Goal: Task Accomplishment & Management: Use online tool/utility

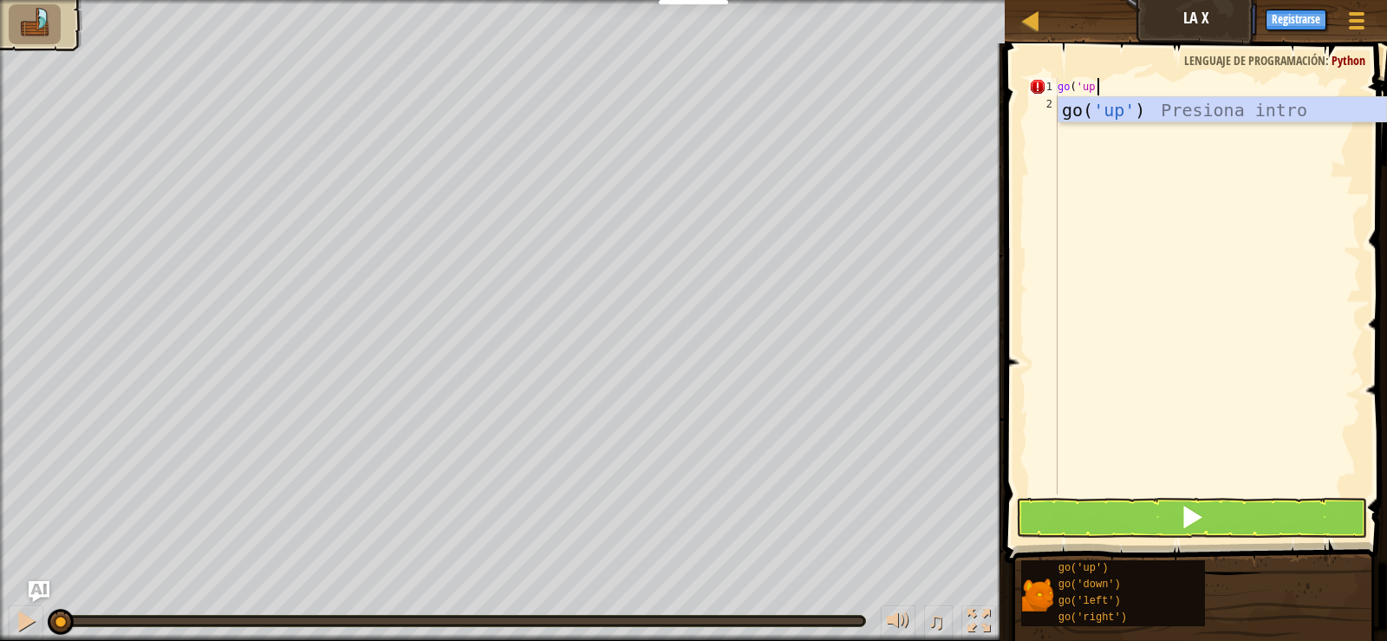
scroll to position [8, 3]
type textarea "go('up')"
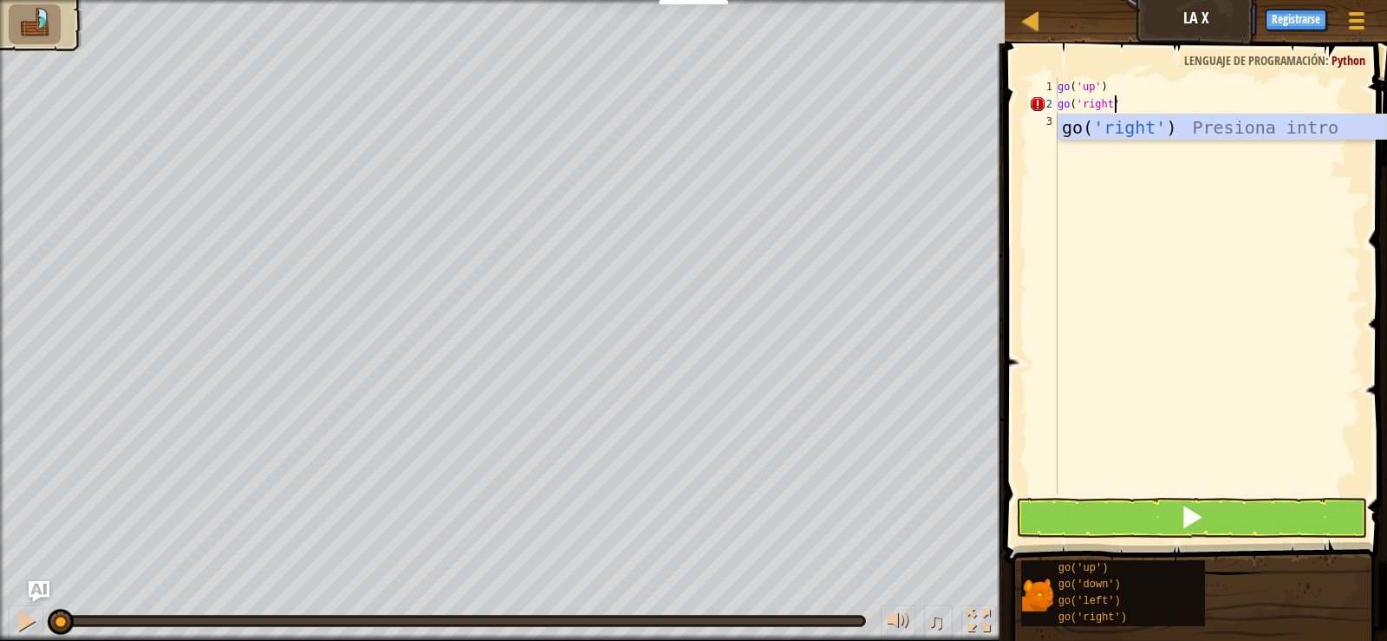
type textarea "go('right')"
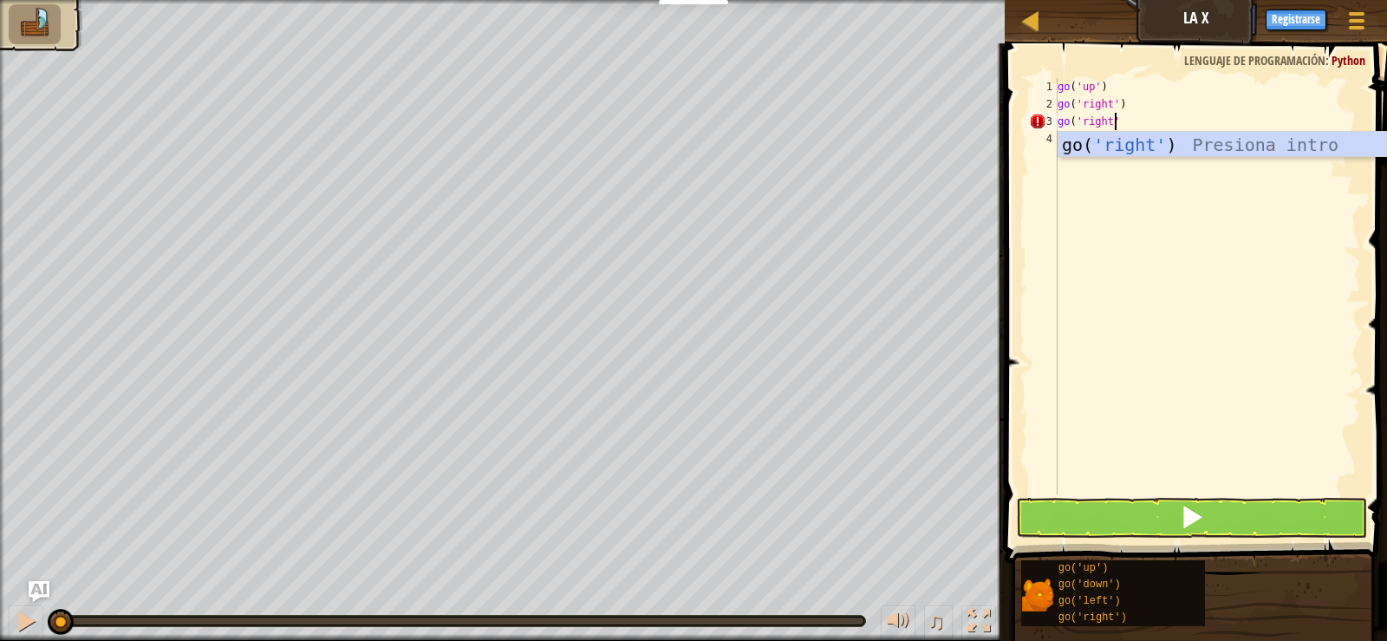
scroll to position [8, 4]
type textarea "go('right')"
click at [1151, 513] on button at bounding box center [1191, 518] width 350 height 40
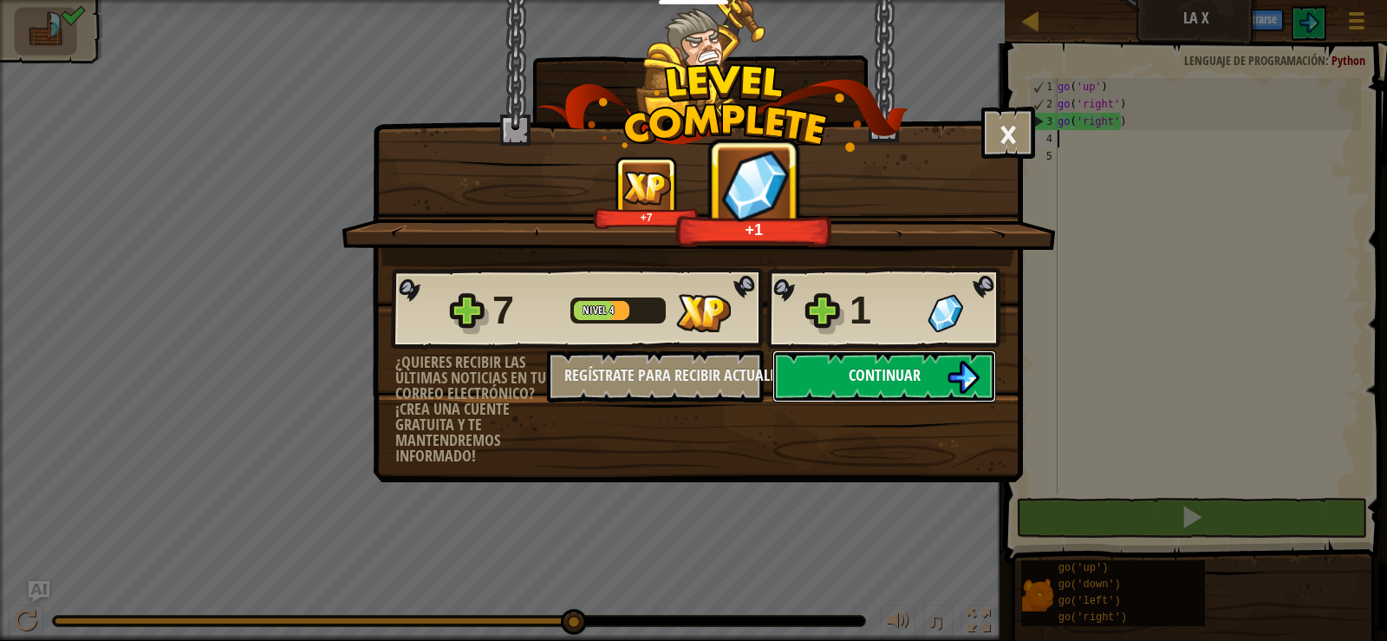
click at [856, 386] on button "Continuar" at bounding box center [885, 376] width 224 height 52
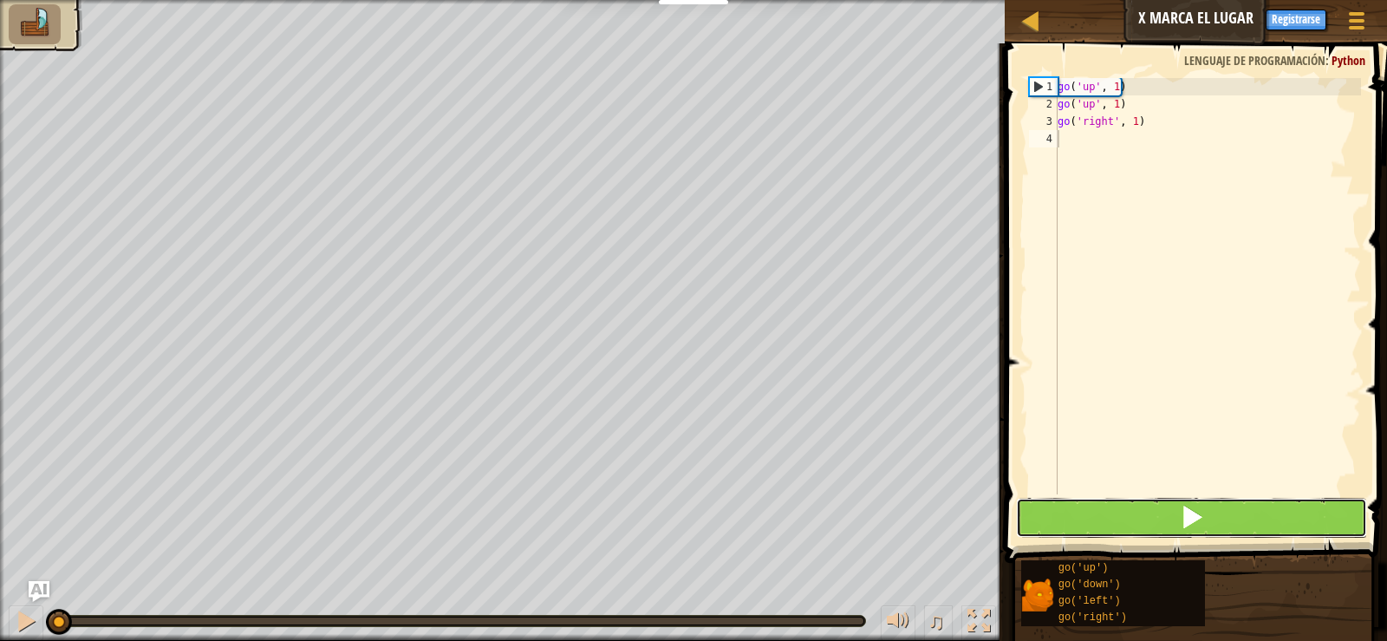
click at [1177, 518] on button at bounding box center [1191, 518] width 350 height 40
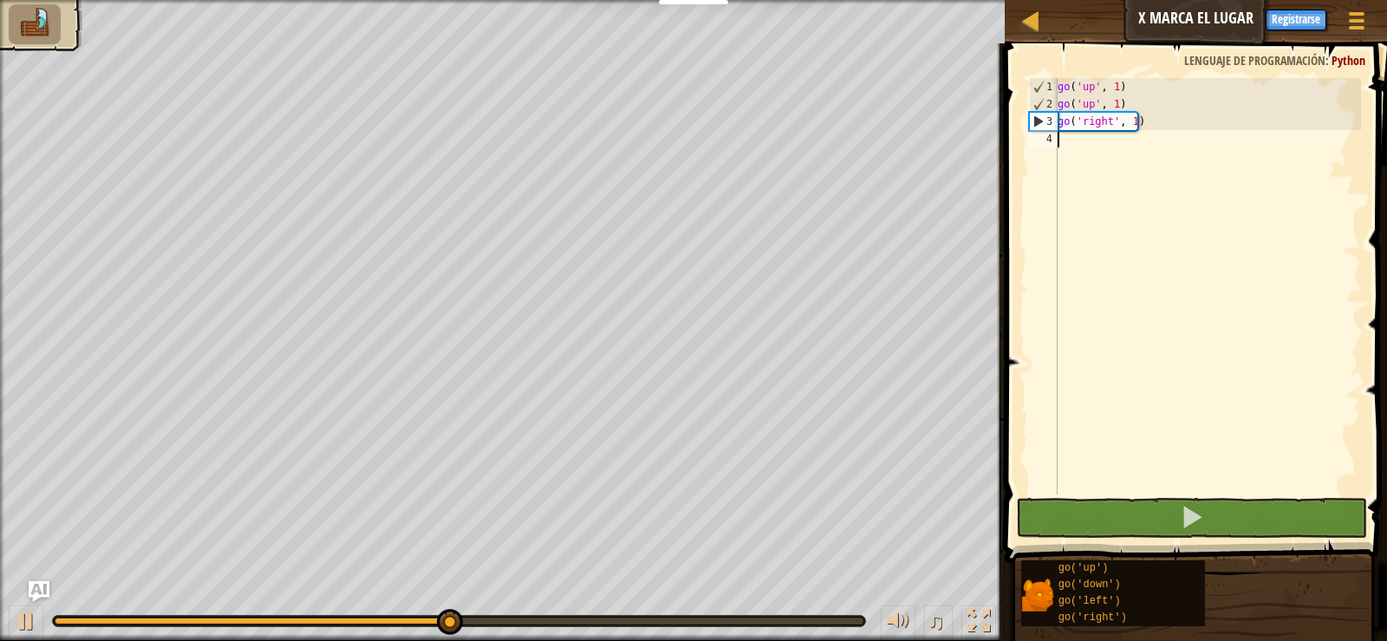
click at [1151, 144] on div "go ( 'up' , 1 ) go ( 'up' , 1 ) go ( 'right' , 1 )" at bounding box center [1207, 303] width 307 height 451
click at [1153, 127] on div "go ( 'up' , 1 ) go ( 'up' , 1 ) go ( 'right' , 1 )" at bounding box center [1207, 303] width 307 height 451
type textarea "go('right', 1)"
click at [1122, 121] on div "go ( 'up' , 1 ) go ( 'up' , 1 ) go ( 'right' , 1 )" at bounding box center [1207, 303] width 307 height 451
click at [1138, 126] on div "go ( 'up' , 1 ) go ( 'up' , 1 ) go ( 'right' , 1 )" at bounding box center [1207, 303] width 307 height 451
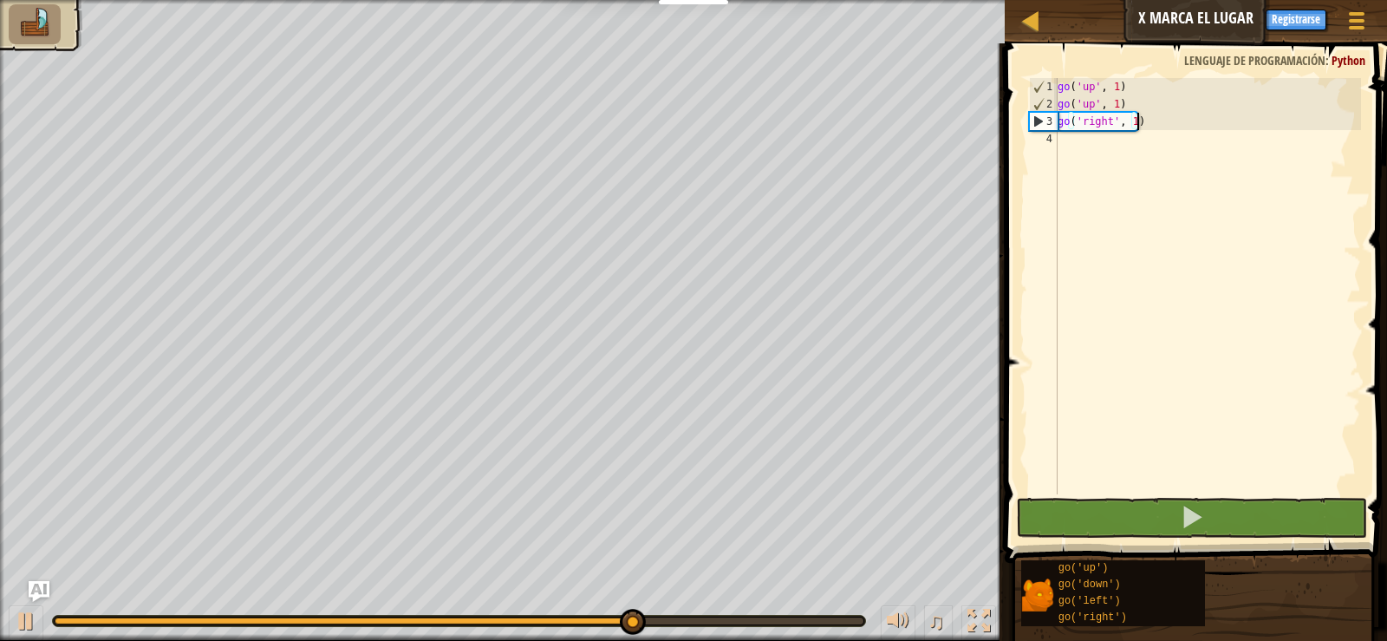
click at [1137, 123] on div "go ( 'up' , 1 ) go ( 'up' , 1 ) go ( 'right' , 1 )" at bounding box center [1207, 303] width 307 height 451
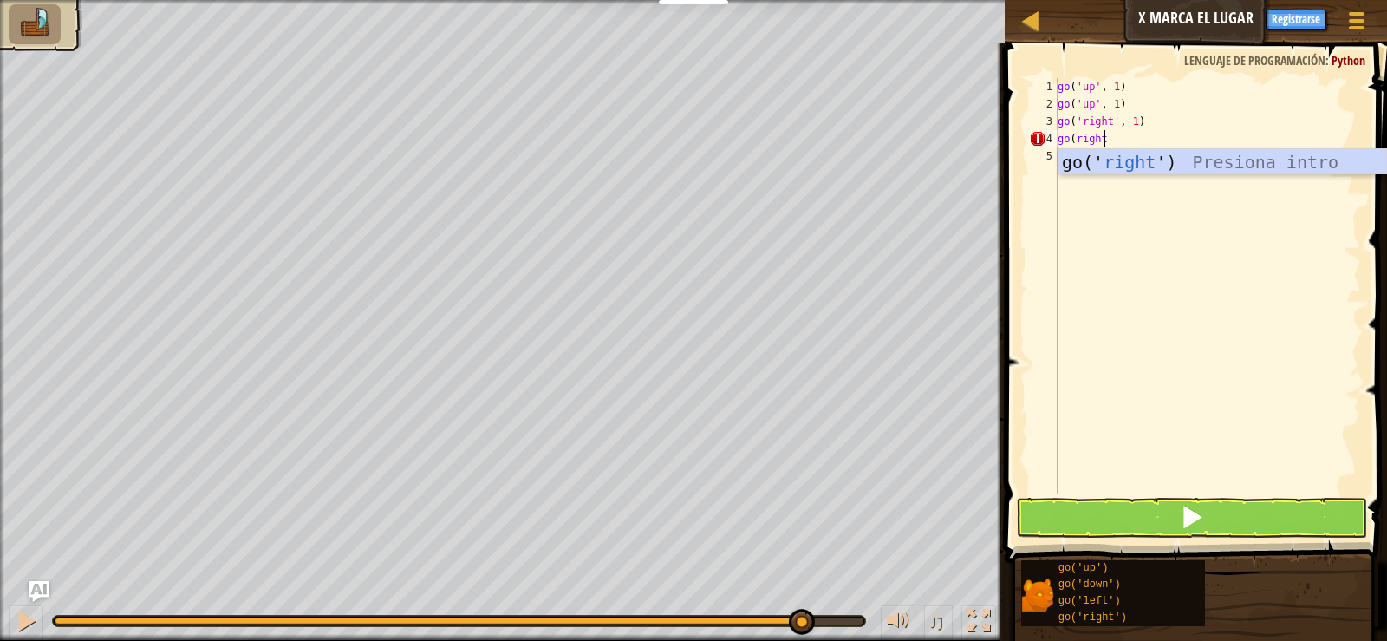
scroll to position [8, 3]
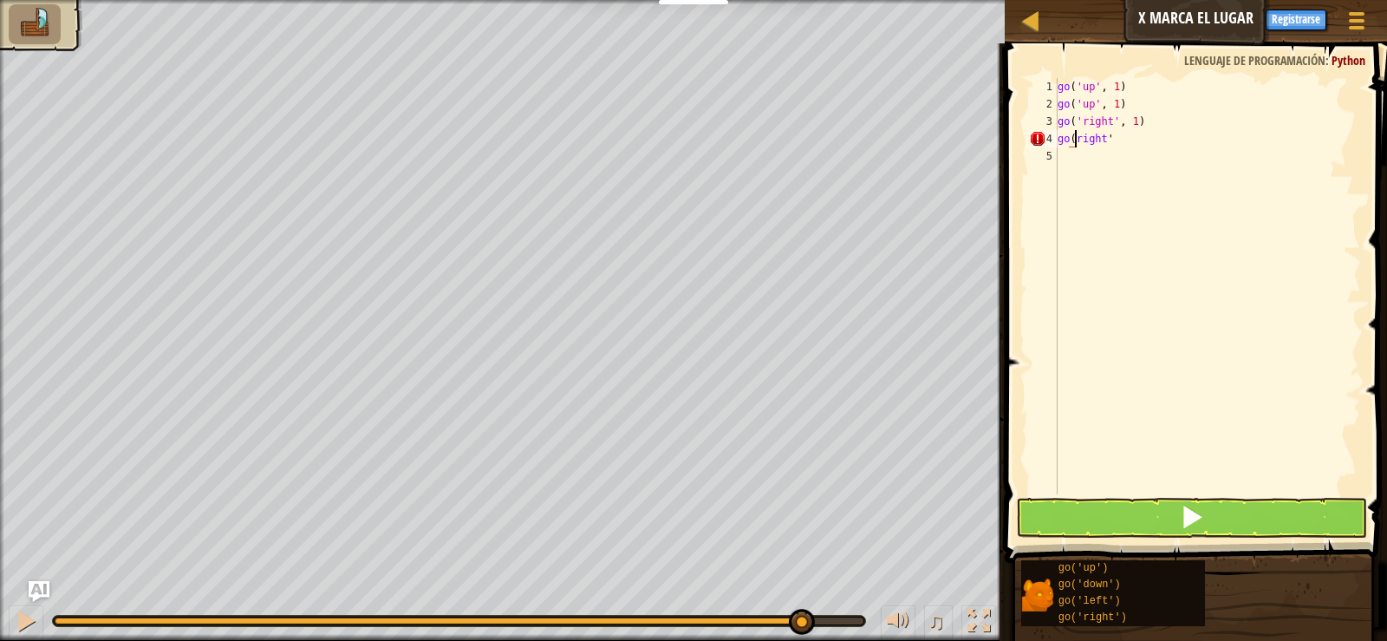
type textarea "go('right'"
type textarea "go('right', 1)"
click at [1144, 512] on button at bounding box center [1191, 518] width 350 height 40
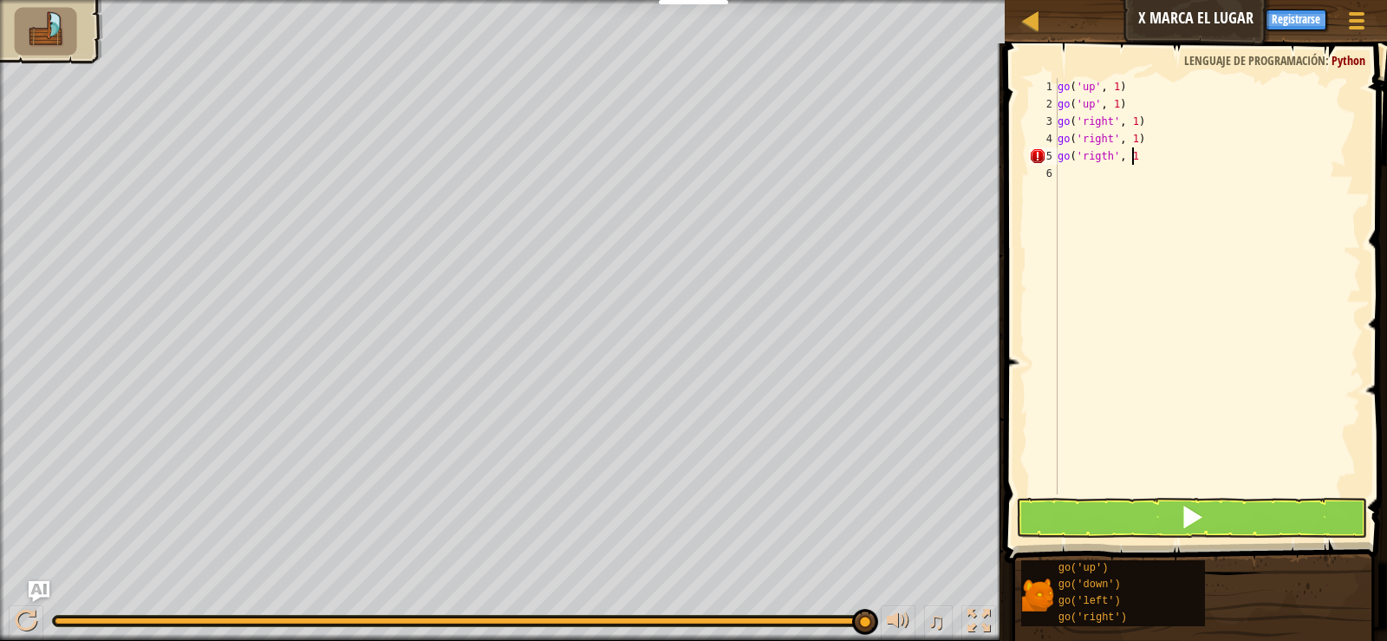
scroll to position [8, 5]
type textarea "go('rigth', 2)"
click at [1180, 518] on span at bounding box center [1192, 517] width 24 height 24
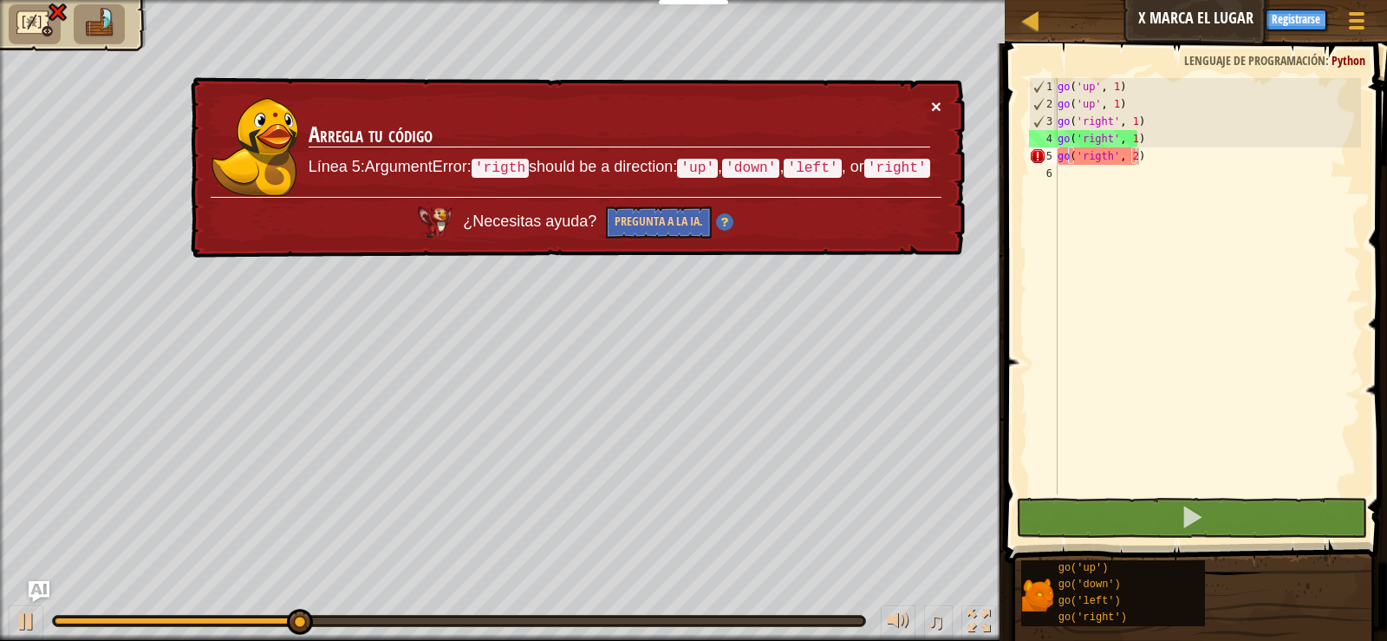
click at [932, 105] on button "×" at bounding box center [936, 106] width 10 height 18
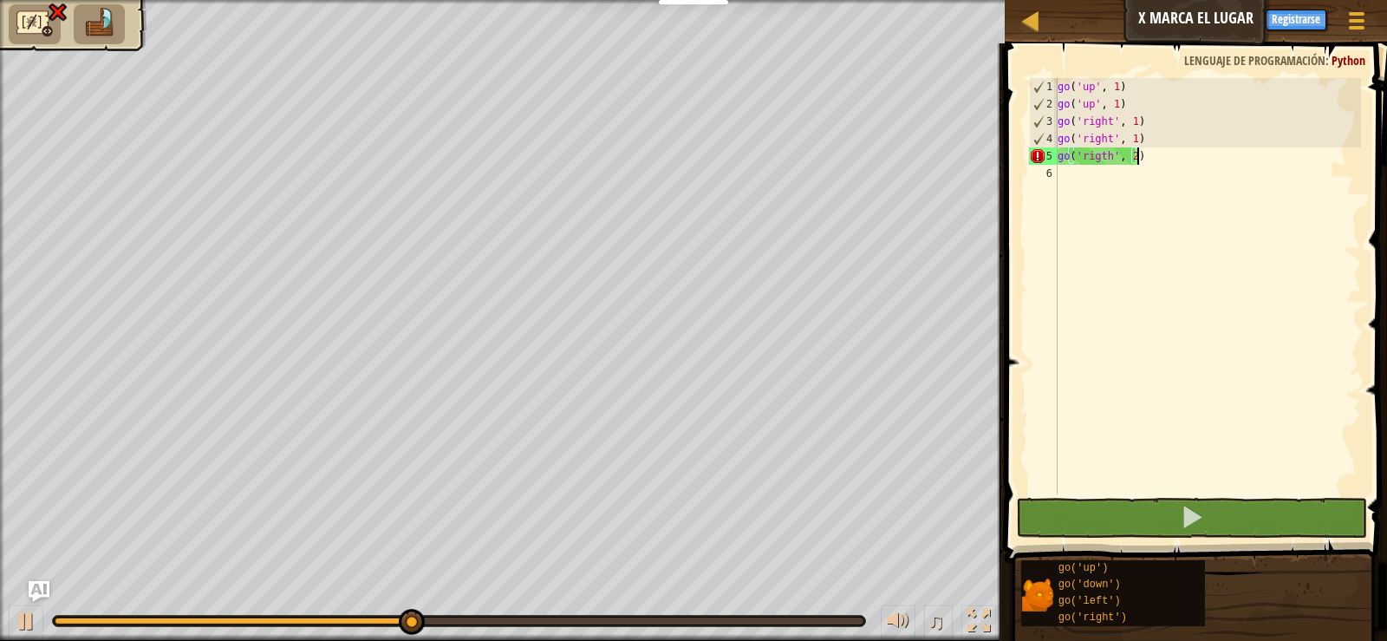
click at [1093, 158] on div "go ( 'up' , 1 ) go ( 'up' , 1 ) go ( 'right' , 1 ) go ( 'right' , 1 ) go ( 'rig…" at bounding box center [1207, 303] width 307 height 451
click at [1099, 154] on div "go ( 'up' , 1 ) go ( 'up' , 1 ) go ( 'right' , 1 ) go ( 'right' , 1 ) go ( 'rig…" at bounding box center [1207, 303] width 307 height 451
click at [1105, 160] on div "go ( 'up' , 1 ) go ( 'up' , 1 ) go ( 'right' , 1 ) go ( 'right' , 1 ) go ( 'rig…" at bounding box center [1207, 303] width 307 height 451
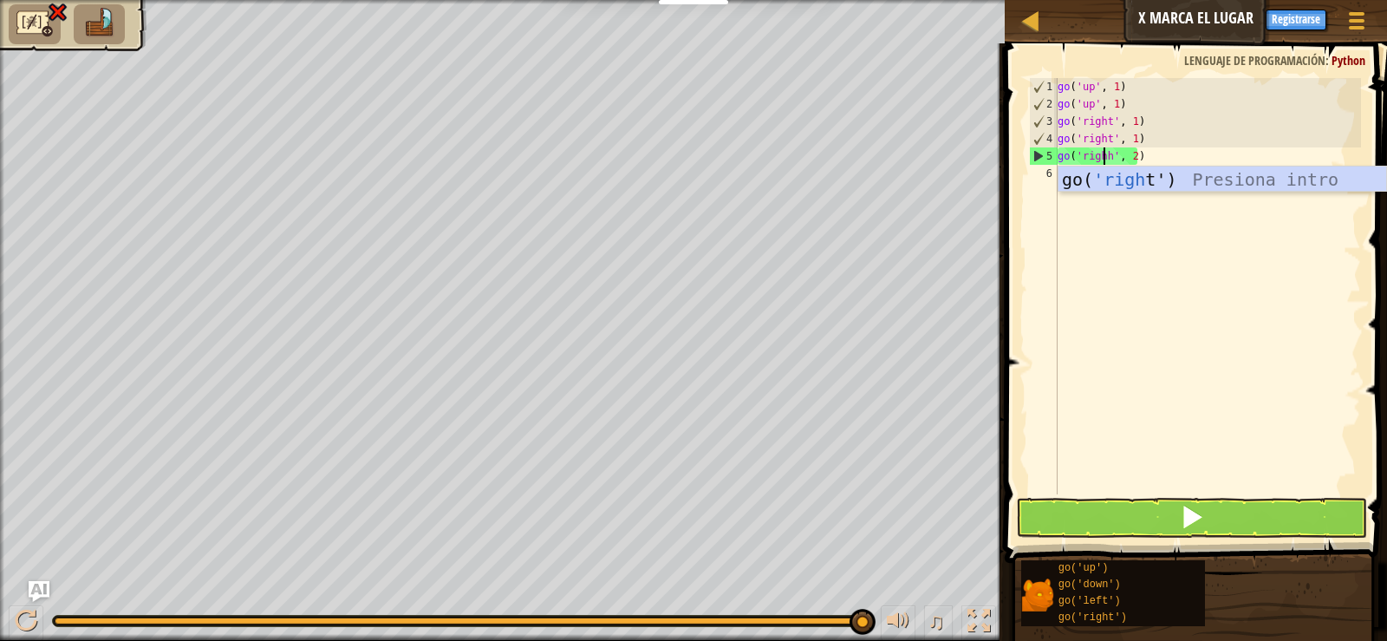
scroll to position [8, 4]
type textarea "go('righth', 2)"
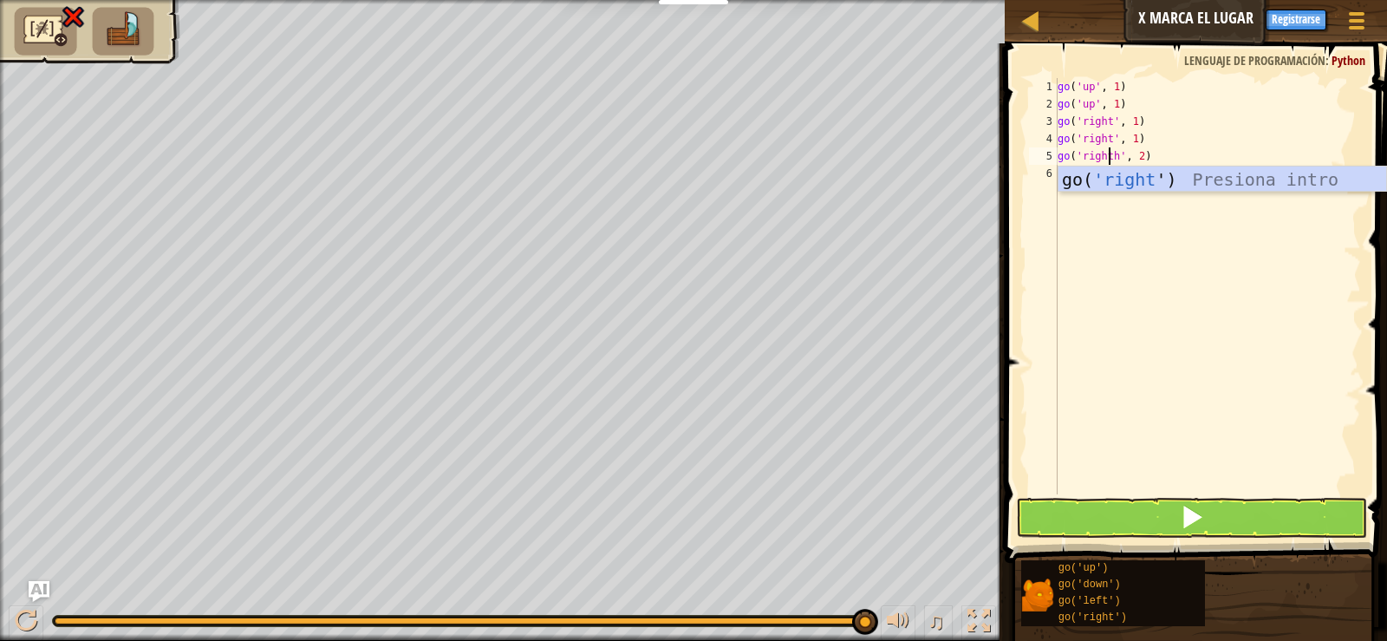
click at [1254, 272] on div "go ( 'up' , 1 ) go ( 'up' , 1 ) go ( 'right' , 1 ) go ( 'right' , 1 ) go ( 'rig…" at bounding box center [1207, 303] width 307 height 451
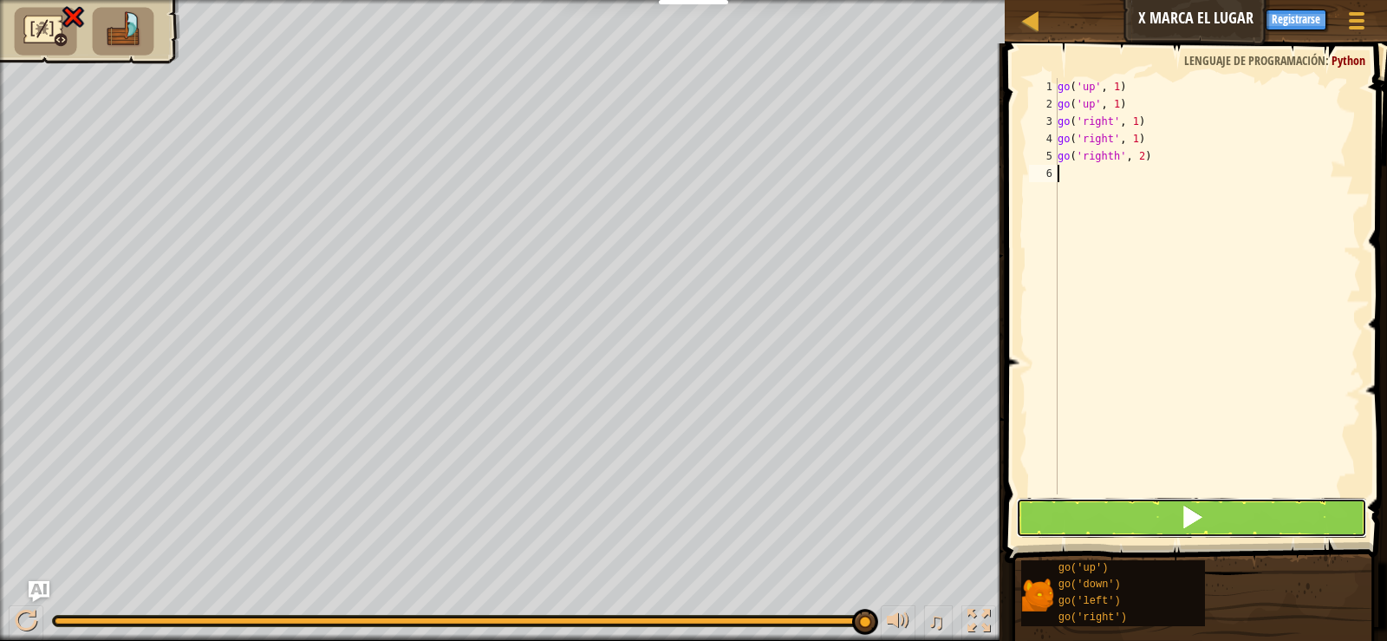
click at [1213, 529] on button at bounding box center [1191, 518] width 350 height 40
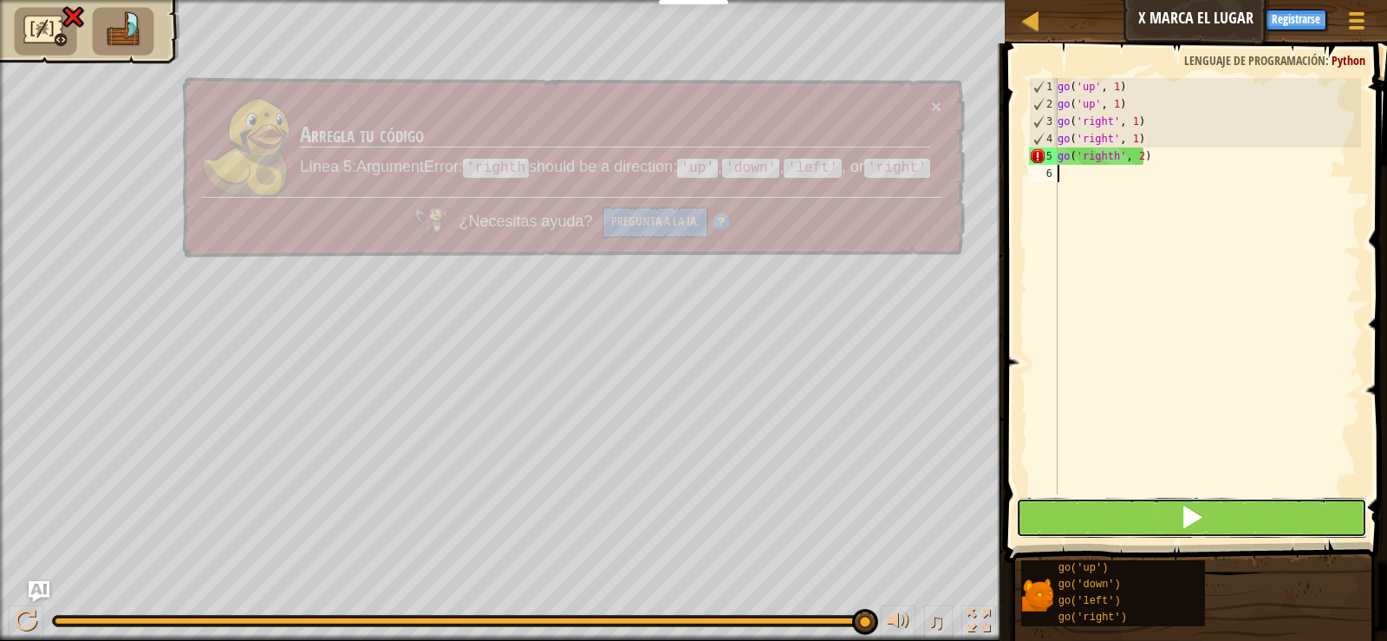
click at [1213, 512] on button at bounding box center [1191, 518] width 350 height 40
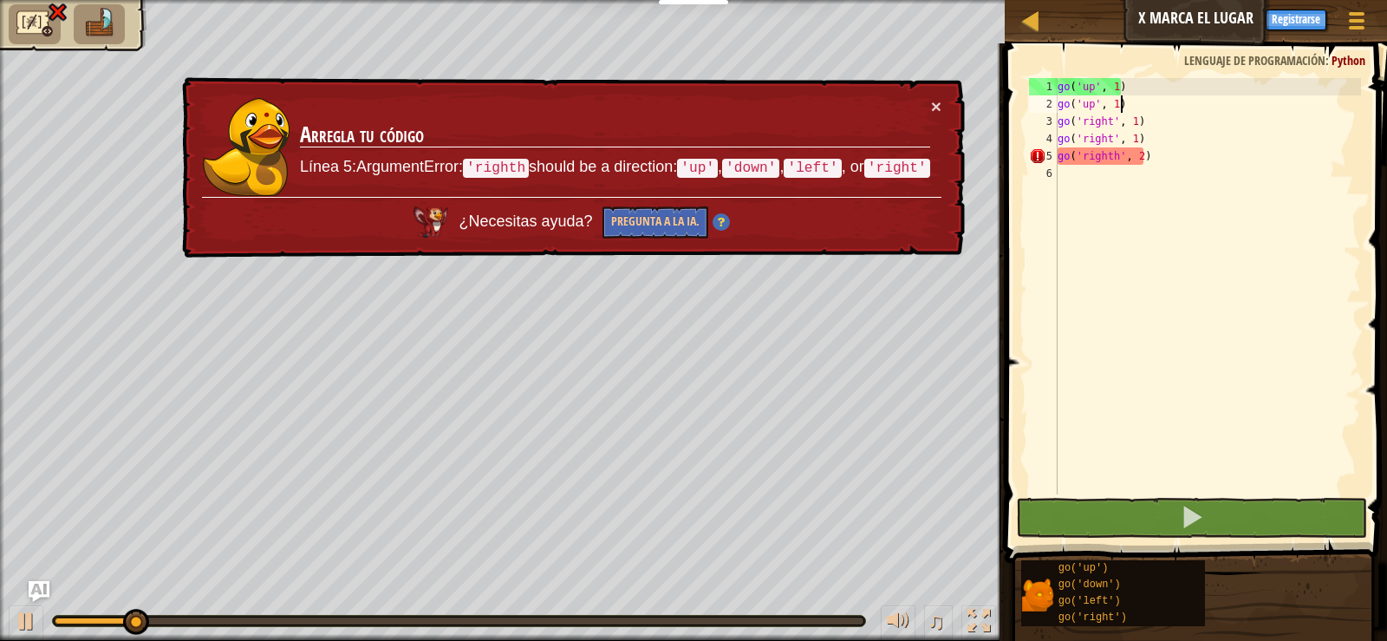
click at [1149, 112] on div "go ( 'up' , 1 ) go ( 'up' , 1 ) go ( 'right' , 1 ) go ( 'right' , 1 ) go ( 'rig…" at bounding box center [1207, 303] width 307 height 451
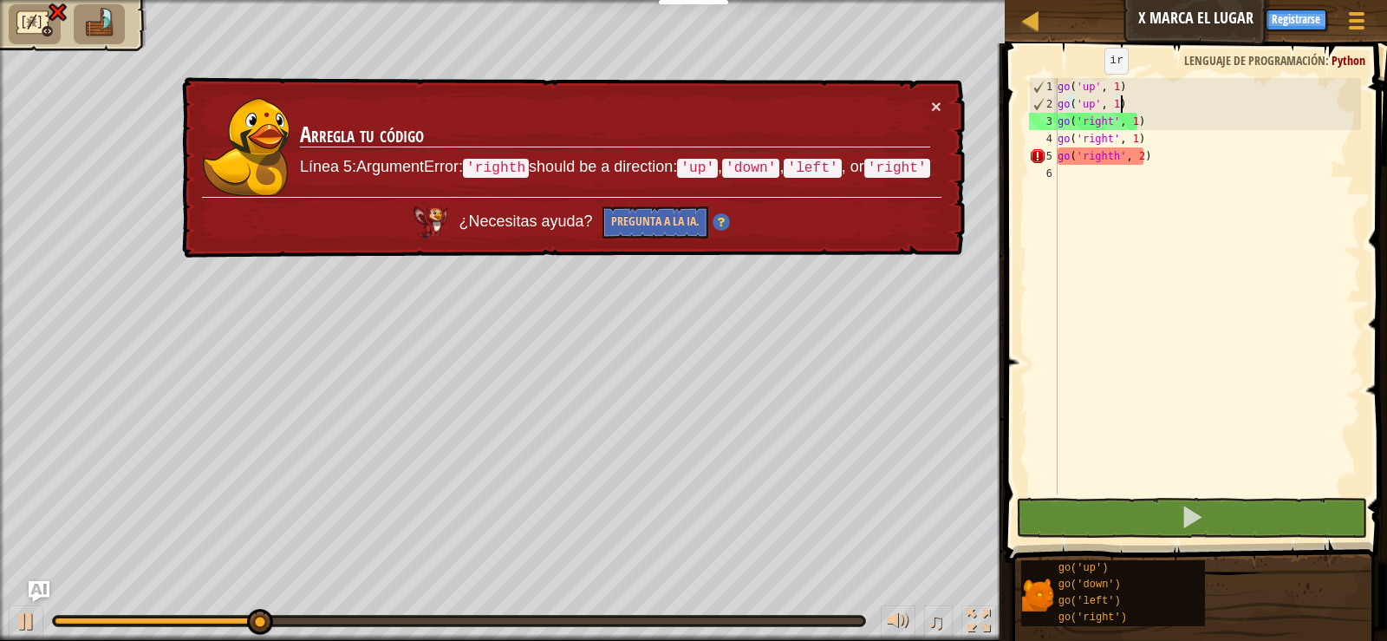
click at [1096, 90] on div "go ( 'up' , 1 ) go ( 'up' , 1 ) go ( 'right' , 1 ) go ( 'right' , 1 ) go ( 'rig…" at bounding box center [1207, 303] width 307 height 451
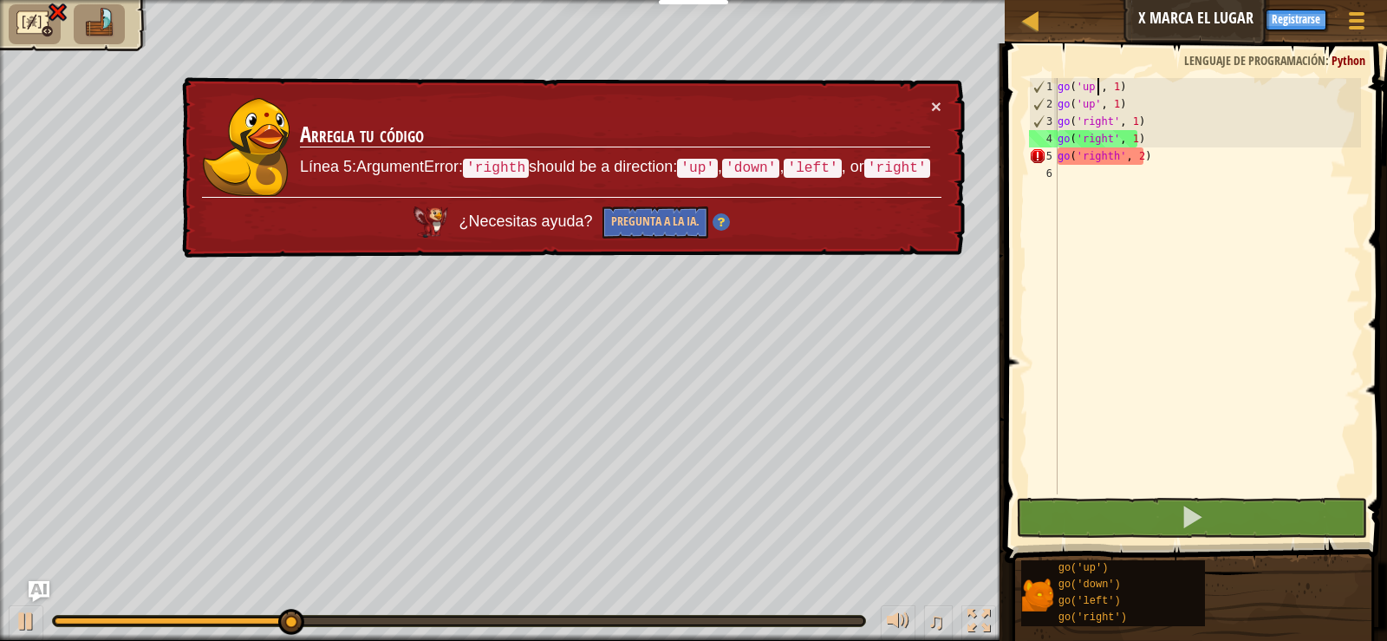
click at [1128, 90] on div "go ( 'up' , 1 ) go ( 'up' , 1 ) go ( 'right' , 1 ) go ( 'right' , 1 ) go ( 'rig…" at bounding box center [1207, 303] width 307 height 451
click at [1140, 154] on div "go ( 'up' , 1 ) go ( 'up' , 1 ) go ( 'right' , 1 ) go ( 'right' , 1 ) go ( 'rig…" at bounding box center [1207, 303] width 307 height 451
click at [939, 108] on button "×" at bounding box center [936, 106] width 10 height 18
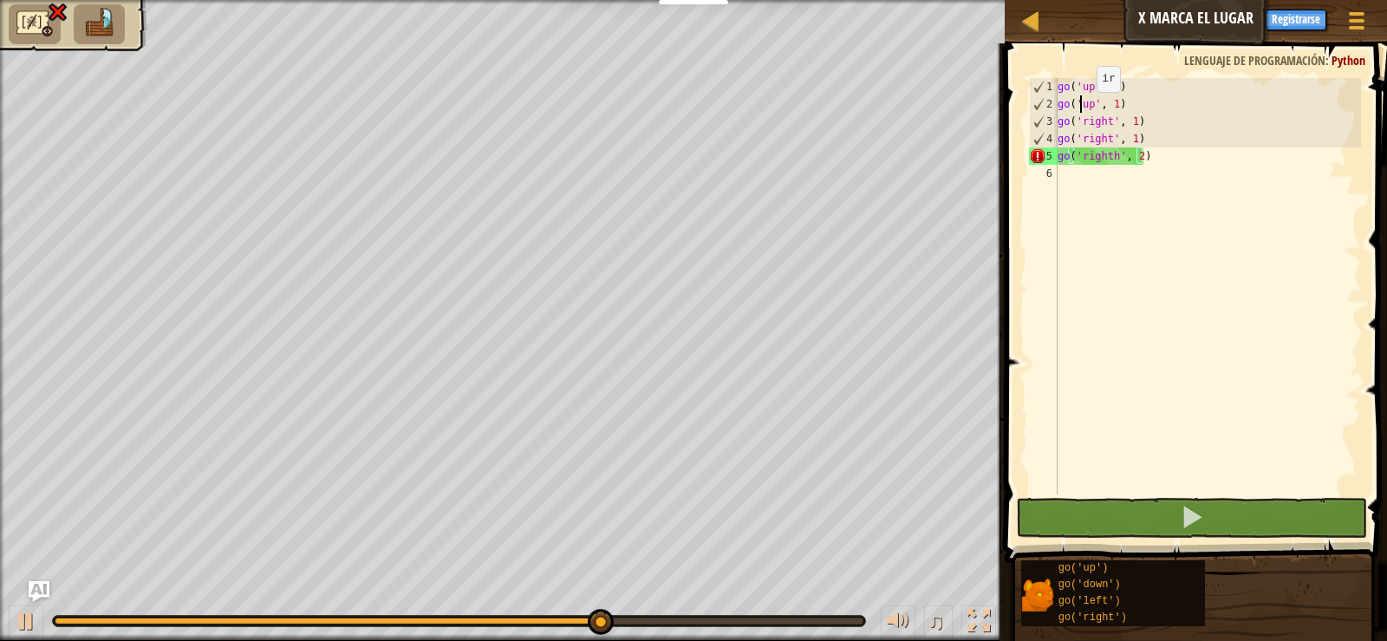
click at [1082, 109] on div "go ( 'up' , 1 ) go ( 'up' , 1 ) go ( 'right' , 1 ) go ( 'right' , 1 ) go ( 'rig…" at bounding box center [1207, 303] width 307 height 451
click at [1105, 88] on div "go ( 'up' , 1 ) go ( 'up' , 1 ) go ( 'right' , 1 ) go ( 'right' , 1 ) go ( 'rig…" at bounding box center [1207, 303] width 307 height 451
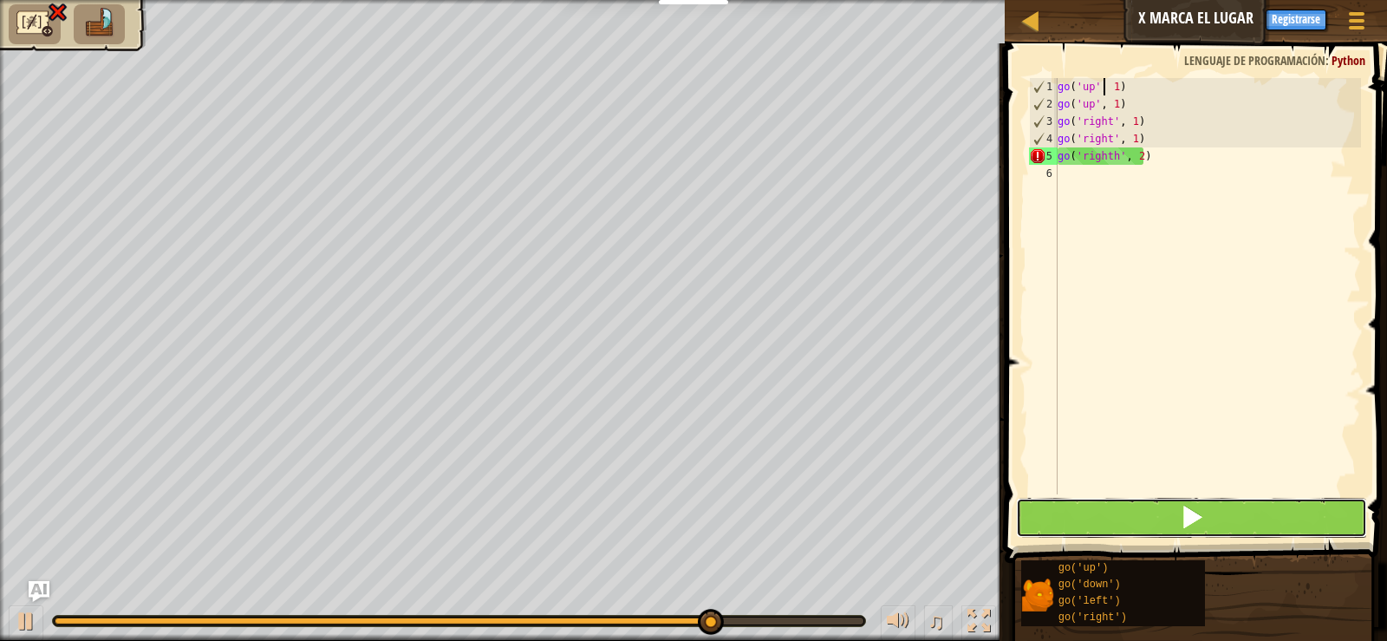
click at [1223, 531] on button at bounding box center [1191, 518] width 350 height 40
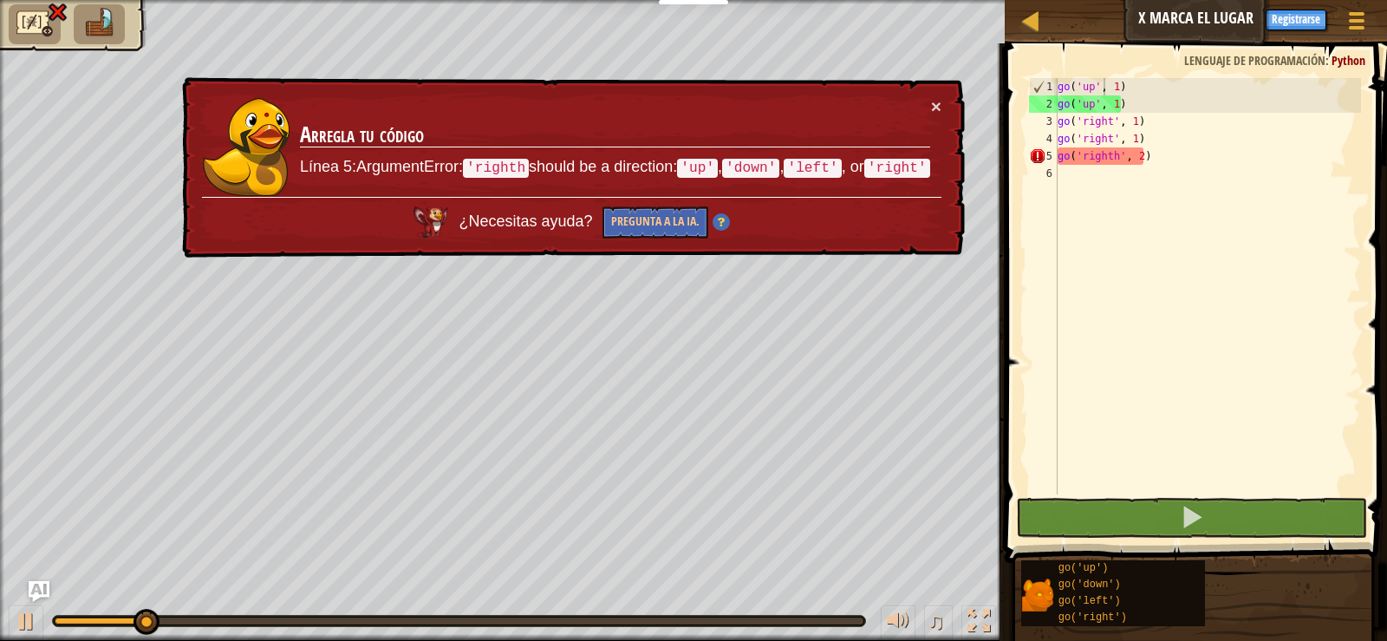
click at [942, 107] on div "× Arregla tu código Línea 5:ArgumentError: 'righth should be a direction: 'up' …" at bounding box center [572, 167] width 786 height 181
click at [937, 102] on button "×" at bounding box center [936, 106] width 10 height 18
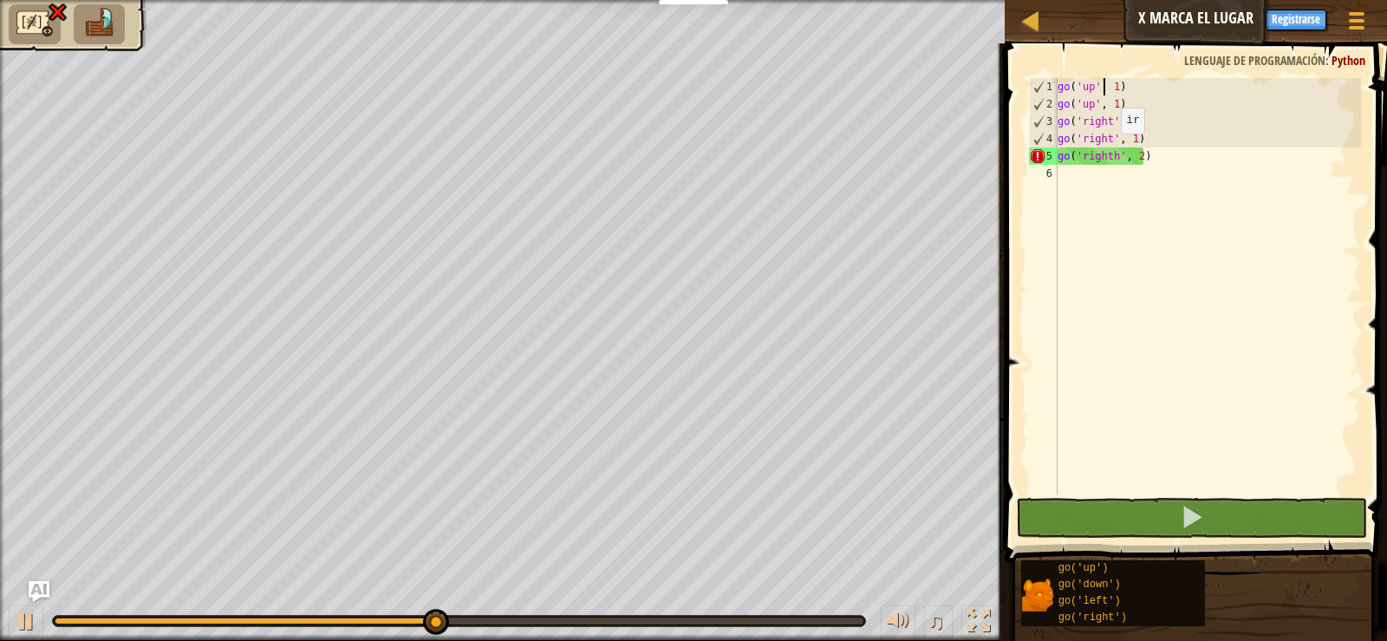
click at [1110, 153] on div "go ( 'up' , 1 ) go ( 'up' , 1 ) go ( 'right' , 1 ) go ( 'right' , 1 ) go ( 'rig…" at bounding box center [1207, 303] width 307 height 451
click at [1131, 153] on div "go ( 'up' , 1 ) go ( 'up' , 1 ) go ( 'right' , 1 ) go ( 'right' , 1 ) go ( 'rig…" at bounding box center [1207, 303] width 307 height 451
click at [1138, 160] on div "go ( 'up' , 1 ) go ( 'up' , 1 ) go ( 'right' , 1 ) go ( 'right' , 1 ) go ( 'rig…" at bounding box center [1207, 303] width 307 height 451
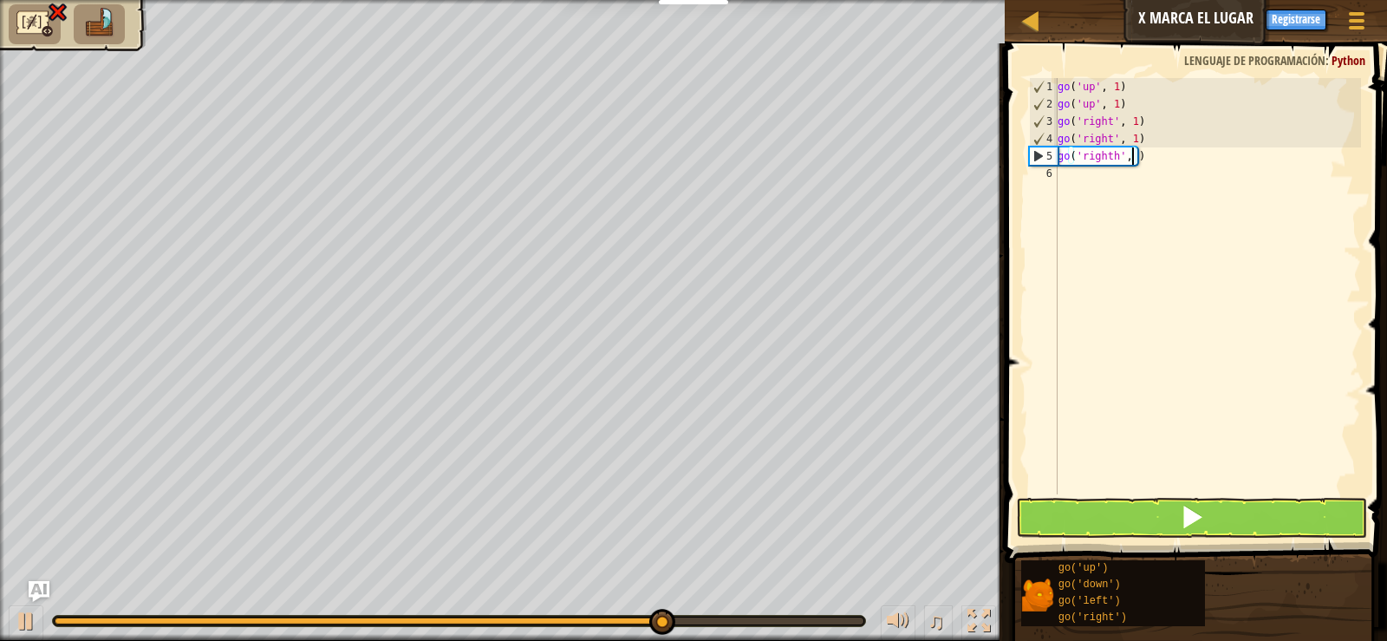
type textarea "go('righth', 1)"
click at [1235, 421] on div "go ( 'up' , 1 ) go ( 'up' , 1 ) go ( 'right' , 1 ) go ( 'right' , 1 ) go ( 'rig…" at bounding box center [1207, 303] width 307 height 451
click at [1239, 518] on button at bounding box center [1191, 518] width 350 height 40
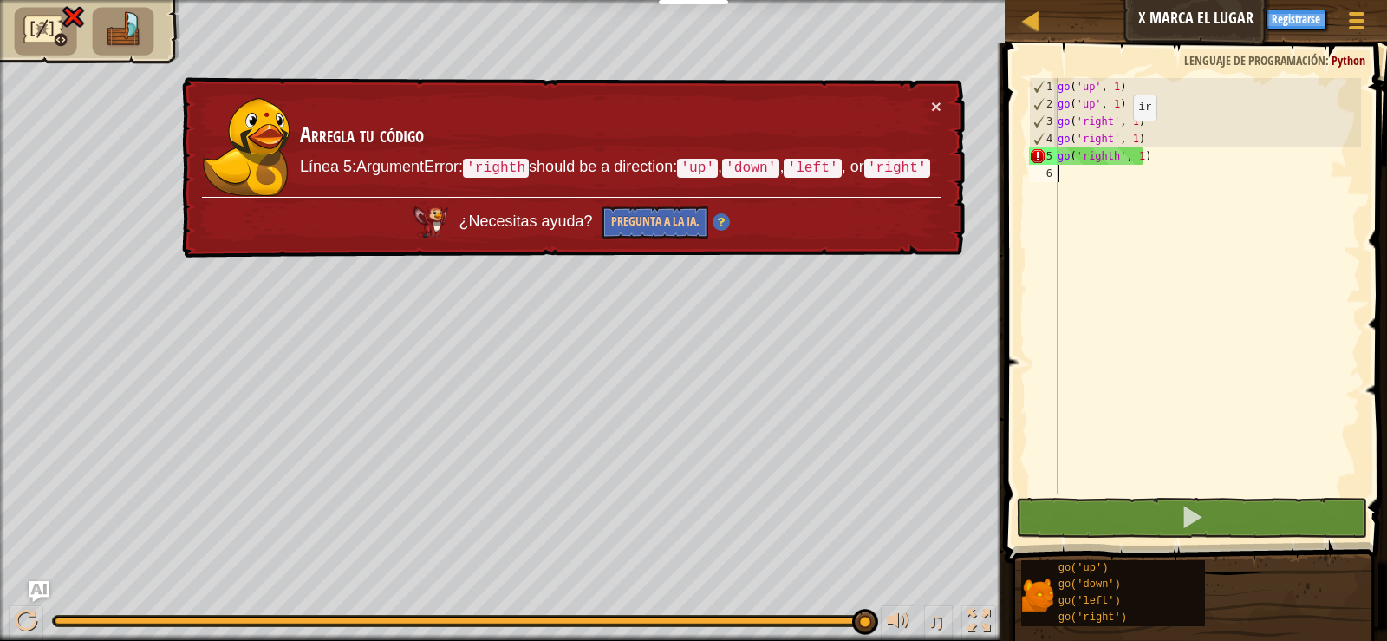
click at [1119, 138] on div "go ( 'up' , 1 ) go ( 'up' , 1 ) go ( 'right' , 1 ) go ( 'right' , 1 ) go ( 'rig…" at bounding box center [1207, 303] width 307 height 451
click at [1105, 156] on div "go ( 'up' , 1 ) go ( 'up' , 1 ) go ( 'right' , 1 ) go ( 'right' , 1 ) go ( 'rig…" at bounding box center [1207, 303] width 307 height 451
click at [1110, 160] on div "go ( 'up' , 1 ) go ( 'up' , 1 ) go ( 'right' , 1 ) go ( 'right' , 1 ) go ( 'rig…" at bounding box center [1207, 303] width 307 height 451
click at [1115, 160] on div "go ( 'up' , 1 ) go ( 'up' , 1 ) go ( 'right' , 1 ) go ( 'right' , 1 ) go ( 'rig…" at bounding box center [1207, 303] width 307 height 451
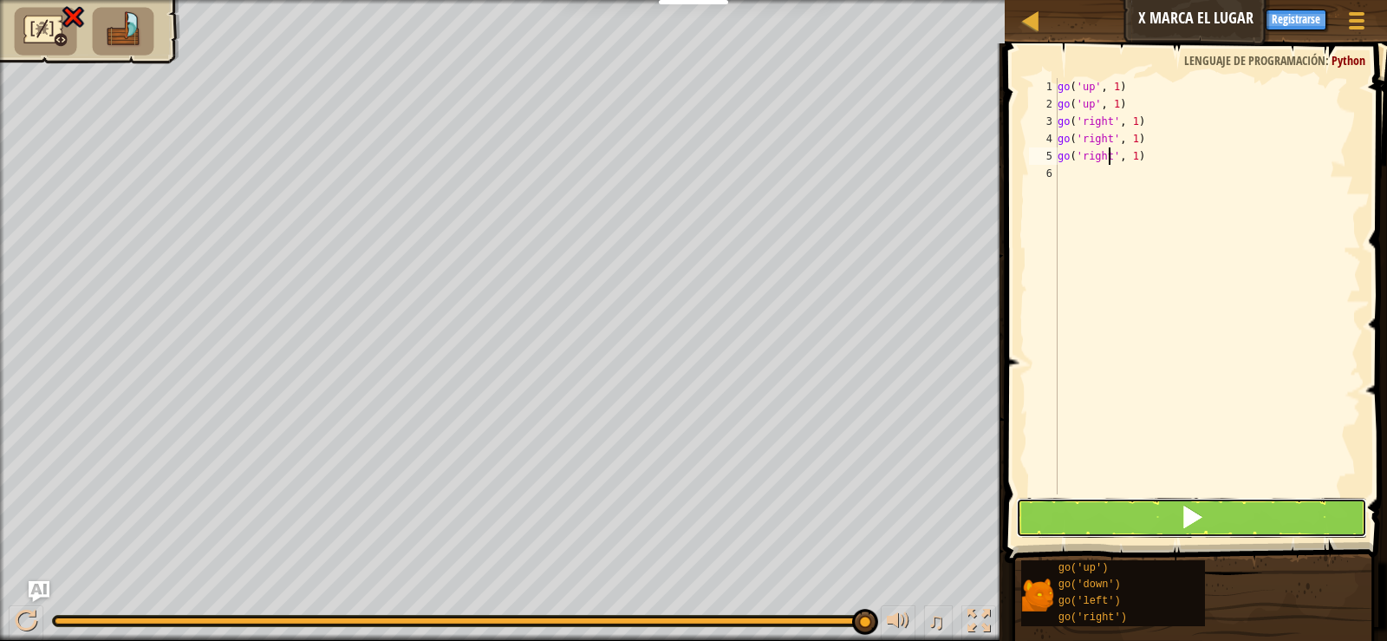
click at [1188, 518] on span at bounding box center [1192, 517] width 24 height 24
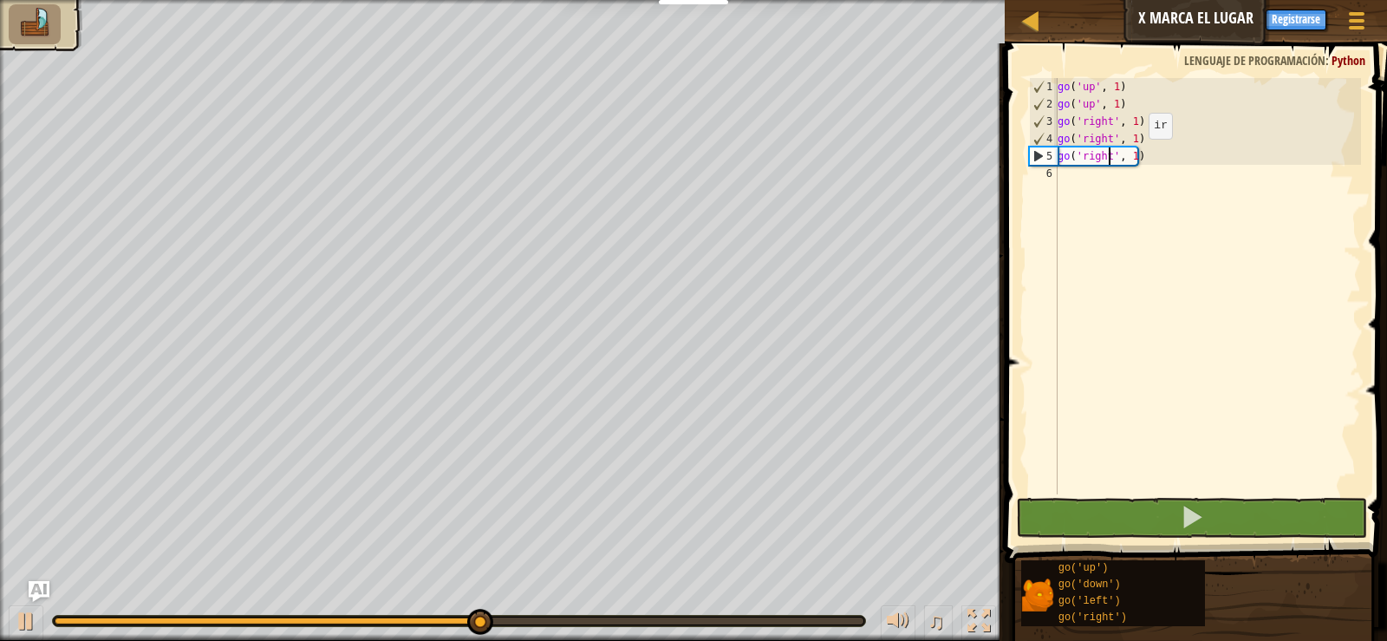
click at [1136, 157] on div "go ( 'up' , 1 ) go ( 'up' , 1 ) go ( 'right' , 1 ) go ( 'right' , 1 ) go ( 'rig…" at bounding box center [1207, 303] width 307 height 451
click at [1131, 158] on div "go ( 'up' , 1 ) go ( 'up' , 1 ) go ( 'right' , 1 ) go ( 'right' , 1 ) go ( 'rig…" at bounding box center [1207, 303] width 307 height 451
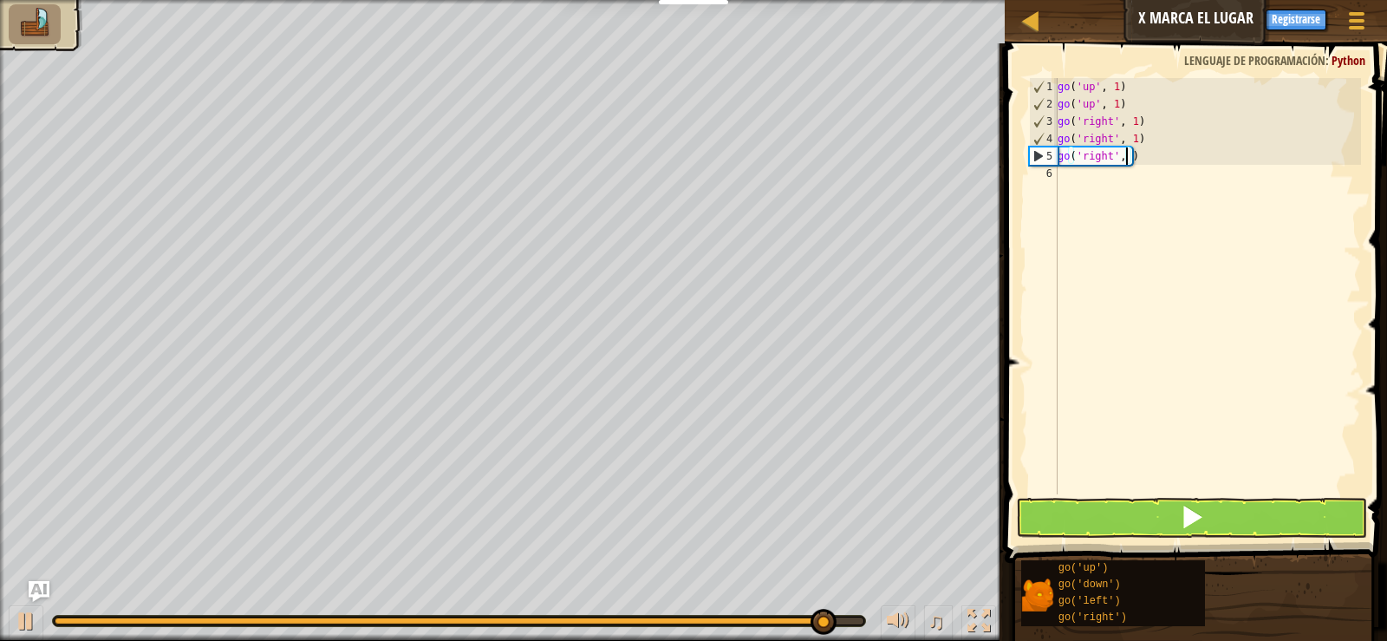
scroll to position [8, 6]
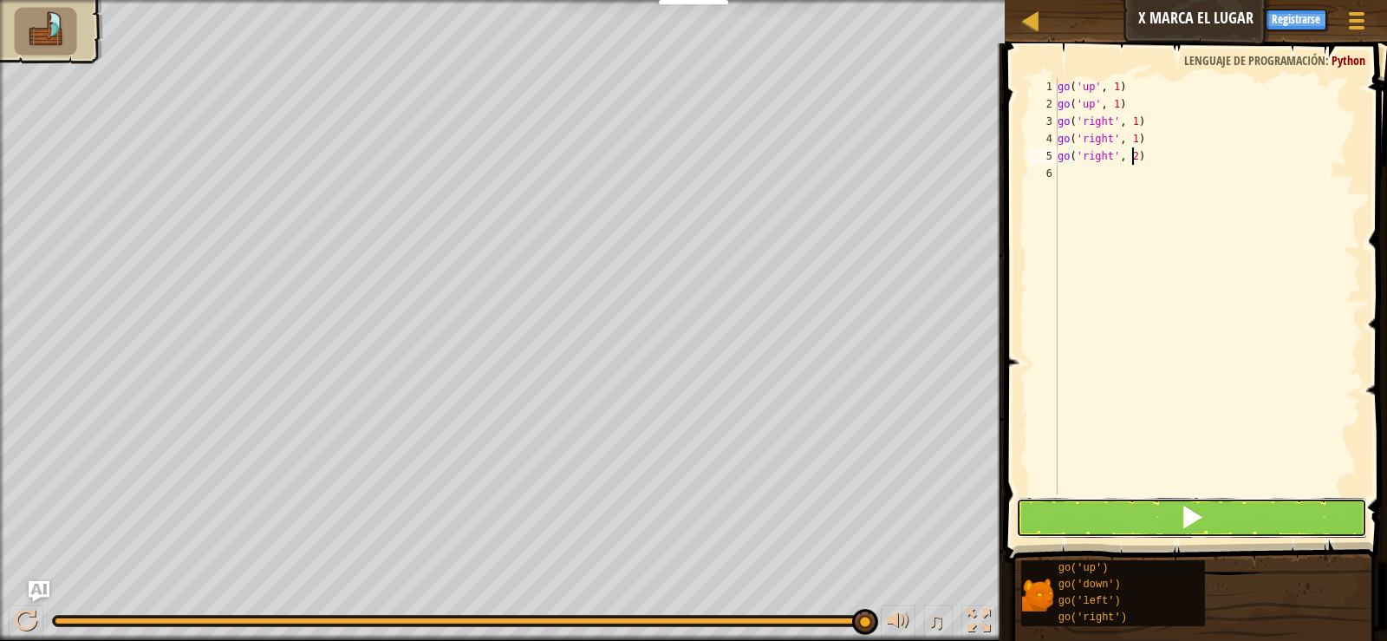
click at [1205, 516] on button at bounding box center [1191, 518] width 350 height 40
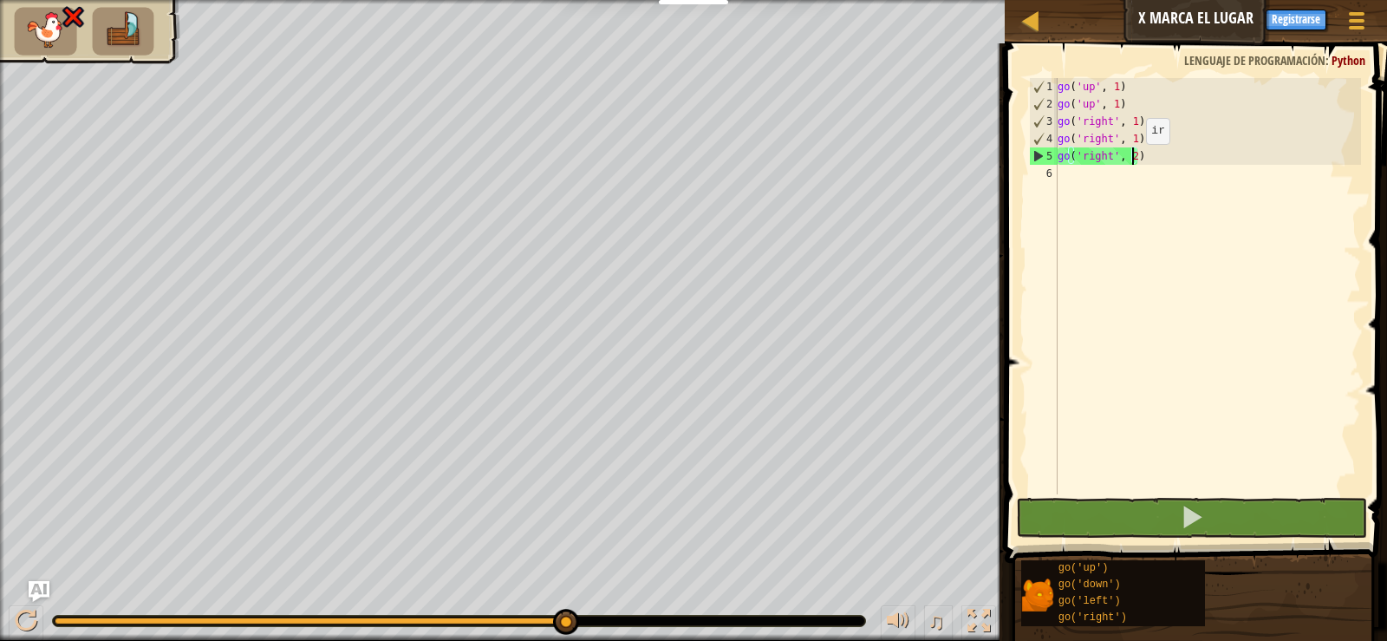
click at [1131, 161] on div "go ( 'up' , 1 ) go ( 'up' , 1 ) go ( 'right' , 1 ) go ( 'right' , 1 ) go ( 'rig…" at bounding box center [1207, 303] width 307 height 451
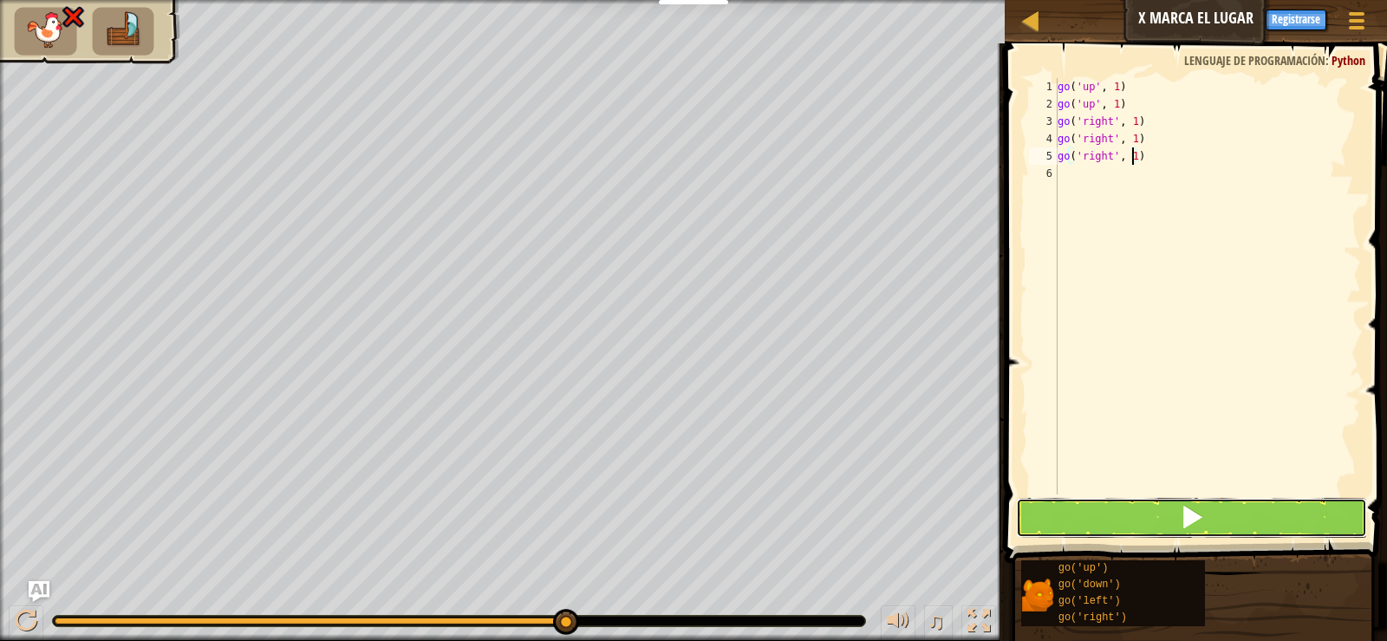
click at [1066, 502] on button at bounding box center [1191, 518] width 350 height 40
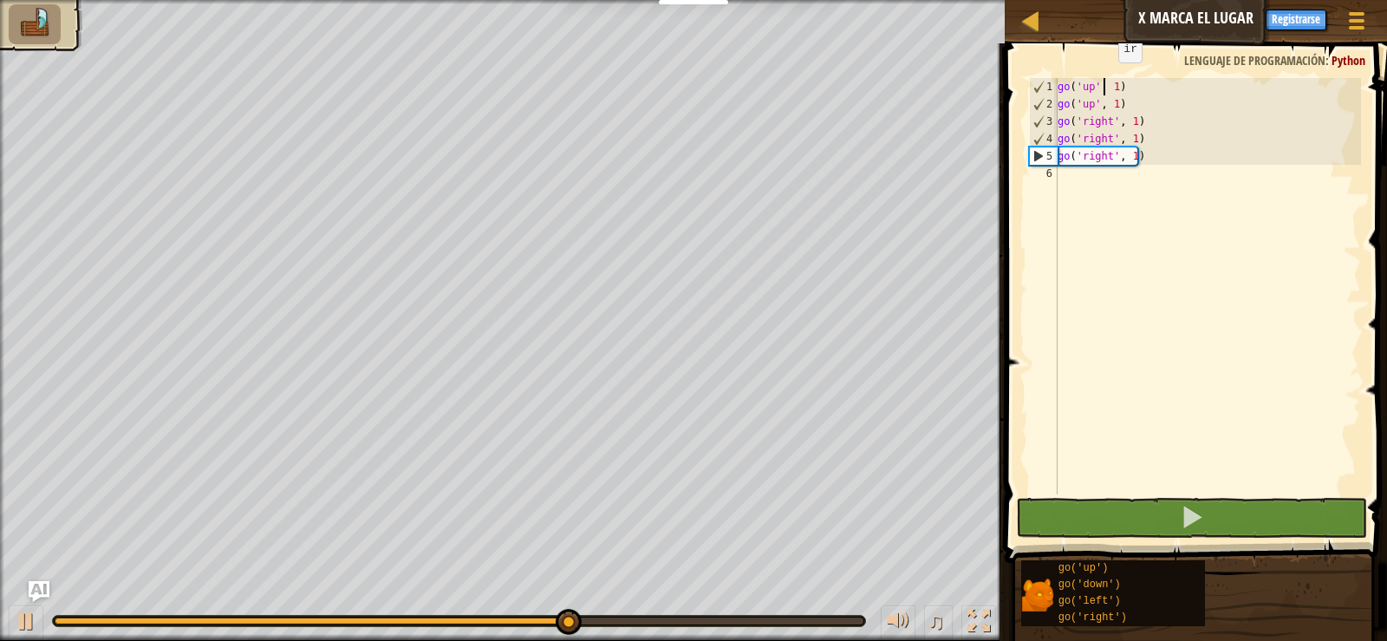
click at [1104, 80] on div "go ( 'up' , 1 ) go ( 'up' , 1 ) go ( 'right' , 1 ) go ( 'right' , 1 ) go ( 'rig…" at bounding box center [1207, 303] width 307 height 451
click at [1143, 85] on div "go ( 'up' , 1 ) go ( 'up' , 1 ) go ( 'right' , 1 ) go ( 'right' , 1 ) go ( 'rig…" at bounding box center [1207, 303] width 307 height 451
click at [1042, 92] on div "1" at bounding box center [1044, 86] width 28 height 17
type textarea "go('right', 1)"
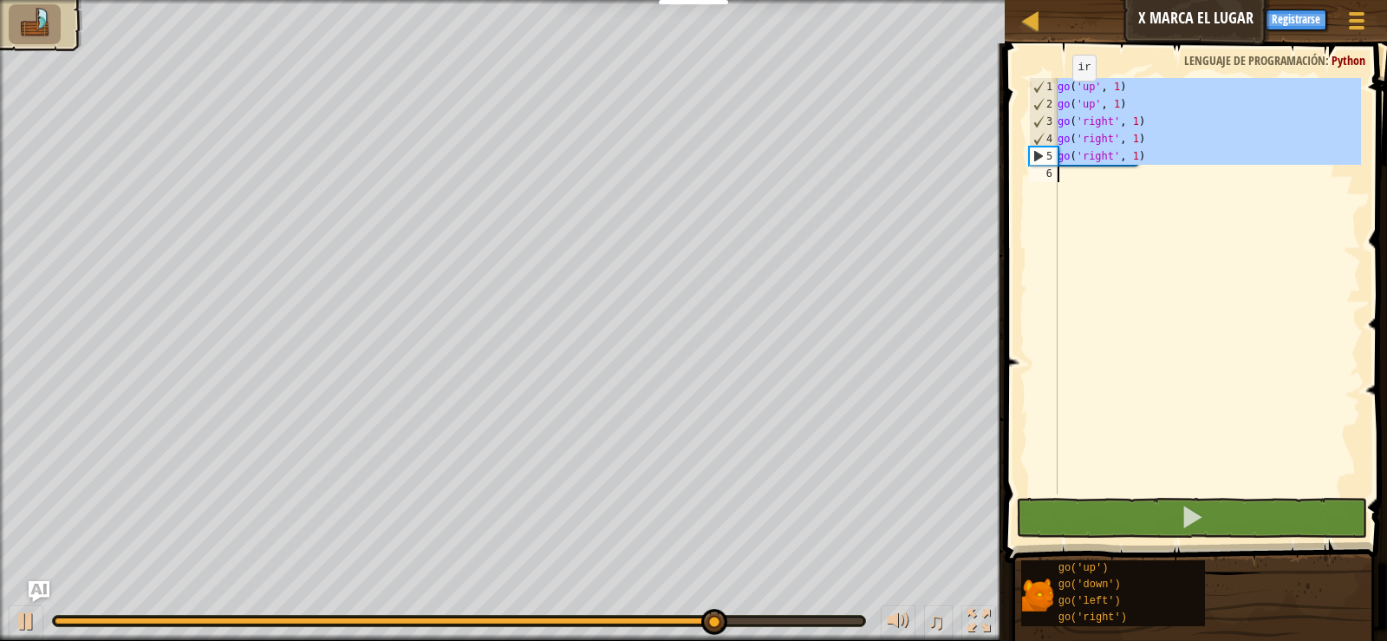
click at [1040, 90] on div "1" at bounding box center [1044, 86] width 28 height 17
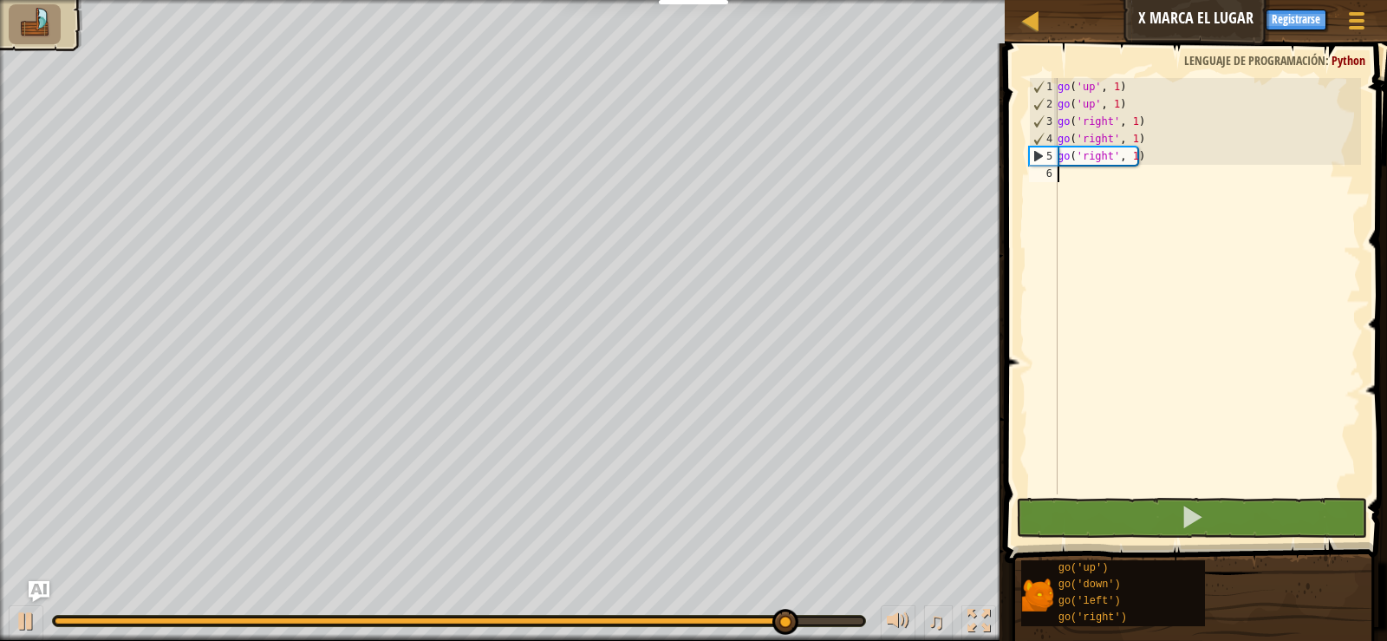
click at [1081, 180] on div "go ( 'up' , 1 ) go ( 'up' , 1 ) go ( 'right' , 1 ) go ( 'right' , 1 ) go ( 'rig…" at bounding box center [1207, 303] width 307 height 451
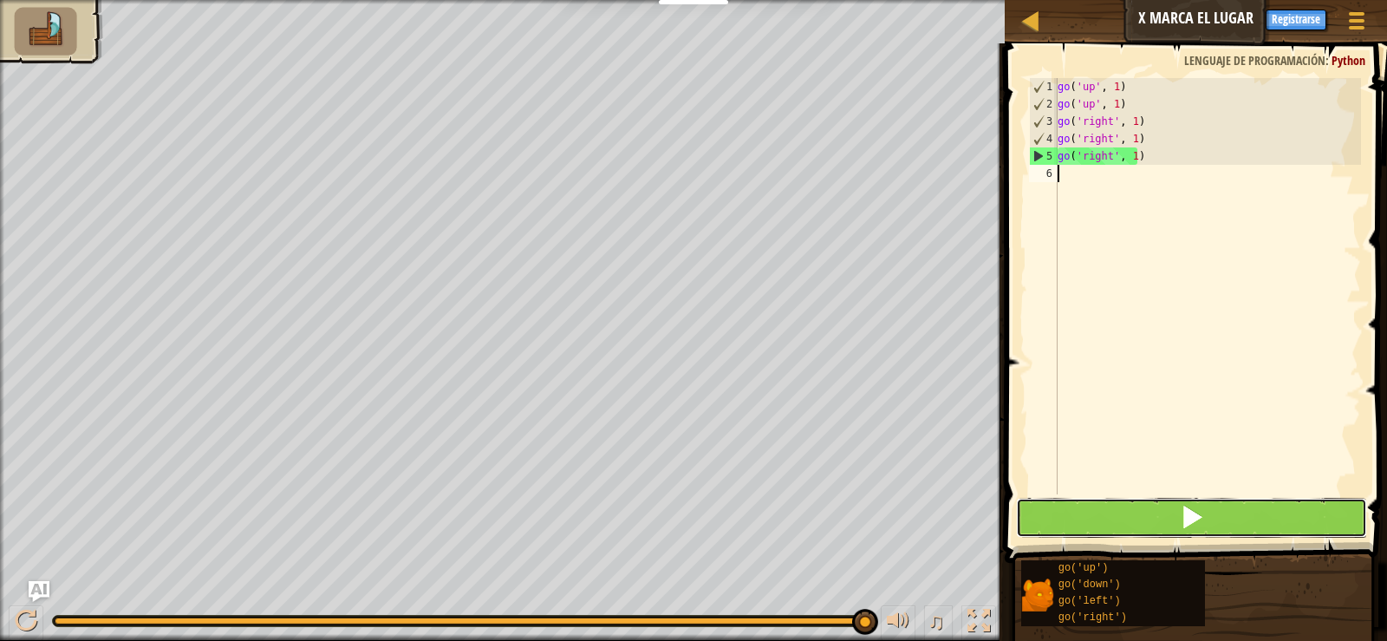
click at [1158, 519] on button at bounding box center [1191, 518] width 350 height 40
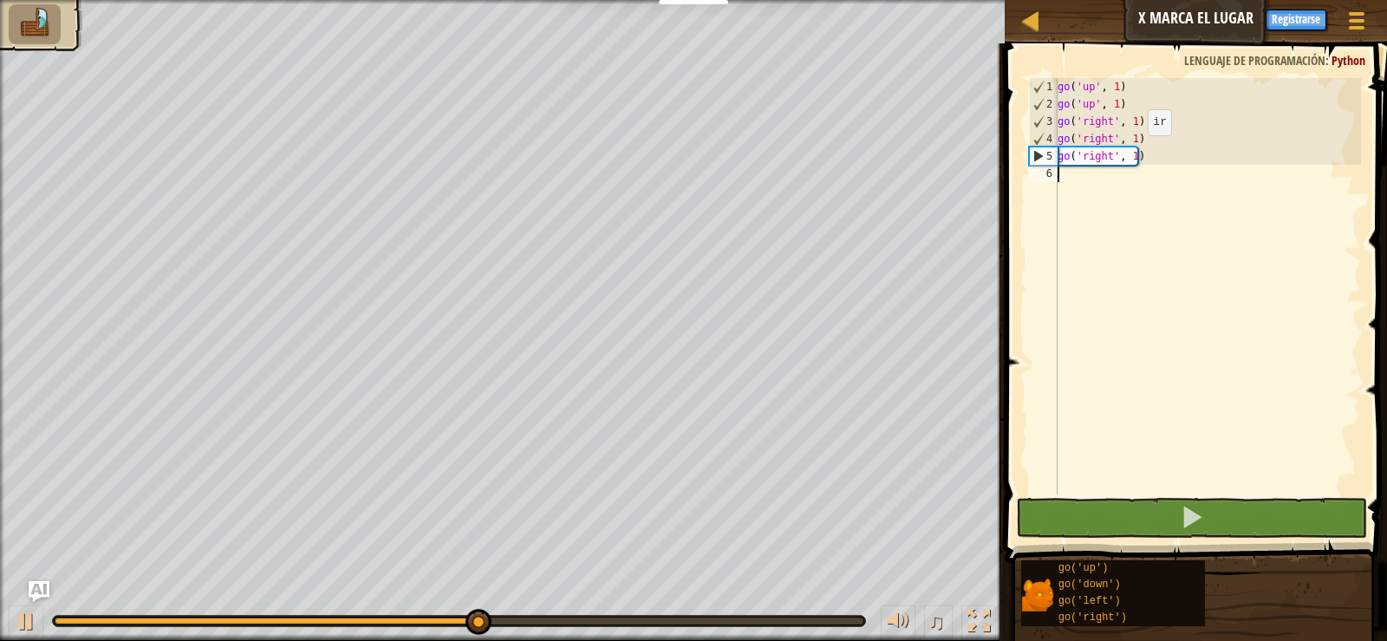
click at [1133, 153] on div "go ( 'up' , 1 ) go ( 'up' , 1 ) go ( 'right' , 1 ) go ( 'right' , 1 ) go ( 'rig…" at bounding box center [1207, 303] width 307 height 451
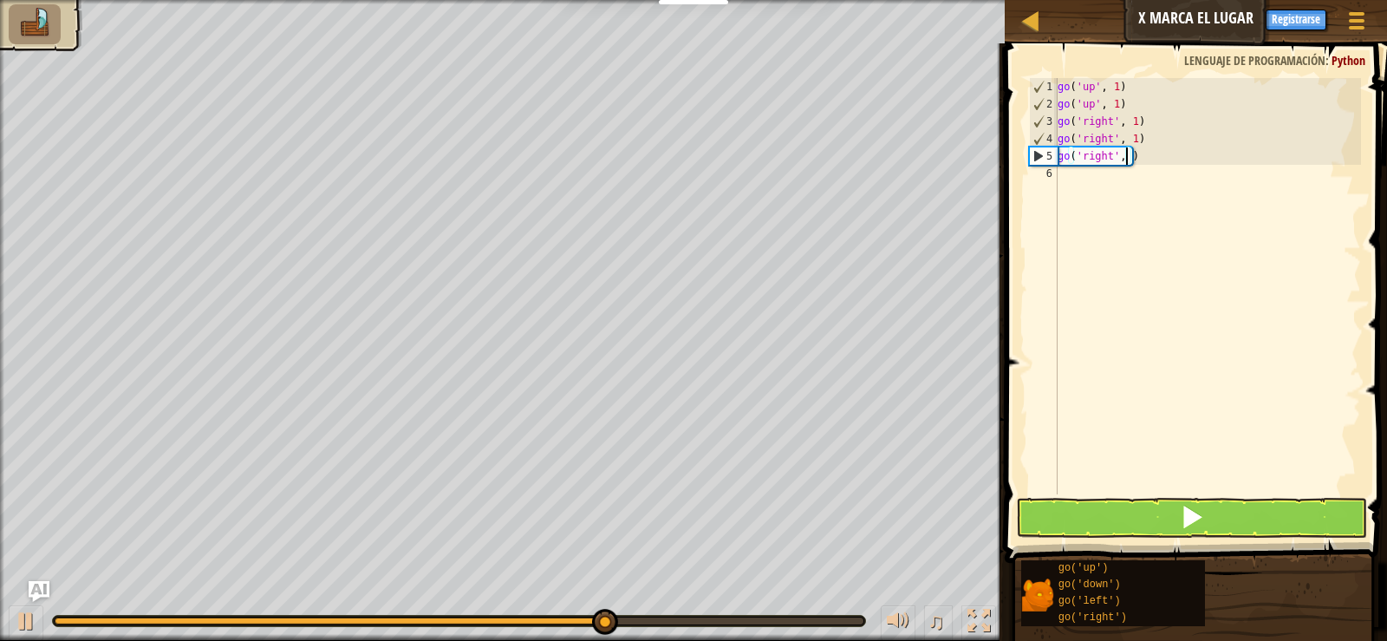
scroll to position [8, 6]
click at [1139, 512] on button at bounding box center [1191, 518] width 350 height 40
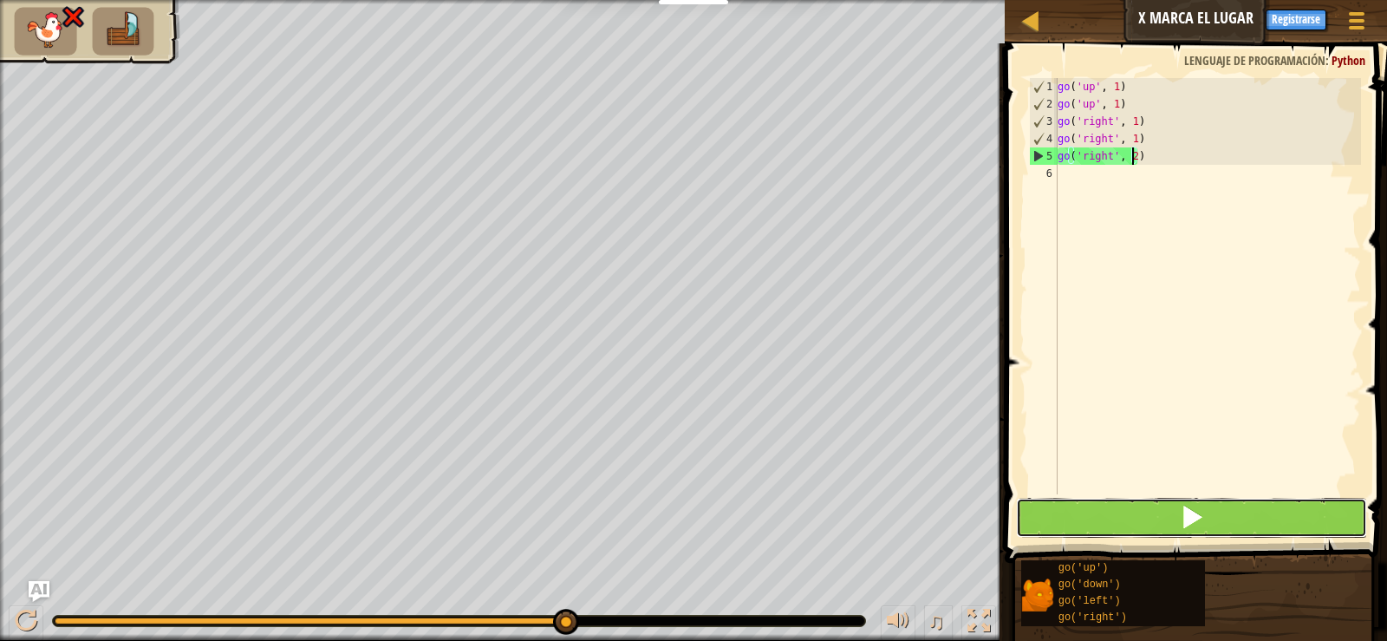
click at [1137, 516] on button at bounding box center [1191, 518] width 350 height 40
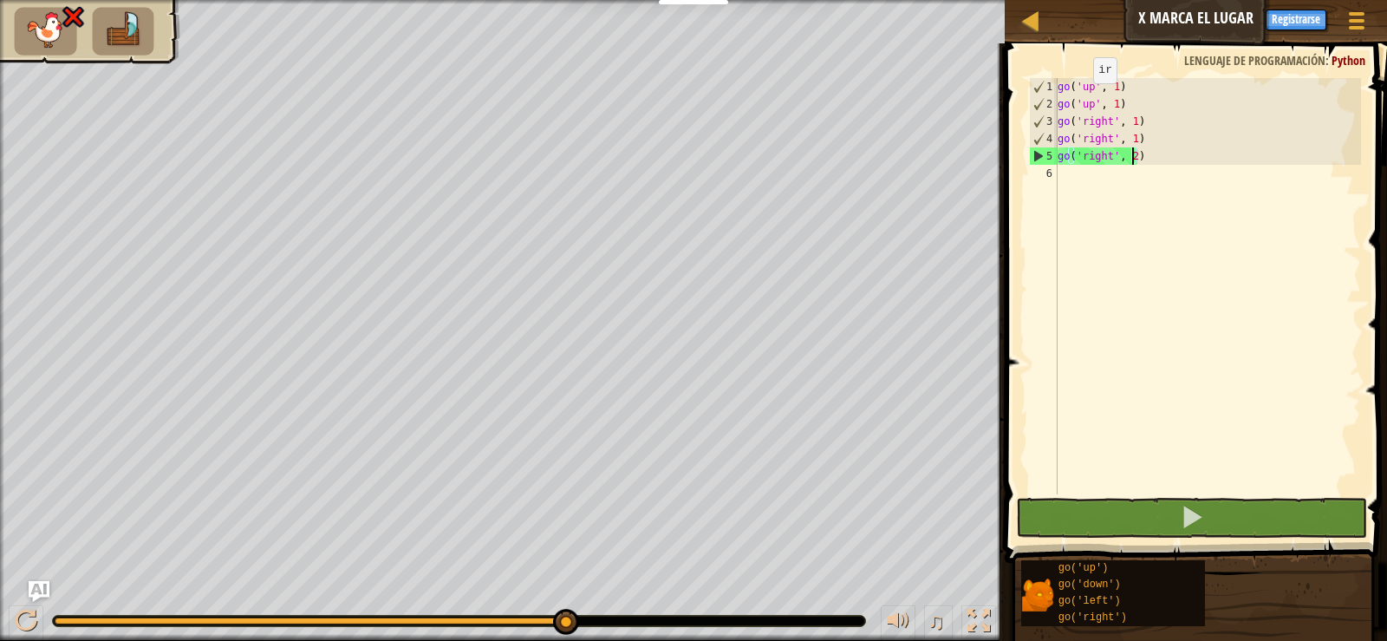
click at [1081, 100] on div "go ( 'up' , 1 ) go ( 'up' , 1 ) go ( 'right' , 1 ) go ( 'right' , 1 ) go ( 'rig…" at bounding box center [1207, 303] width 307 height 451
click at [1123, 104] on div "go ( 'up' , 1 ) go ( 'up' , 1 ) go ( 'right' , 1 ) go ( 'right' , 1 ) go ( 'rig…" at bounding box center [1207, 303] width 307 height 451
click at [1114, 104] on div "go ( 'up' , 1 ) go ( 'up' , 1 ) go ( 'right' , 1 ) go ( 'right' , 1 ) go ( 'rig…" at bounding box center [1207, 303] width 307 height 451
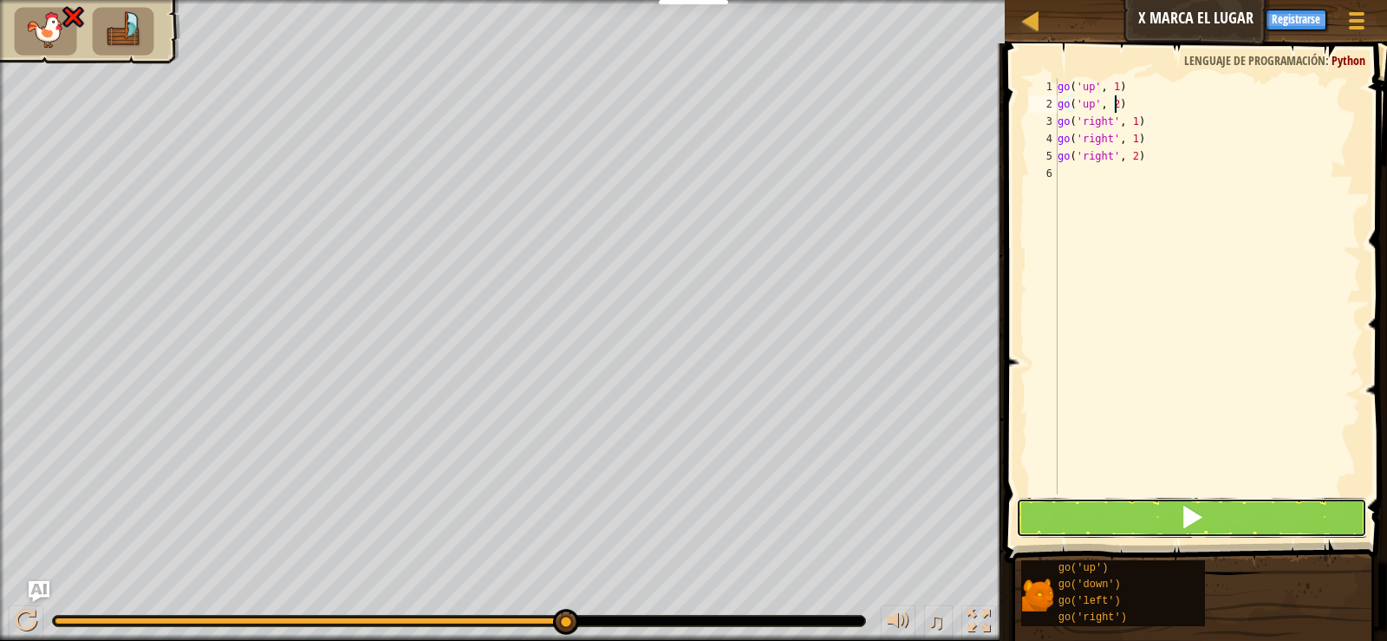
click at [1203, 507] on span at bounding box center [1192, 517] width 24 height 24
click at [1129, 112] on div "go ( 'up' , 1 ) go ( 'up' , ) go ( 'right' , 1 ) go ( 'right' , 1 ) go ( 'right…" at bounding box center [1207, 303] width 307 height 451
type textarea "g"
click at [1118, 87] on div "go ( 'up' , 1 ) go ( 'right' , 1 ) go ( 'right' , 1 ) go ( 'right' , 2 )" at bounding box center [1207, 303] width 307 height 451
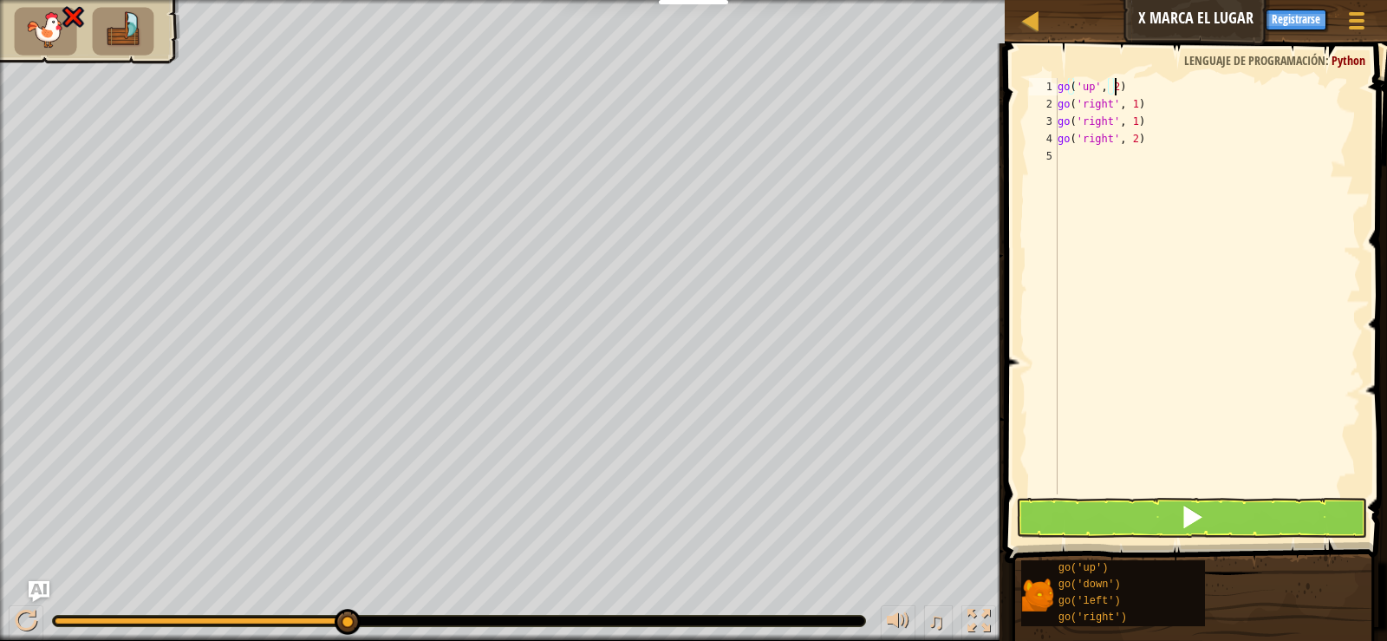
scroll to position [8, 4]
click at [1169, 525] on button at bounding box center [1191, 518] width 350 height 40
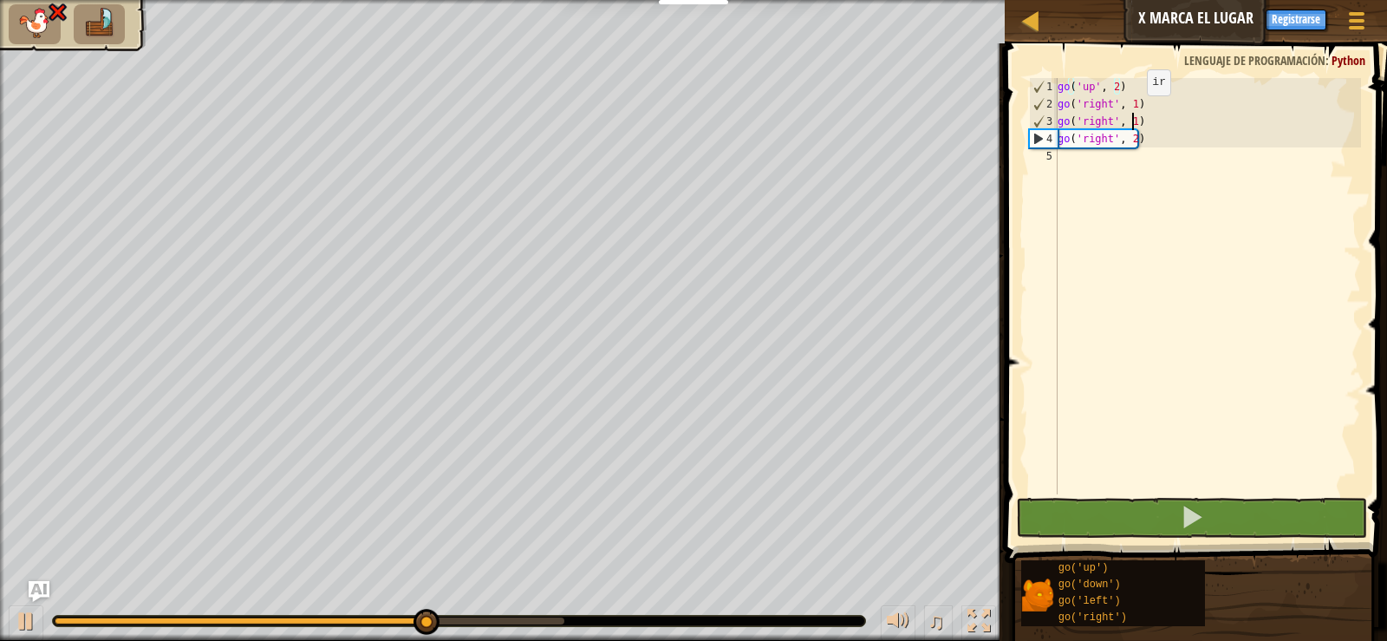
click at [1132, 113] on div "go ( 'up' , 2 ) go ( 'right' , 1 ) go ( 'right' , 1 ) go ( 'right' , 2 )" at bounding box center [1207, 303] width 307 height 451
click at [1132, 102] on div "go ( 'up' , 2 ) go ( 'right' , 1 ) go ( 'right' , 1 ) go ( 'right' , 2 )" at bounding box center [1207, 303] width 307 height 451
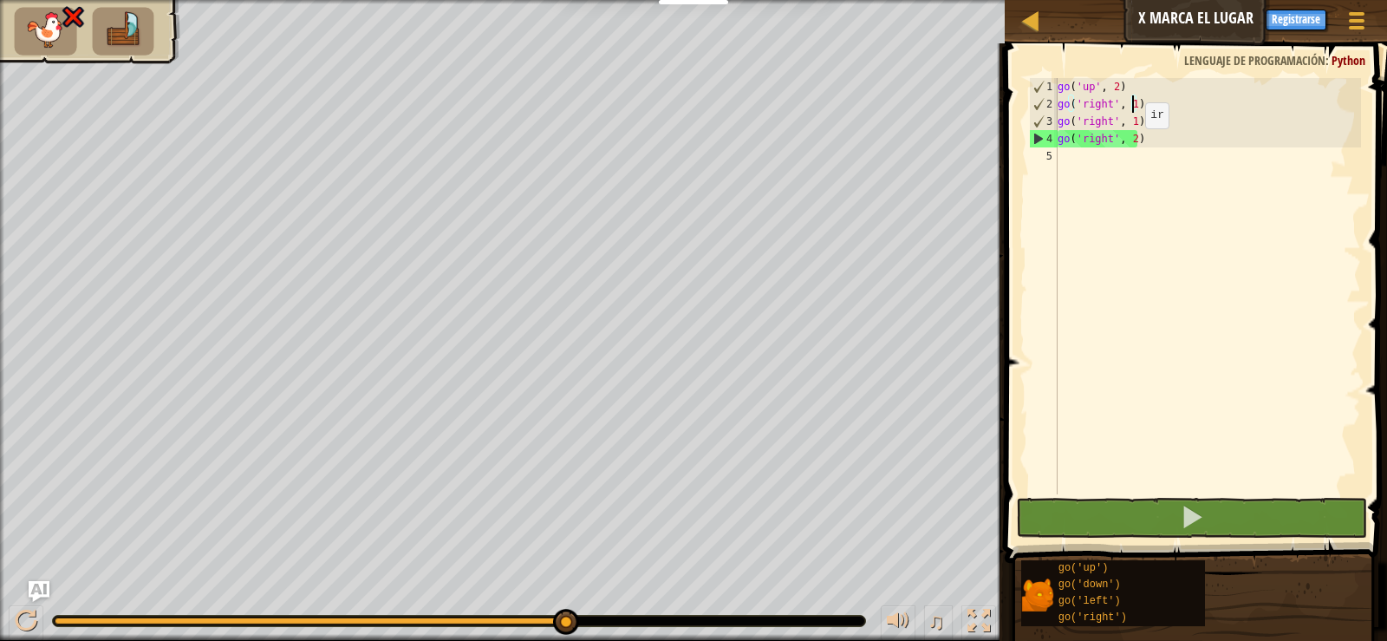
click at [1131, 146] on div "go ( 'up' , 2 ) go ( 'right' , 1 ) go ( 'right' , 1 ) go ( 'right' , 2 )" at bounding box center [1207, 303] width 307 height 451
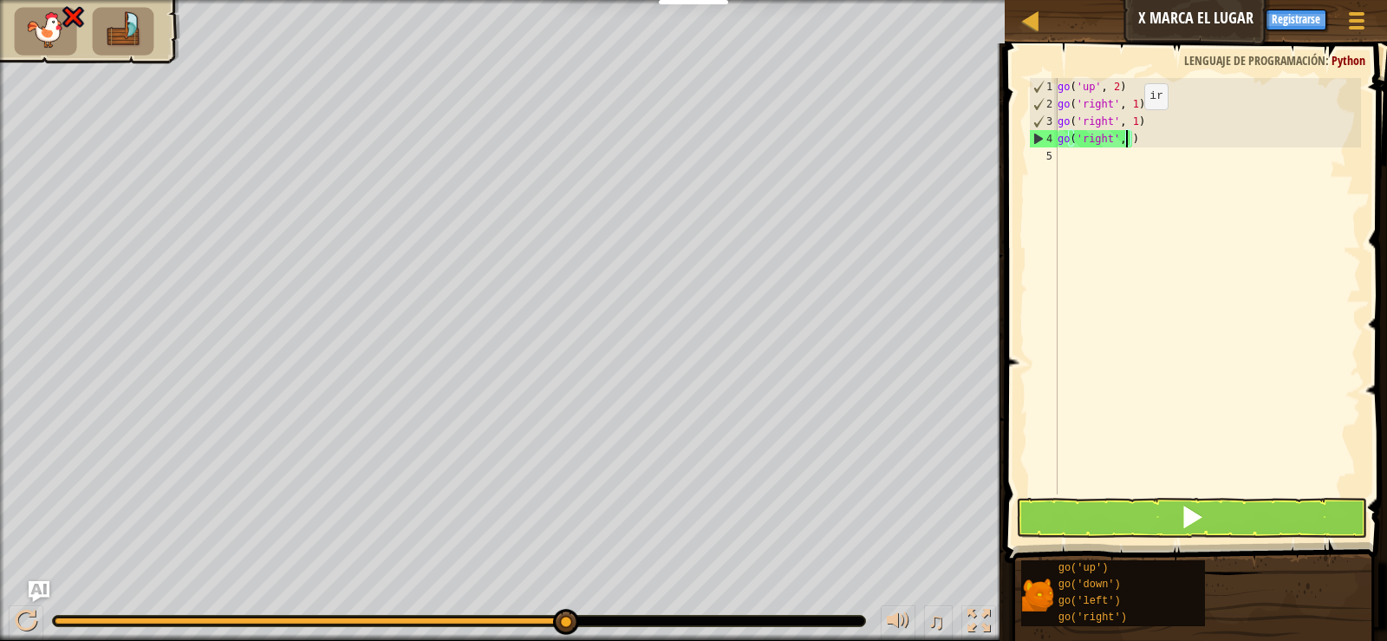
scroll to position [8, 6]
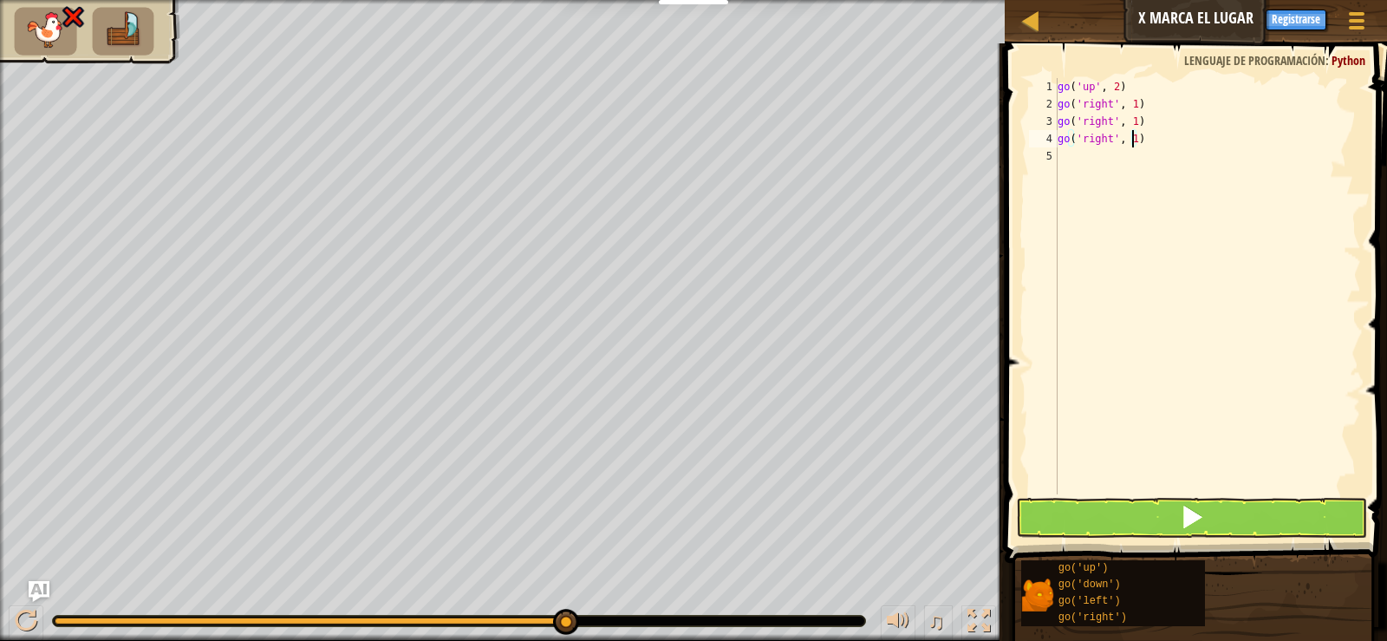
type textarea "go('right', 1)"
click at [1215, 510] on button at bounding box center [1191, 518] width 350 height 40
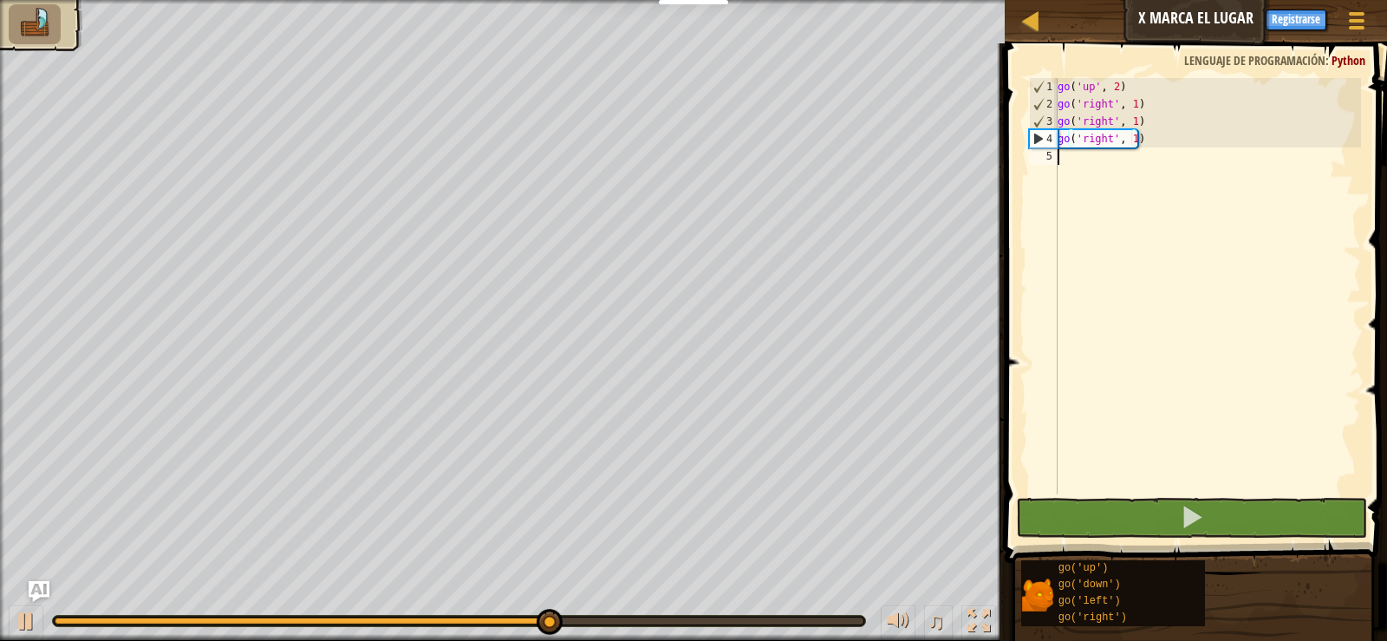
click at [1175, 172] on div "go ( 'up' , 2 ) go ( 'right' , 1 ) go ( 'right' , 1 ) go ( 'right' , 1 )" at bounding box center [1207, 303] width 307 height 451
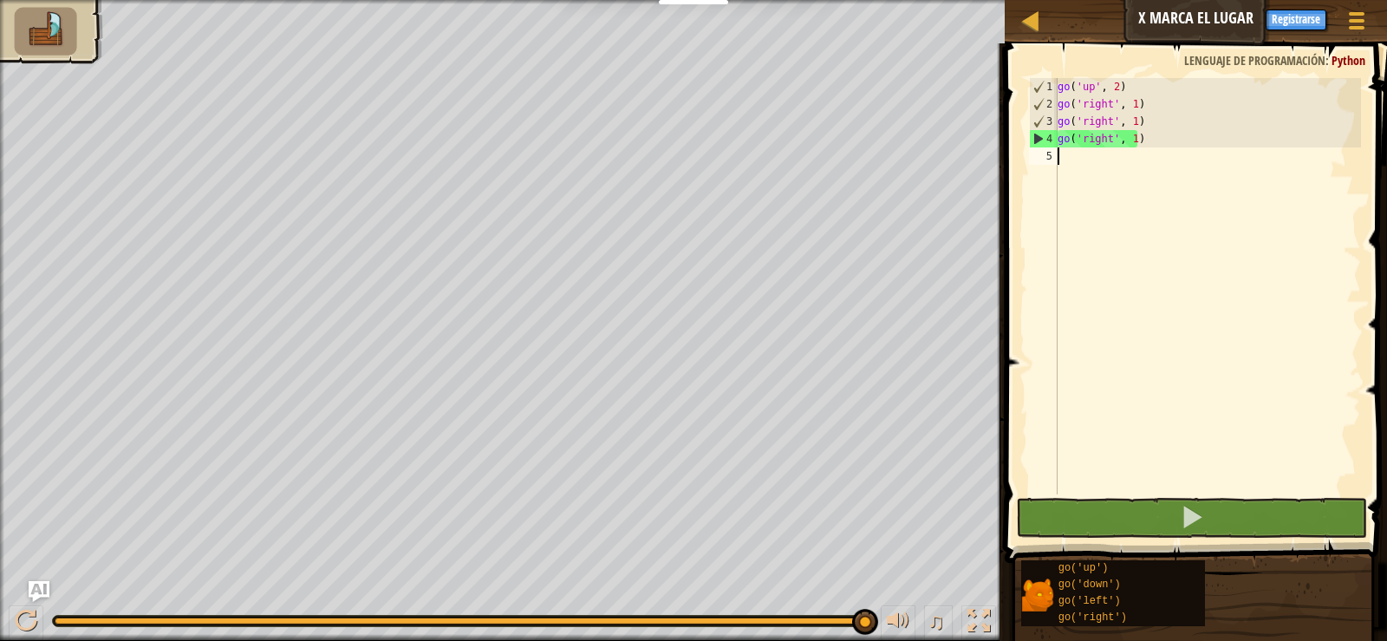
click at [1138, 140] on div "go ( 'up' , 2 ) go ( 'right' , 1 ) go ( 'right' , 1 ) go ( 'right' , 1 )" at bounding box center [1207, 303] width 307 height 451
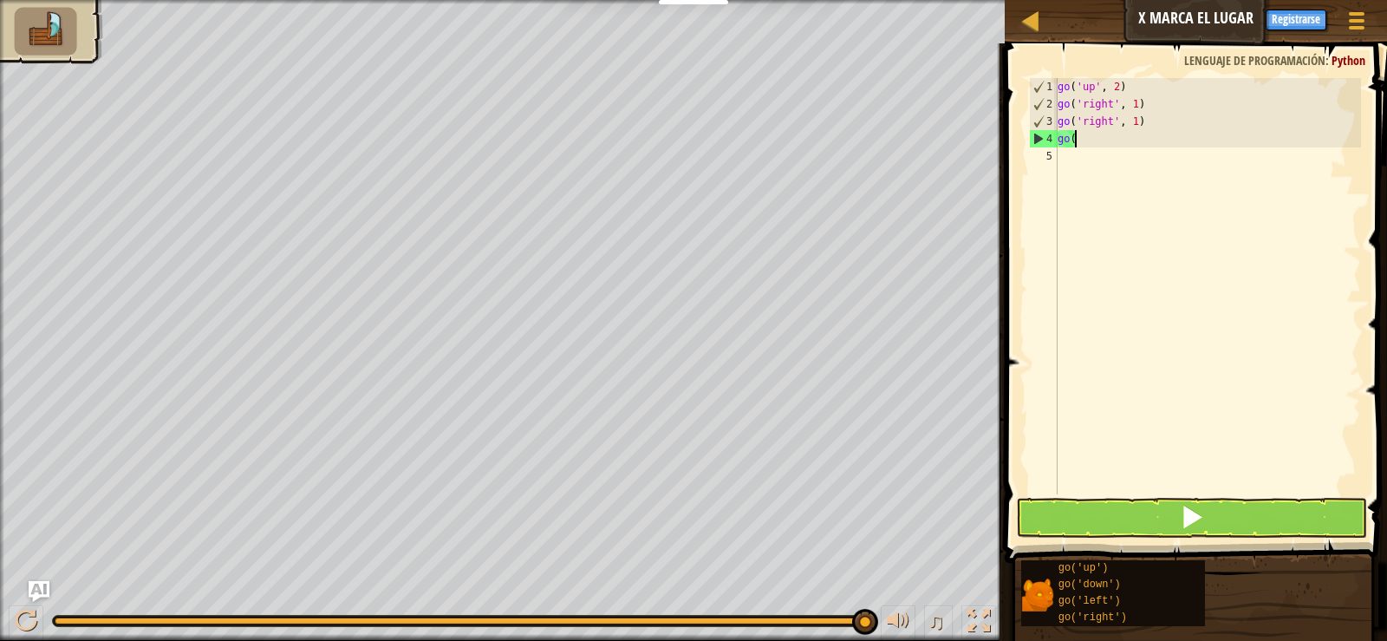
type textarea "g"
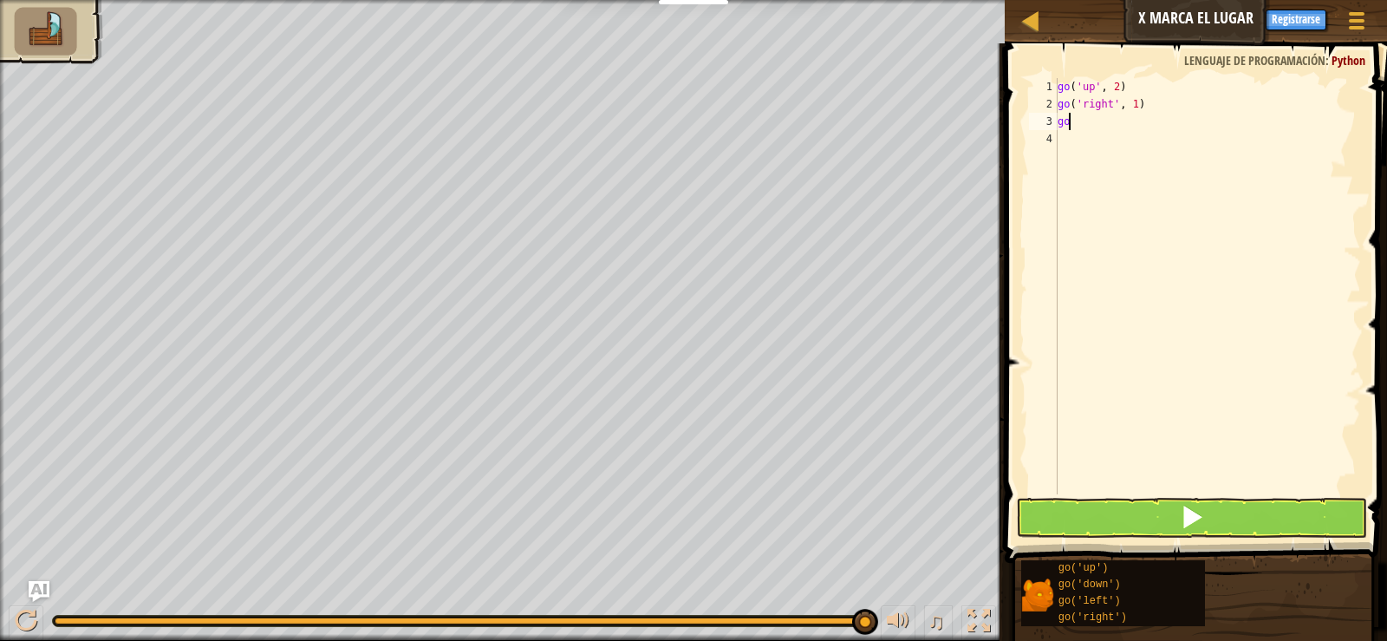
type textarea "g"
click at [1131, 108] on div "go ( 'up' , 2 ) go ( 'right' , 1 )" at bounding box center [1207, 303] width 307 height 451
type textarea "go('right', 3)"
click at [1234, 521] on button at bounding box center [1191, 518] width 350 height 40
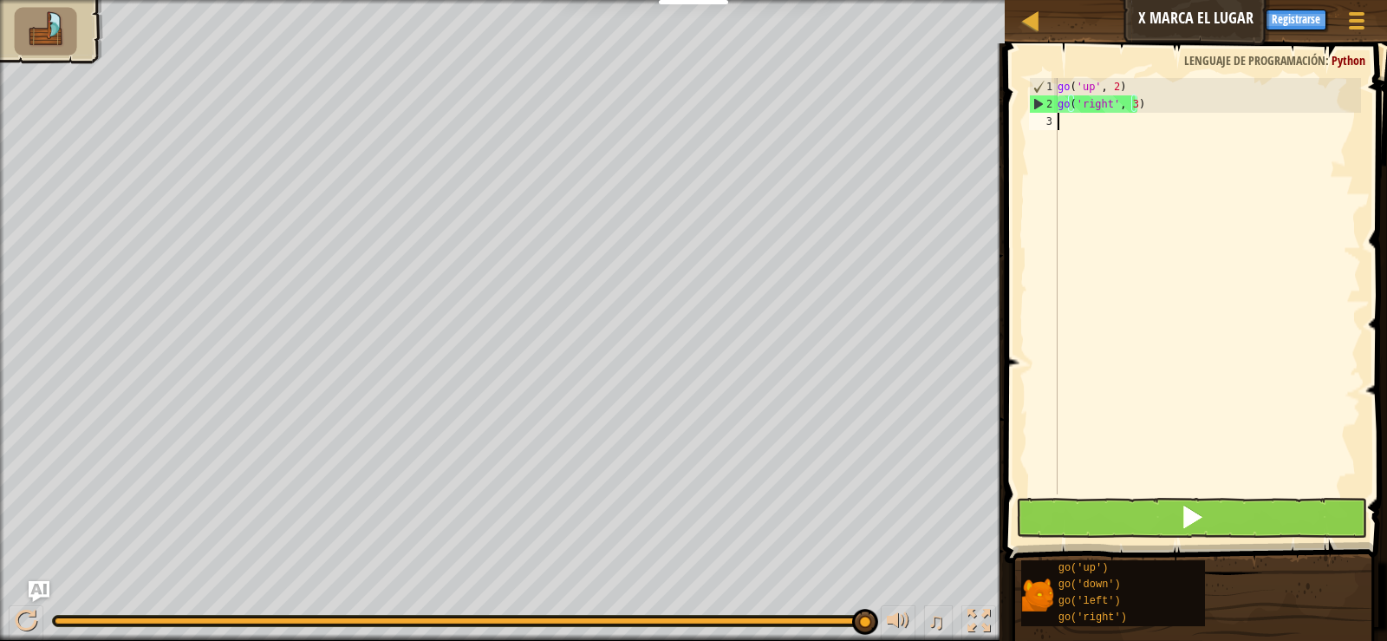
drag, startPoint x: 1206, startPoint y: 474, endPoint x: 1210, endPoint y: 511, distance: 36.7
click at [1206, 479] on div "go ( 'up' , 2 ) go ( 'right' , 3 )" at bounding box center [1207, 303] width 307 height 451
click at [1210, 511] on button at bounding box center [1191, 518] width 350 height 40
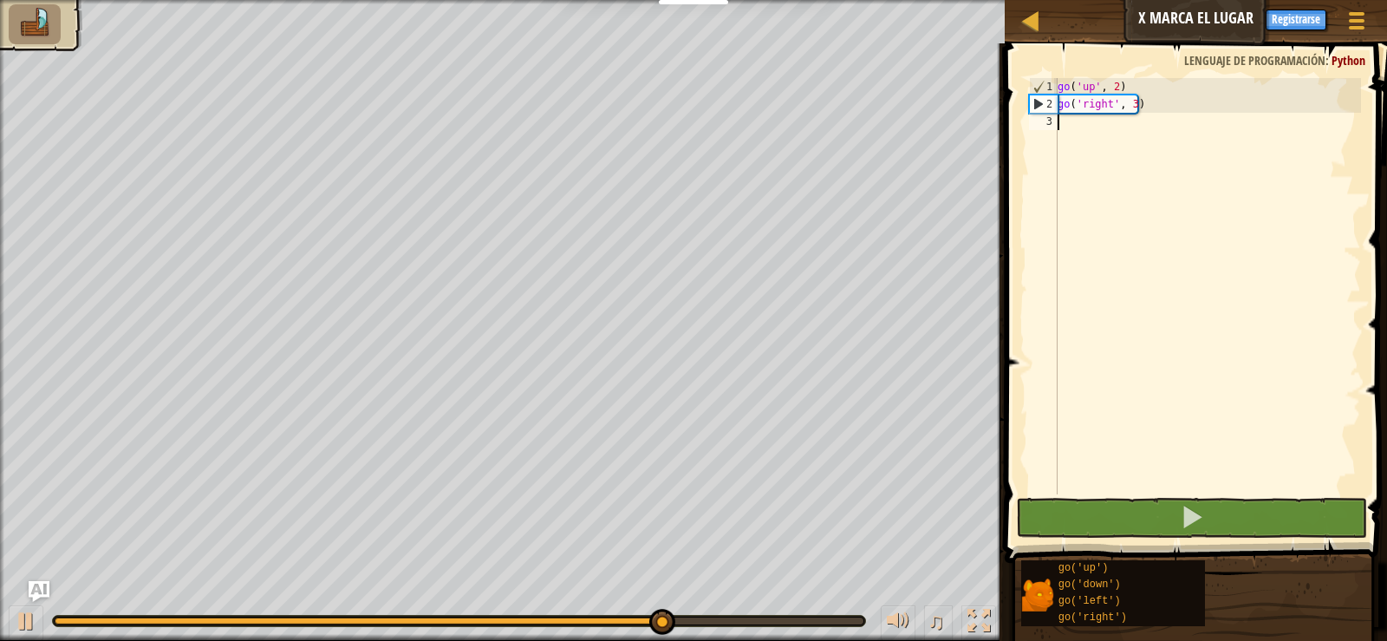
click at [1151, 110] on div "go ( 'up' , 2 ) go ( 'right' , 3 )" at bounding box center [1207, 303] width 307 height 451
type textarea "go('right', 3)"
click at [1151, 109] on div "go ( 'up' , 2 ) go ( 'right' , 3 )" at bounding box center [1207, 303] width 307 height 451
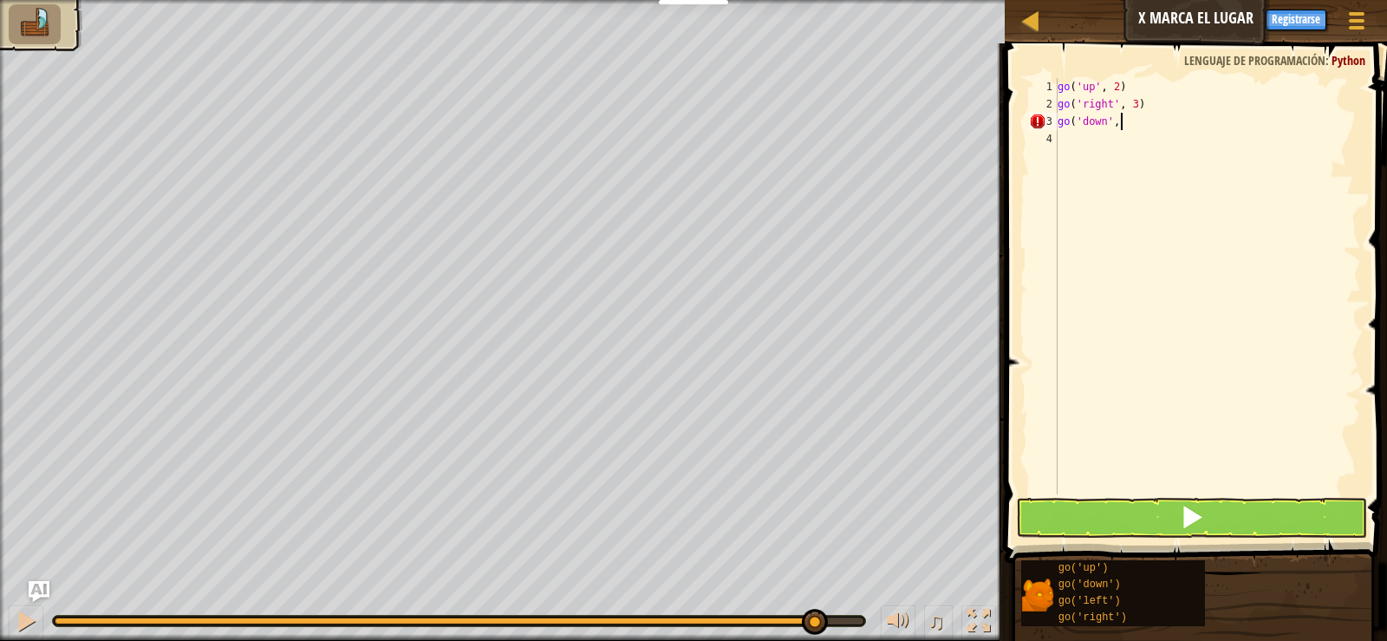
scroll to position [8, 5]
type textarea "go('down', 2)"
type textarea "go('left',1)"
click at [1179, 522] on button at bounding box center [1191, 518] width 350 height 40
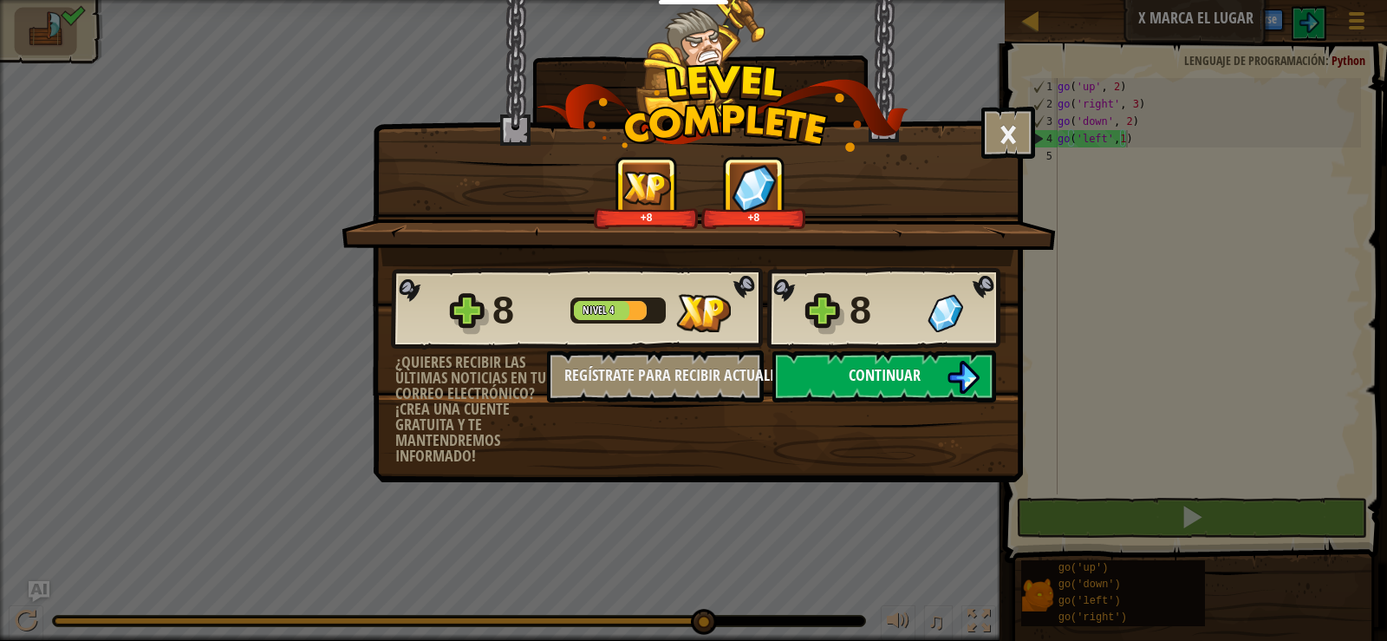
click at [958, 382] on img at bounding box center [963, 377] width 33 height 33
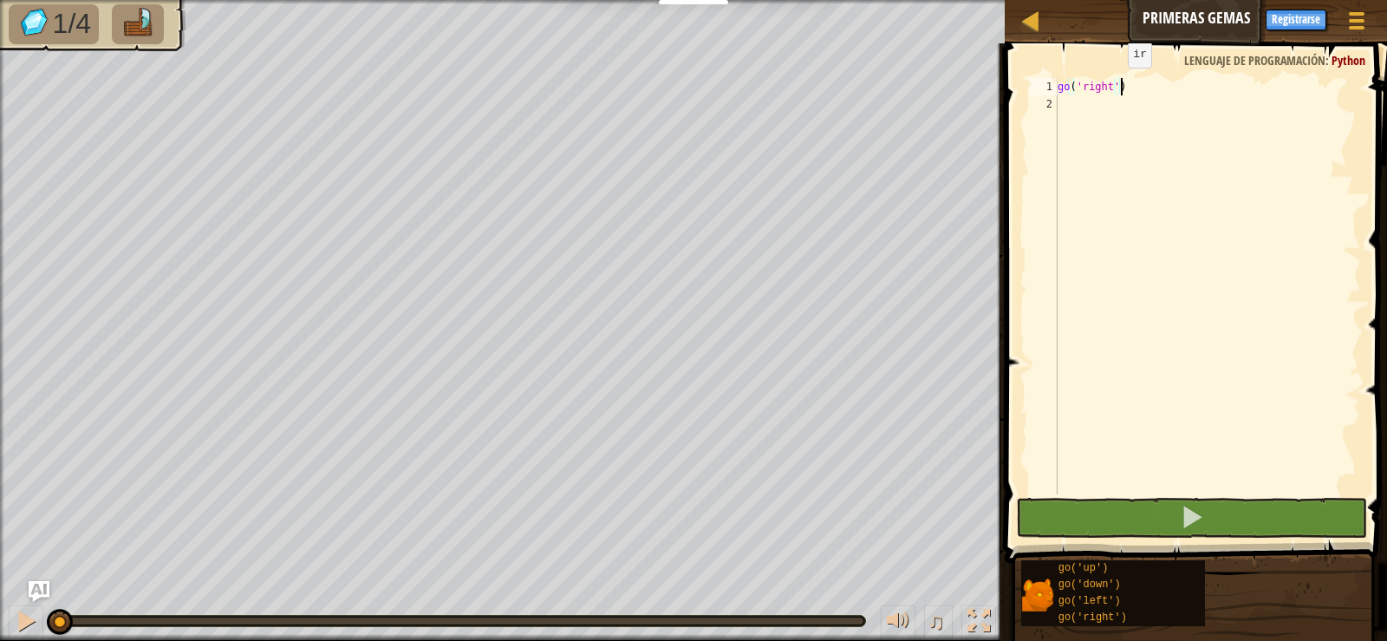
click at [1112, 84] on div "go ( 'right' )" at bounding box center [1207, 303] width 307 height 451
click at [1110, 84] on div "go ( 'right' )" at bounding box center [1207, 303] width 307 height 451
click at [1118, 87] on div "go ( 'right' )" at bounding box center [1207, 303] width 307 height 451
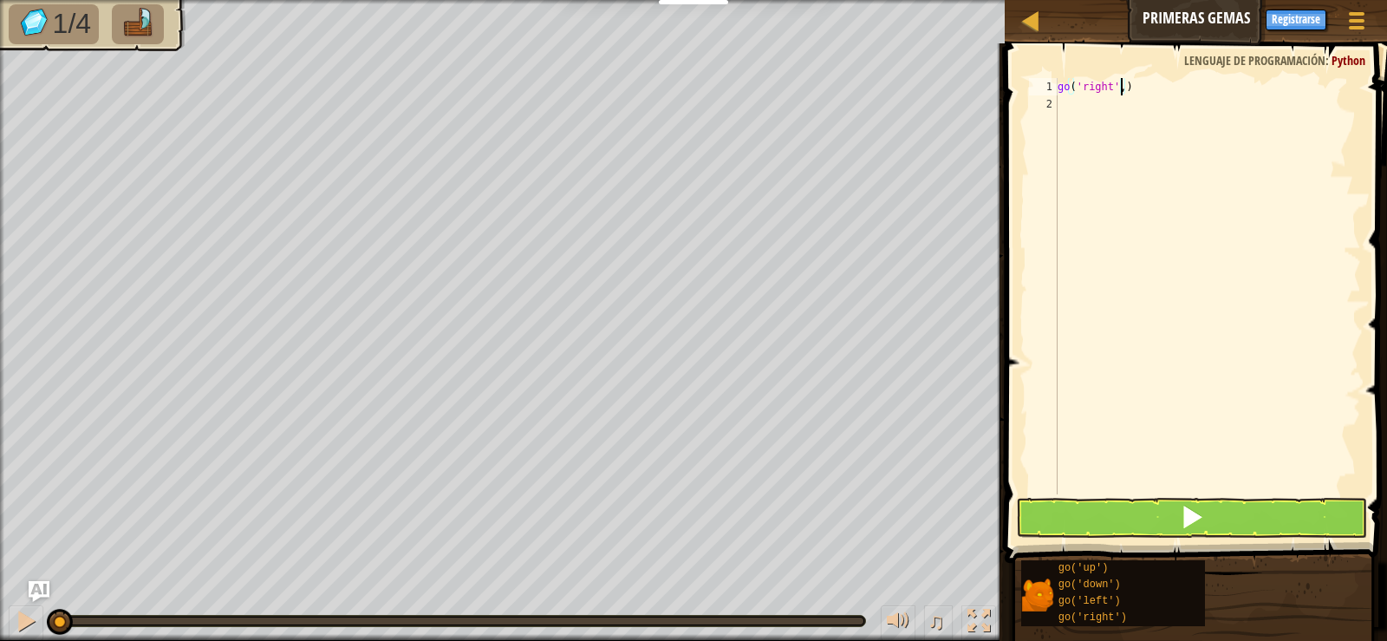
type textarea "go('right',2)"
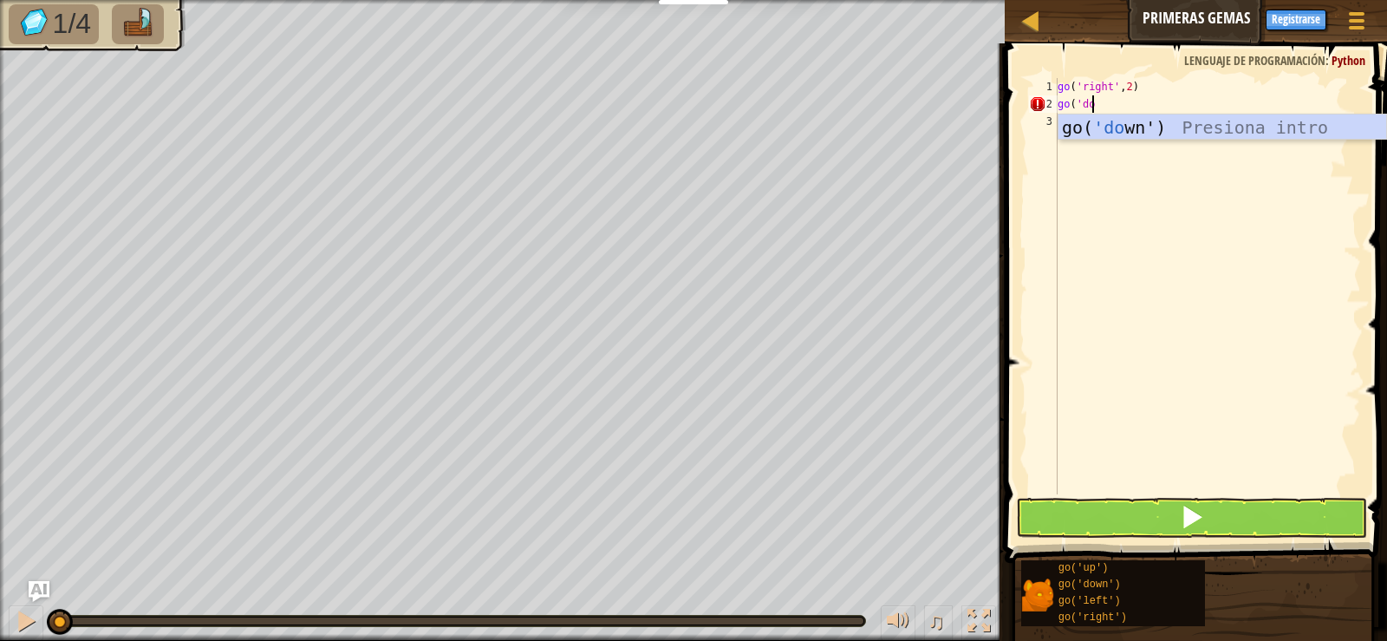
scroll to position [8, 3]
type textarea "go('down')"
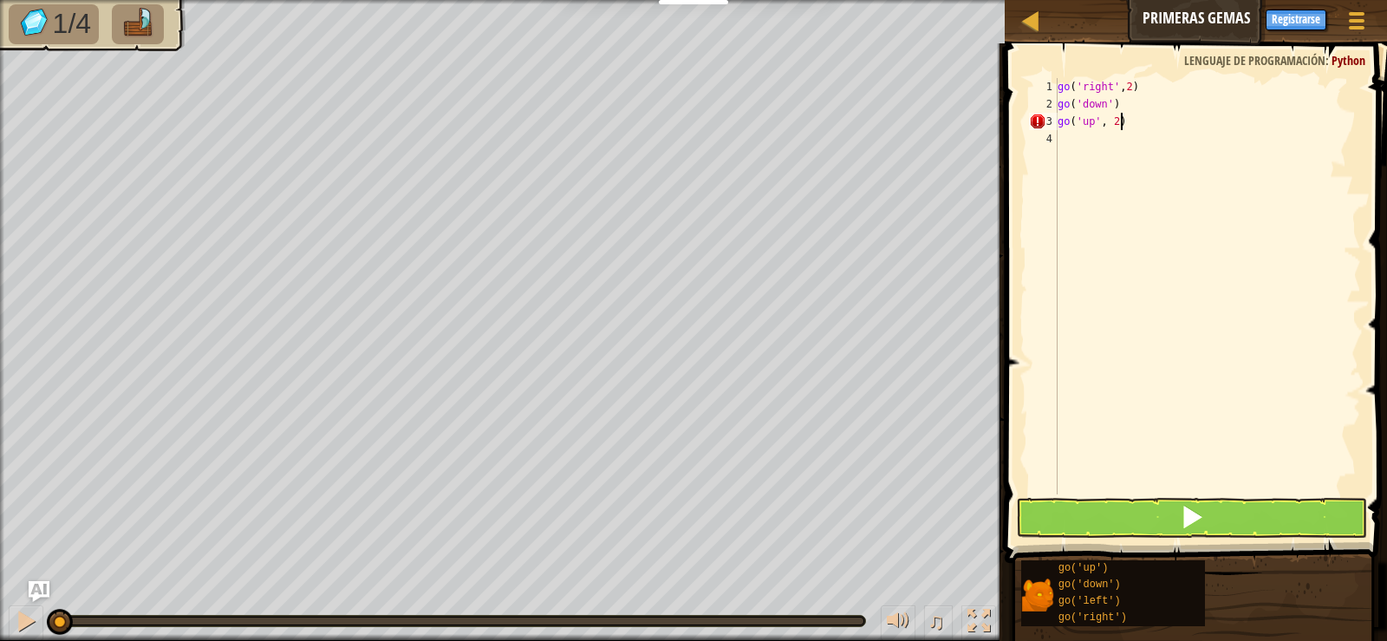
scroll to position [8, 4]
type textarea "go('up', 2)"
click at [1088, 137] on div "go ( 'right' , 2 ) go ( 'down' ) go ( 'up' , 2 ) go ( 'sown" at bounding box center [1207, 303] width 307 height 451
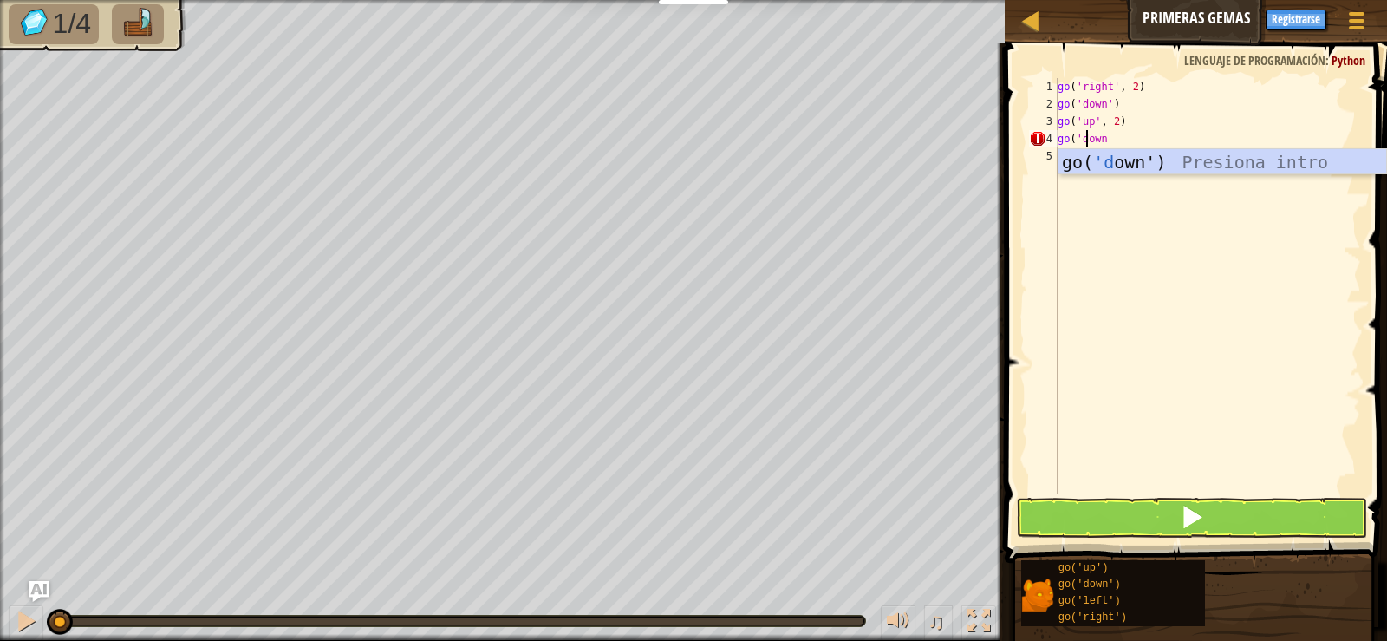
click at [1115, 145] on div "go ( 'right' , 2 ) go ( 'down' ) go ( 'up' , 2 ) go ( 'down" at bounding box center [1207, 303] width 307 height 451
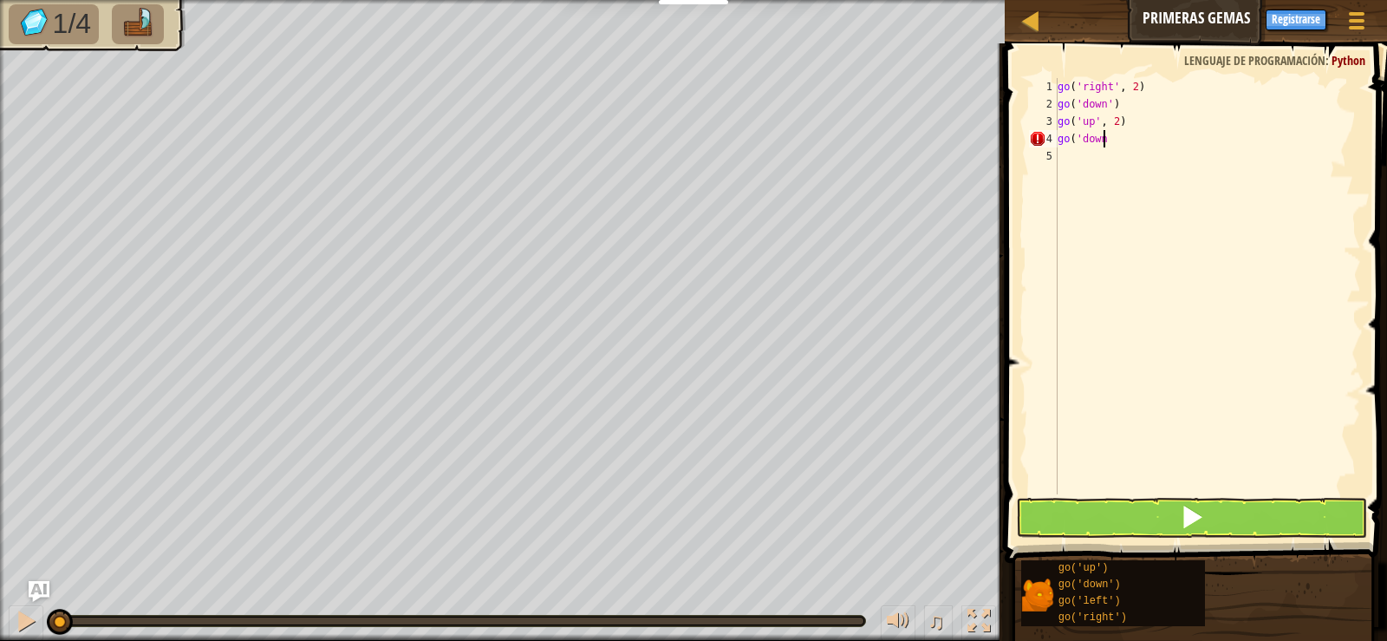
scroll to position [8, 3]
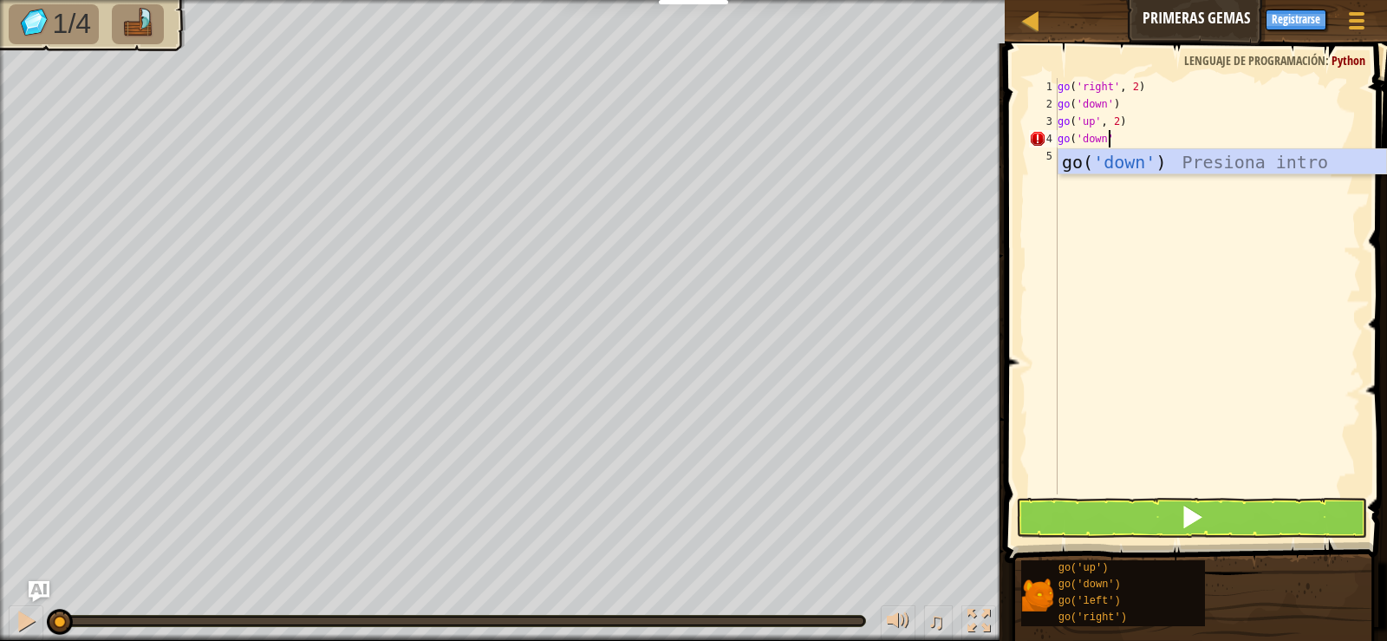
type textarea "go('down')"
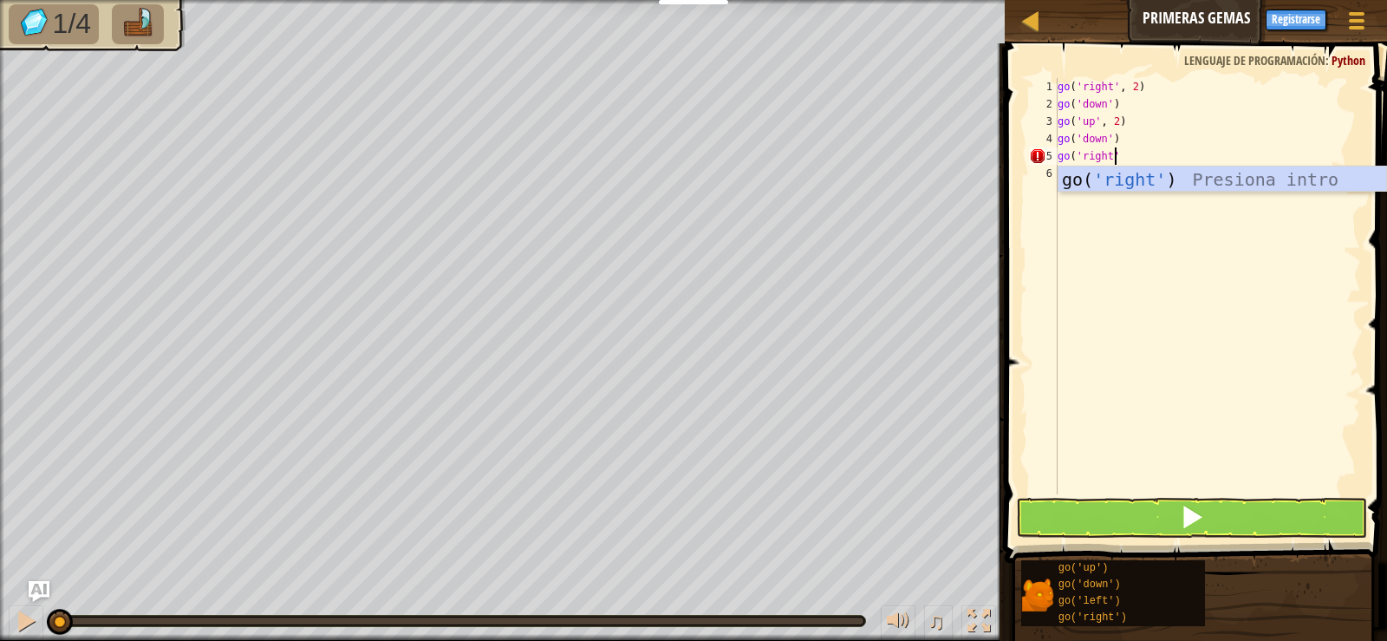
scroll to position [8, 4]
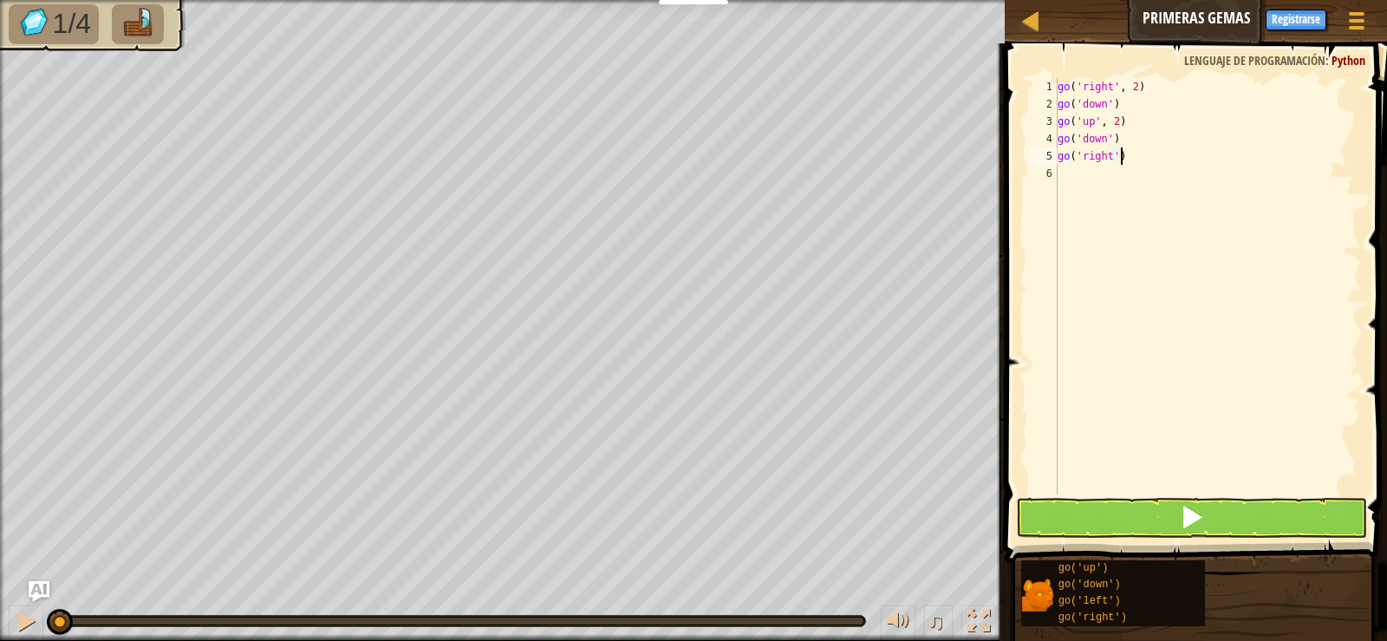
type textarea "go('right')"
click at [1247, 523] on button at bounding box center [1191, 518] width 350 height 40
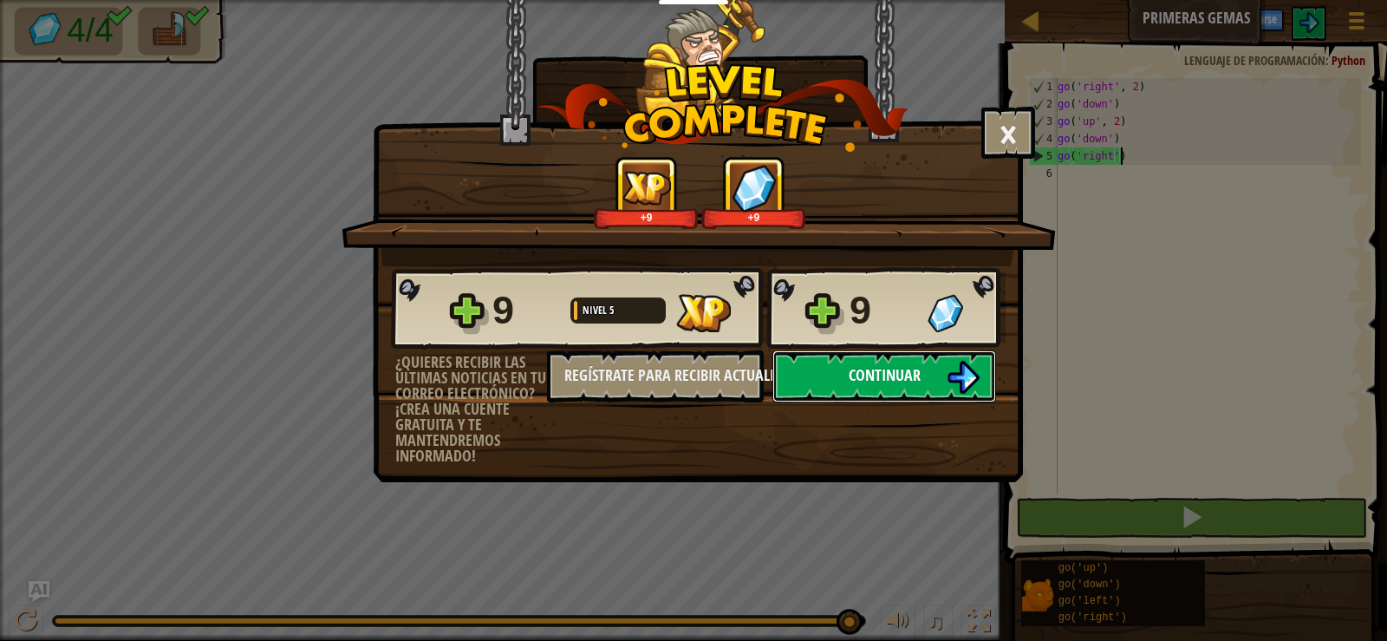
click at [844, 369] on button "Continuar" at bounding box center [885, 376] width 224 height 52
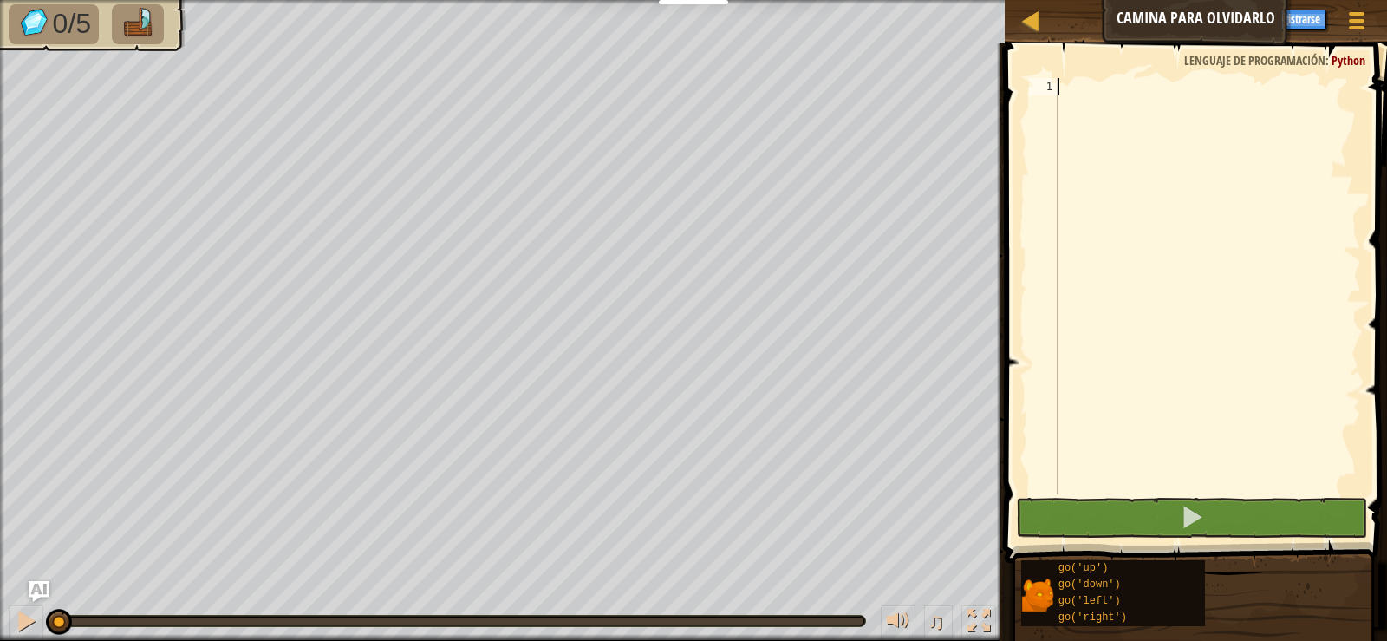
click at [1103, 98] on div at bounding box center [1207, 303] width 307 height 451
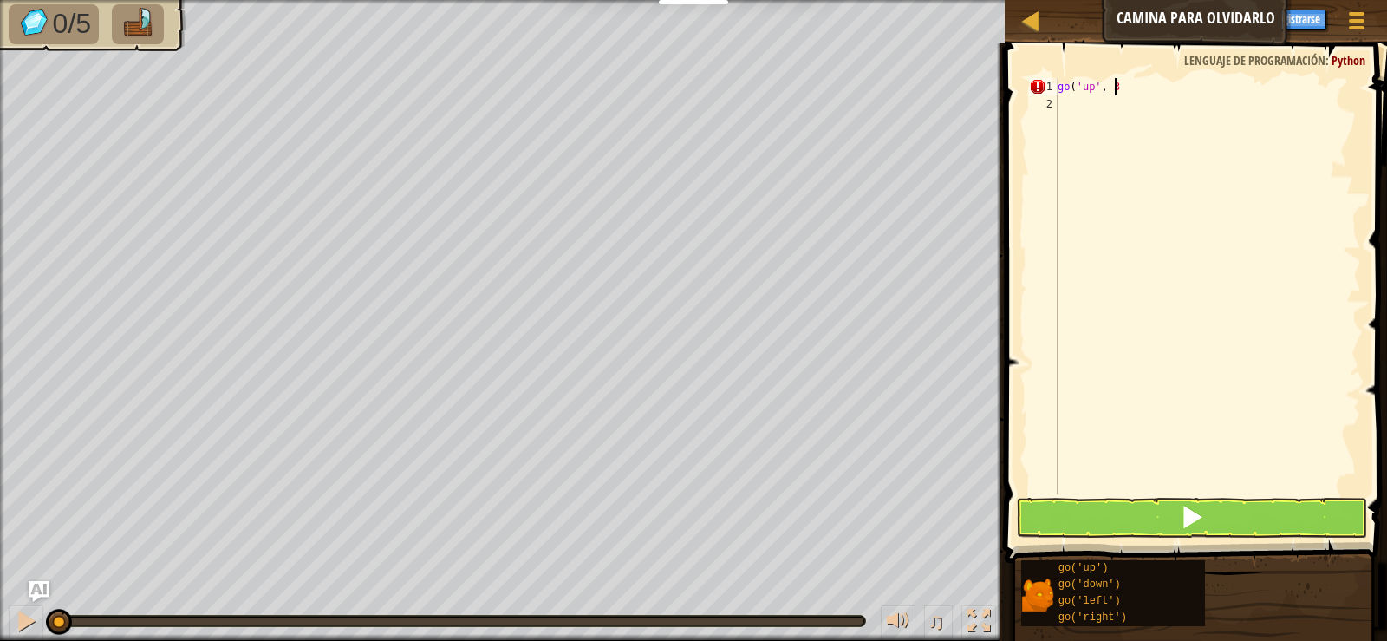
scroll to position [8, 4]
type textarea "go('up', 3)"
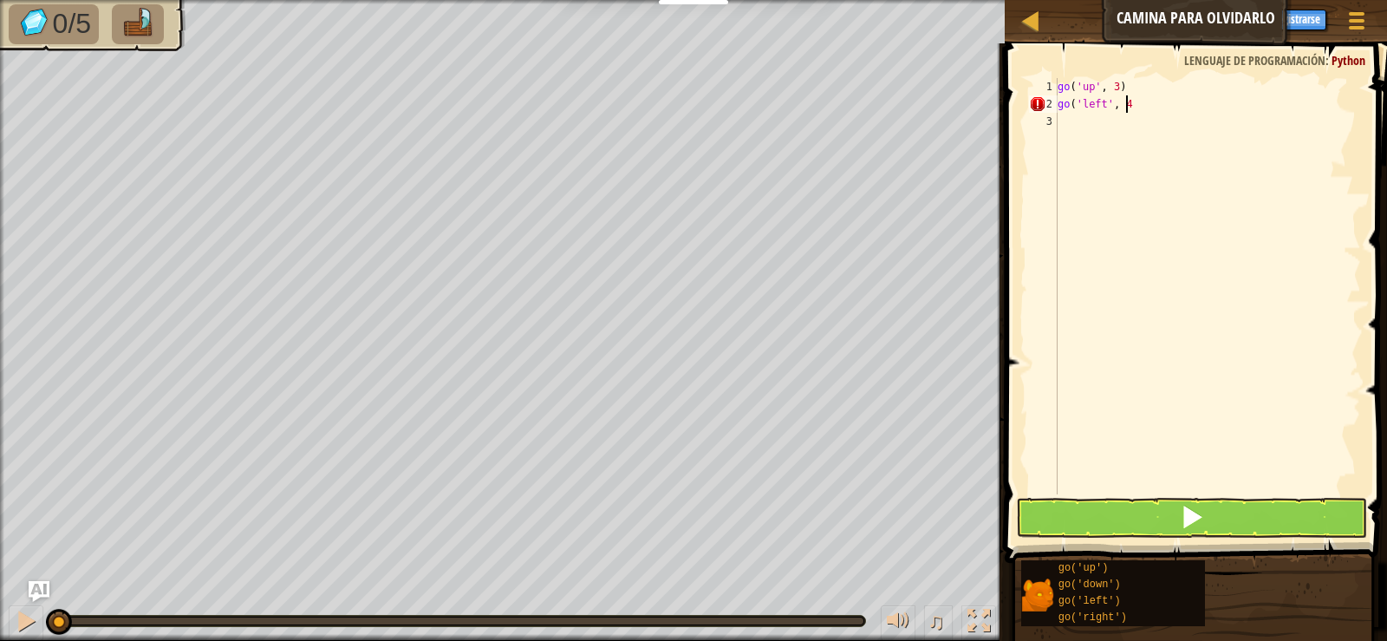
type textarea "go('left', 4)"
type textarea "go('down', 3)"
click at [1132, 532] on button at bounding box center [1191, 518] width 350 height 40
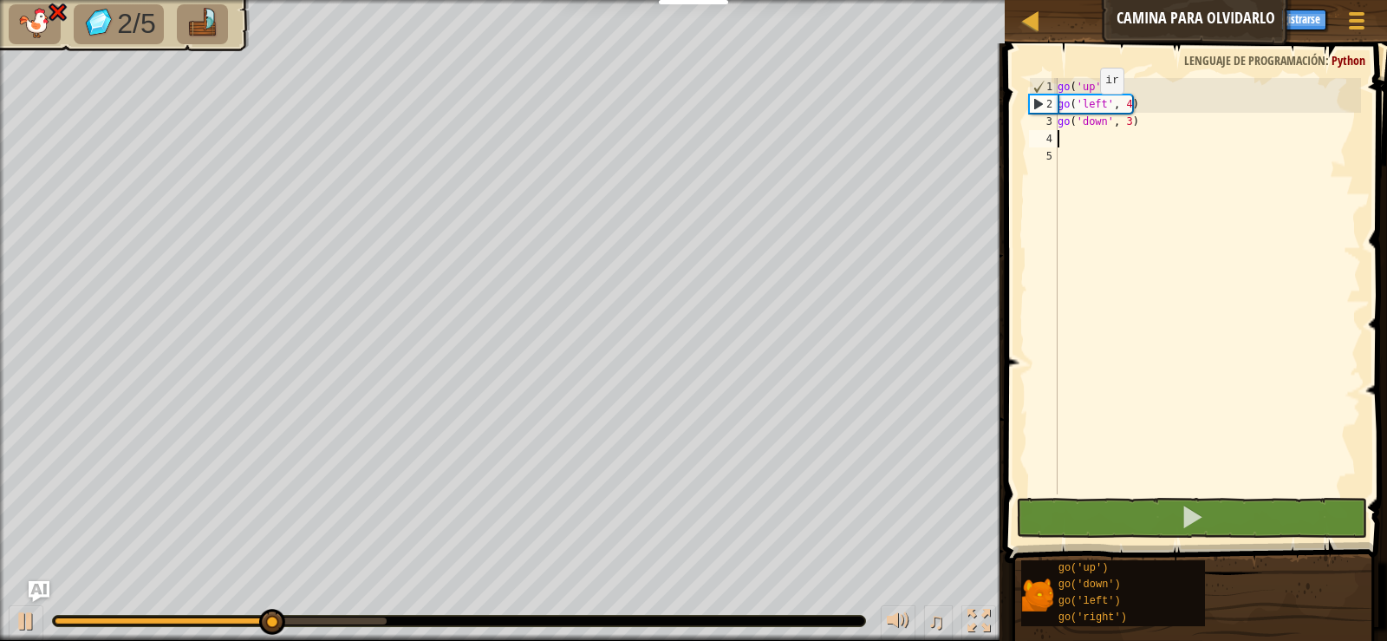
click at [1089, 111] on div "go ( 'up' , 3 ) go ( 'left' , 4 ) go ( 'down' , 3 )" at bounding box center [1207, 303] width 307 height 451
click at [1109, 104] on div "go ( 'up' , 3 ) go ( 'left' , 4 ) go ( 'down' , 3 )" at bounding box center [1207, 303] width 307 height 451
click at [1106, 104] on div "go ( 'up' , 3 ) go ( 'left' , 4 ) go ( 'down' , 3 )" at bounding box center [1207, 303] width 307 height 451
click at [1103, 104] on div "go ( 'up' , 3 ) go ( 'left' , 4 ) go ( 'down' , 3 )" at bounding box center [1207, 303] width 307 height 451
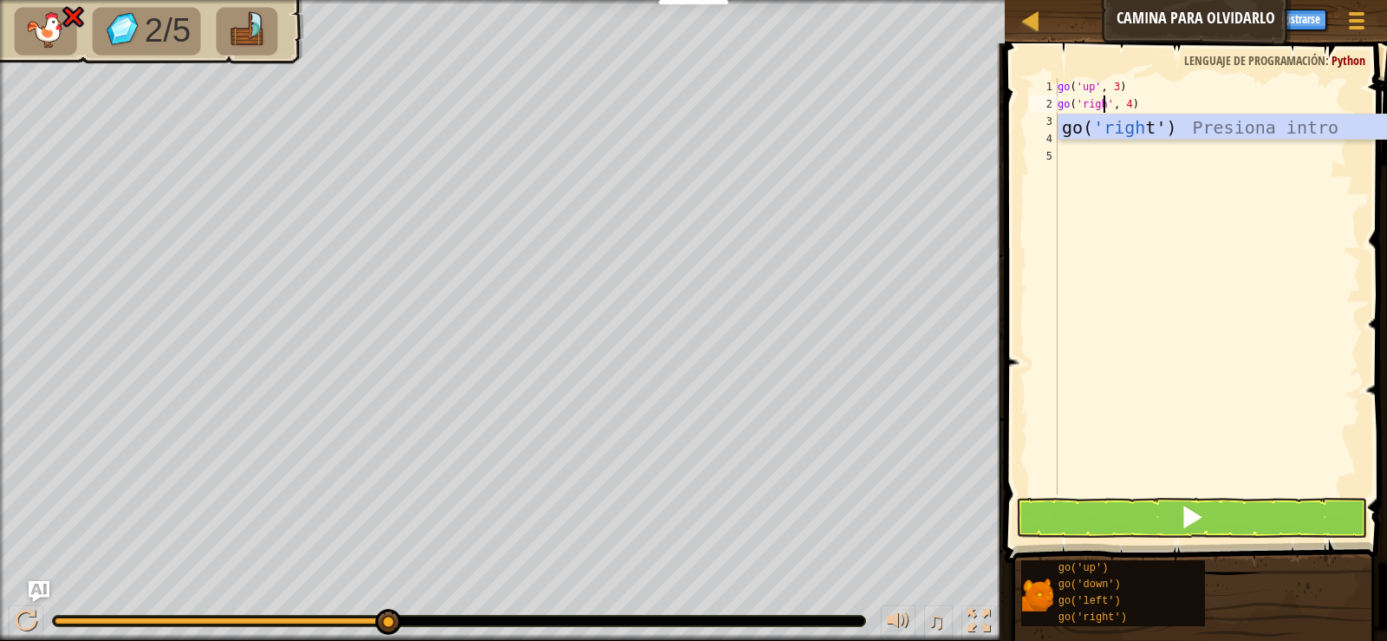
scroll to position [8, 4]
type textarea "go('right', 4)"
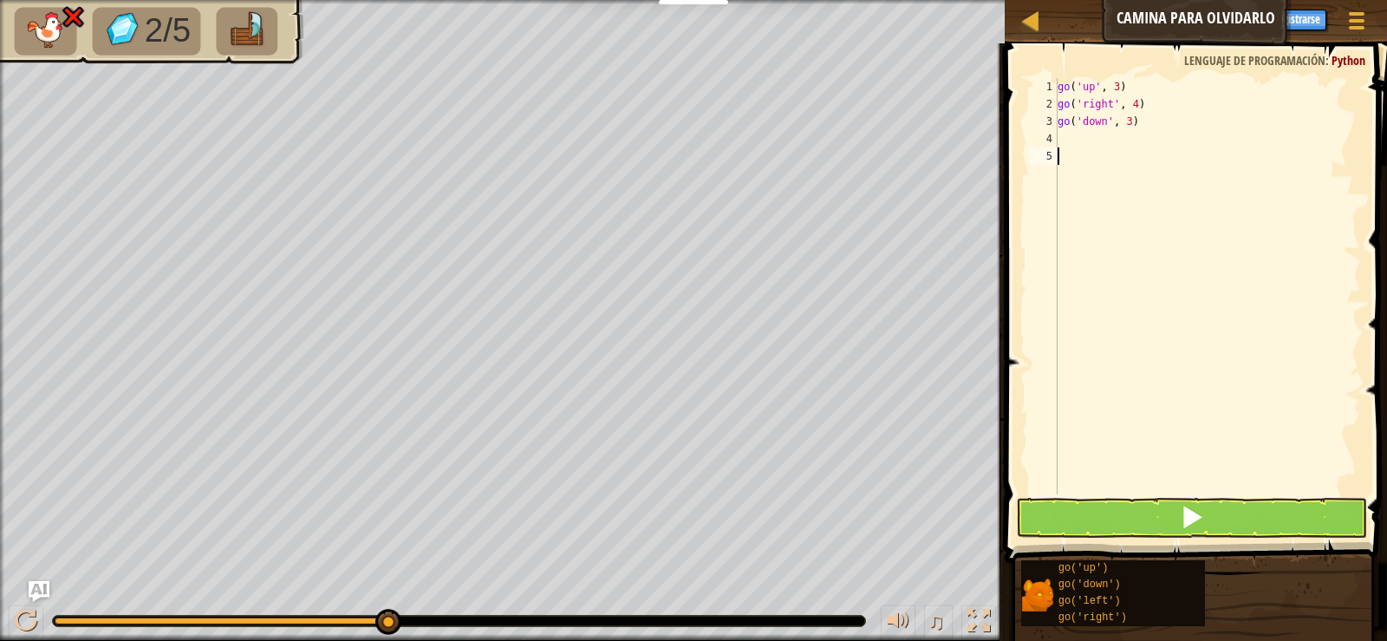
click at [1193, 235] on div "go ( 'up' , 3 ) go ( 'right' , 4 ) go ( 'down' , 3 )" at bounding box center [1207, 303] width 307 height 451
click at [1233, 524] on button at bounding box center [1191, 518] width 350 height 40
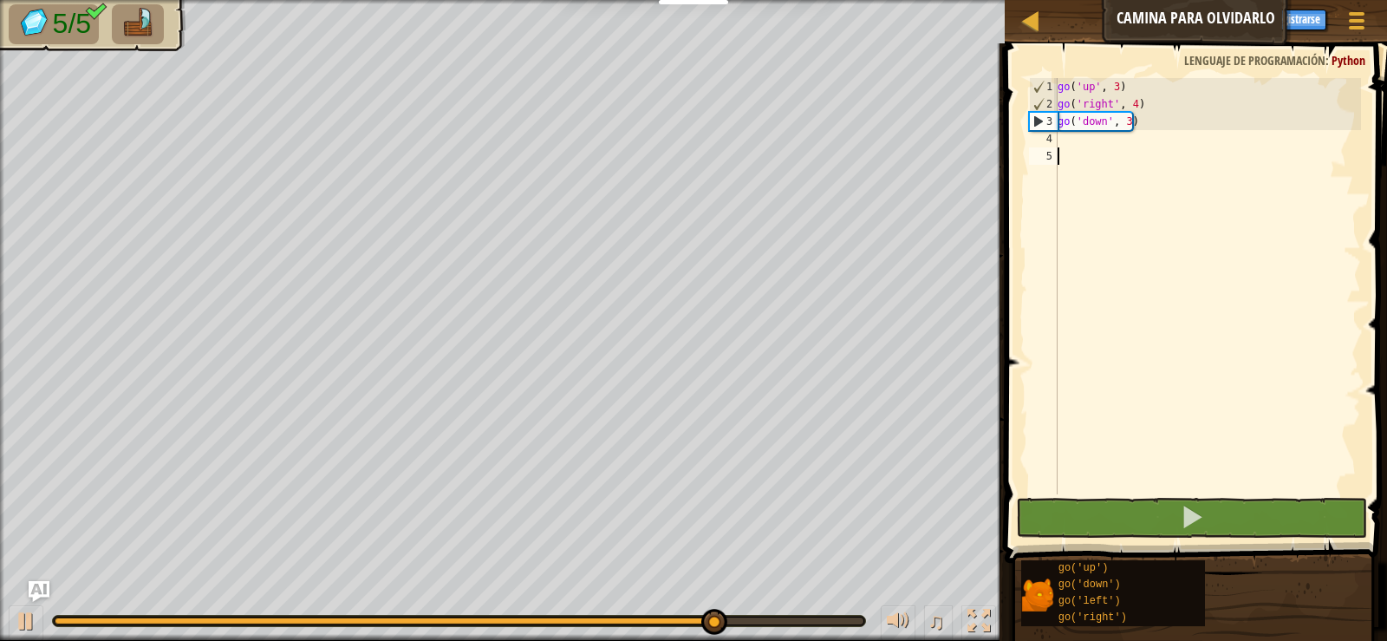
click at [1083, 135] on div "go ( 'up' , 3 ) go ( 'right' , 4 ) go ( 'down' , 3 )" at bounding box center [1207, 303] width 307 height 451
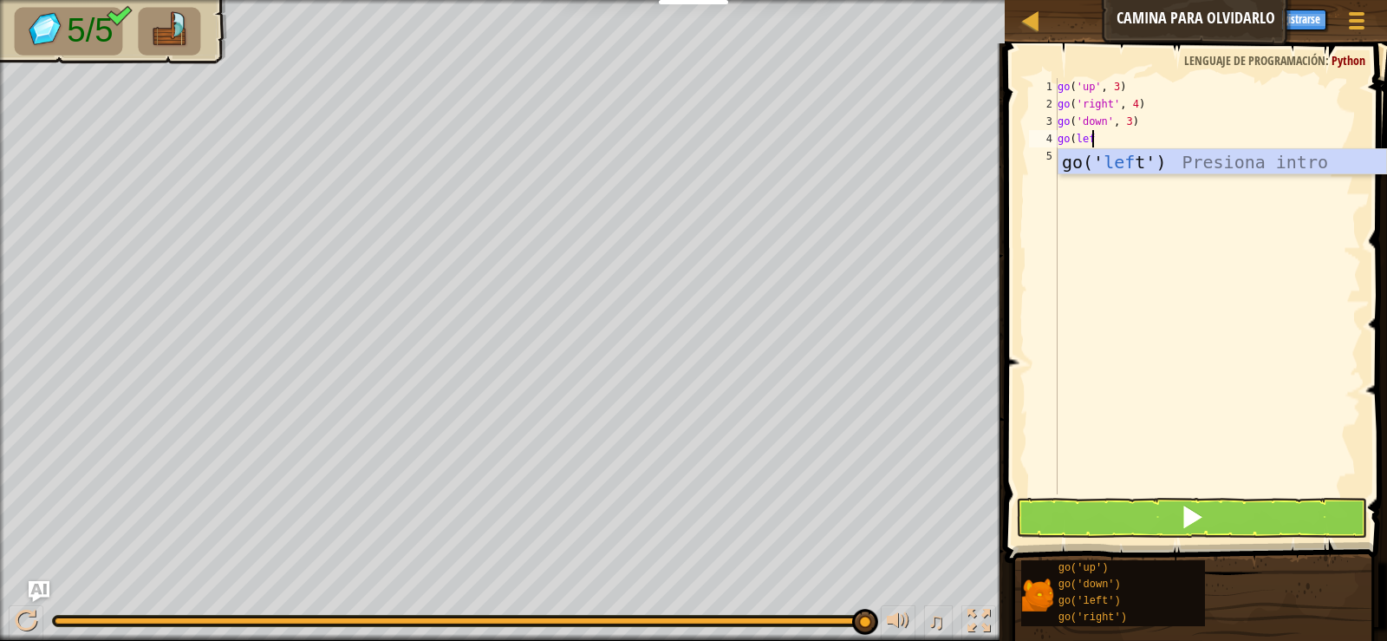
scroll to position [8, 3]
type textarea "go(left'"
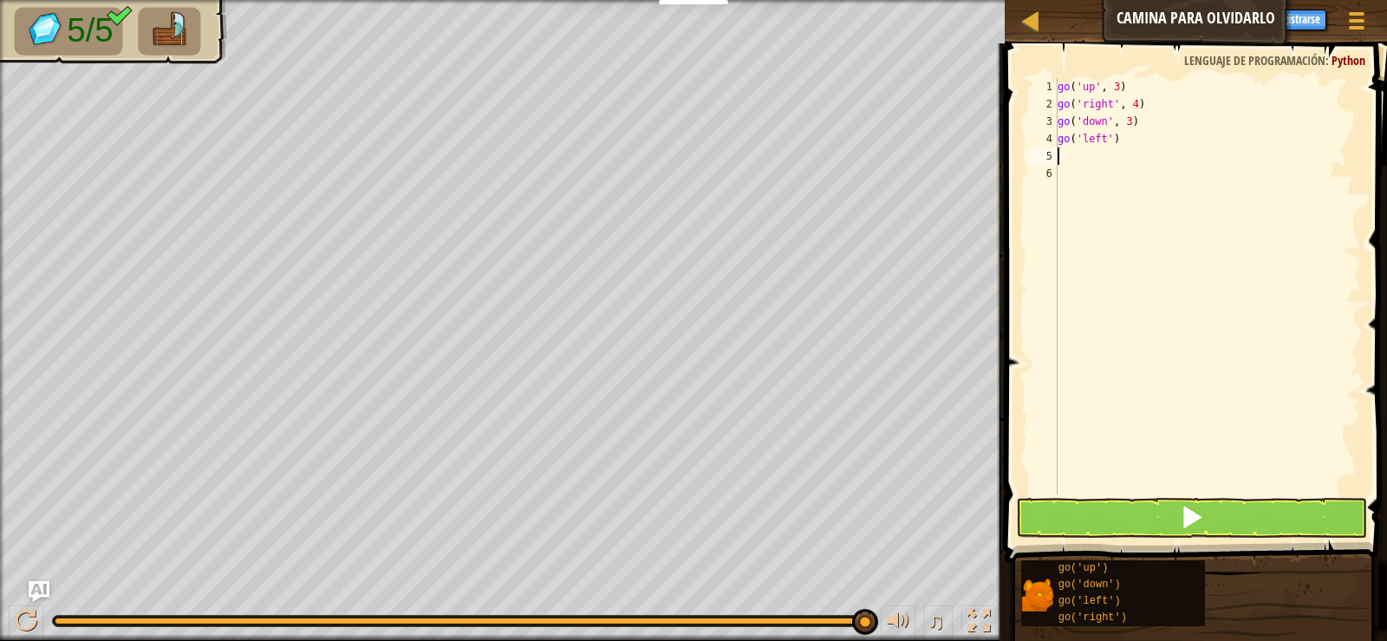
scroll to position [8, 0]
click at [1163, 508] on button at bounding box center [1191, 518] width 350 height 40
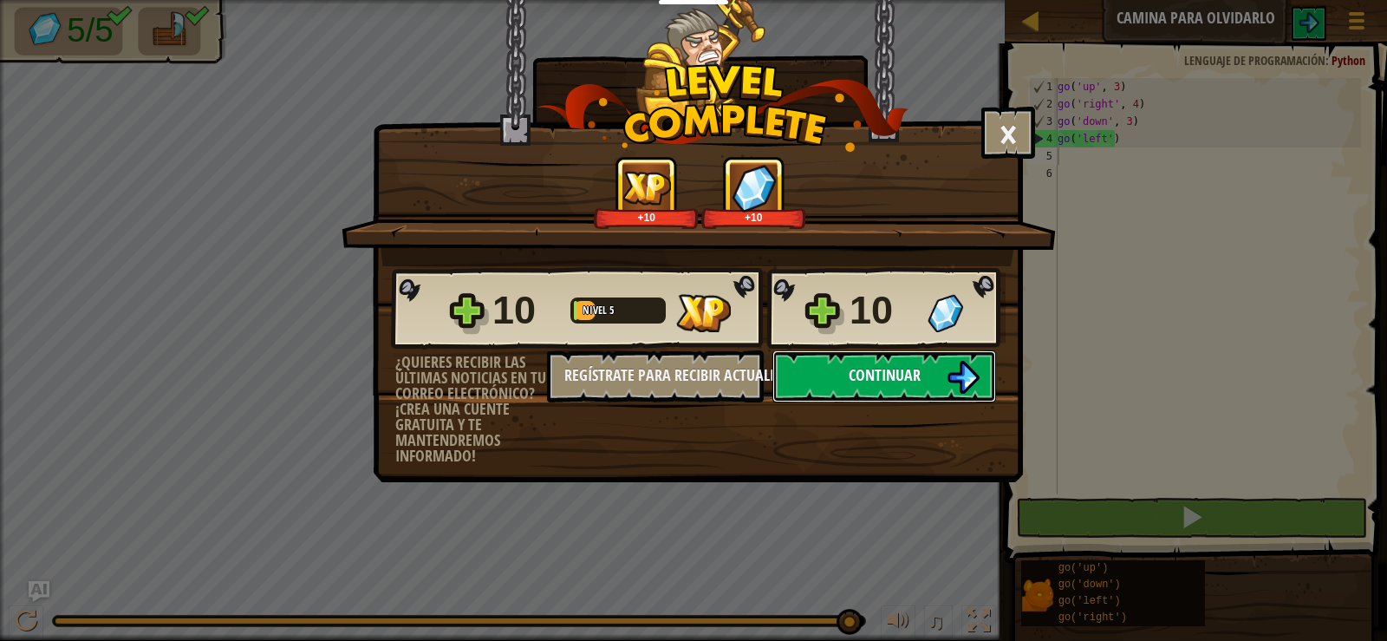
click at [884, 381] on span "Continuar" at bounding box center [885, 375] width 72 height 22
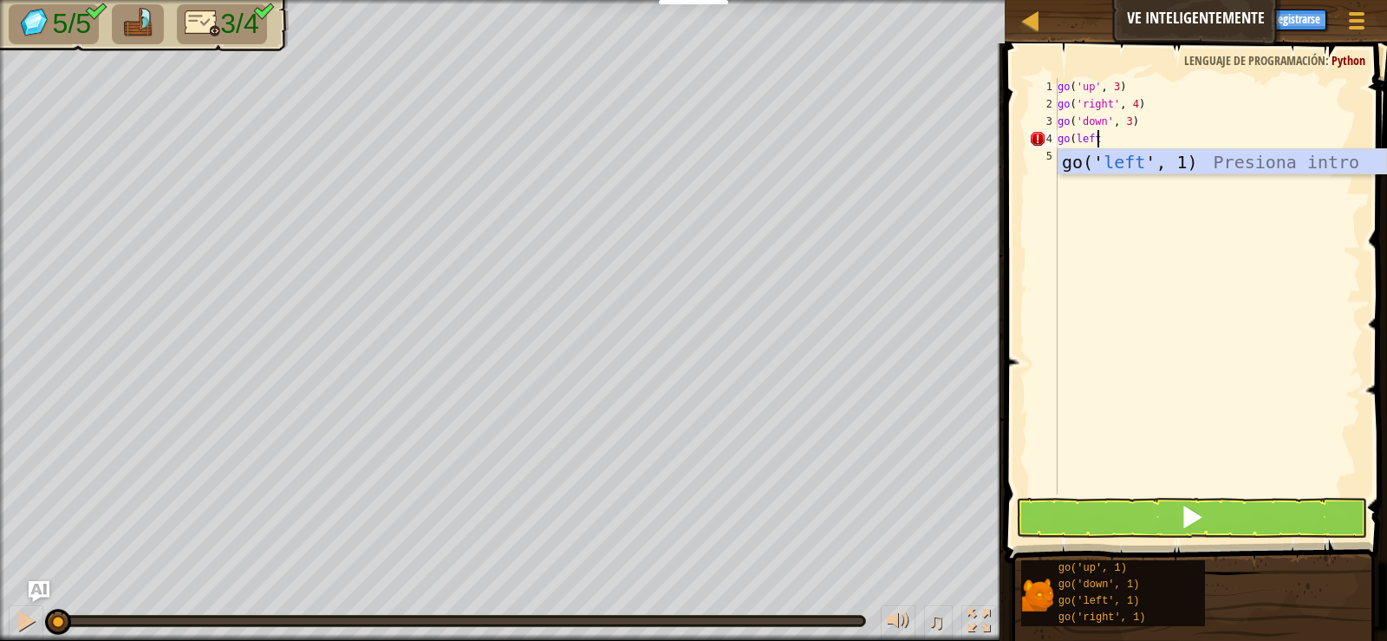
scroll to position [8, 3]
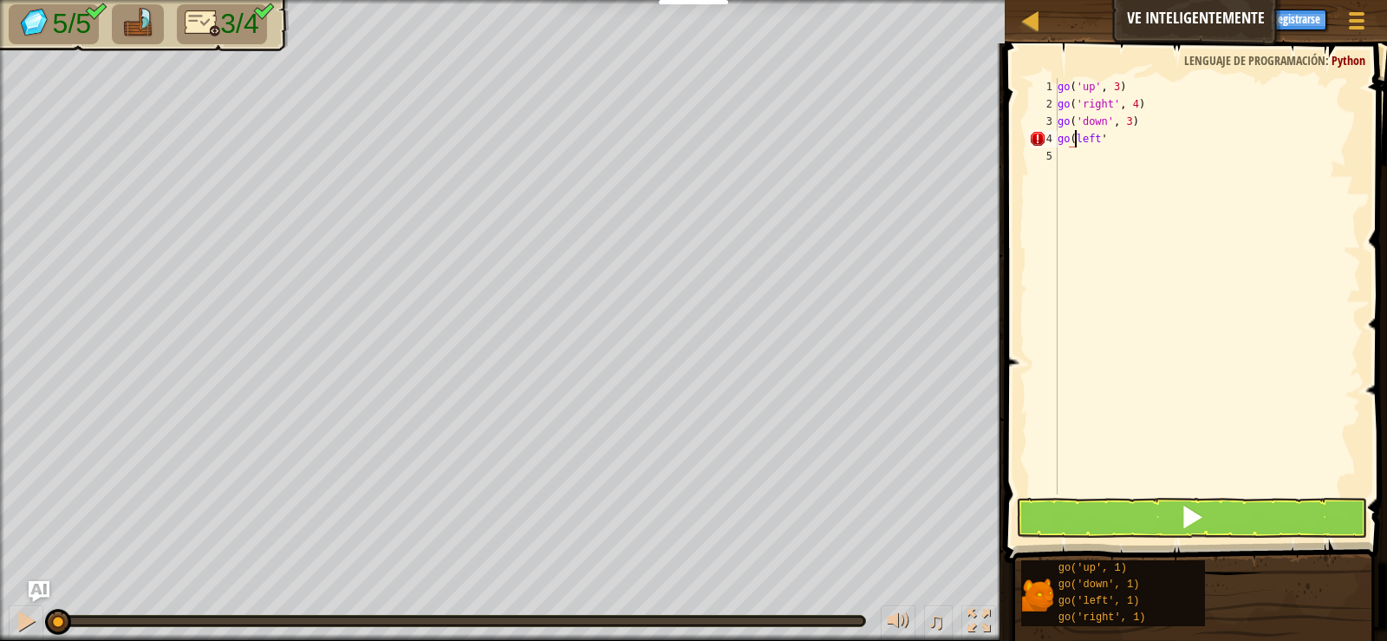
type textarea "go('left'"
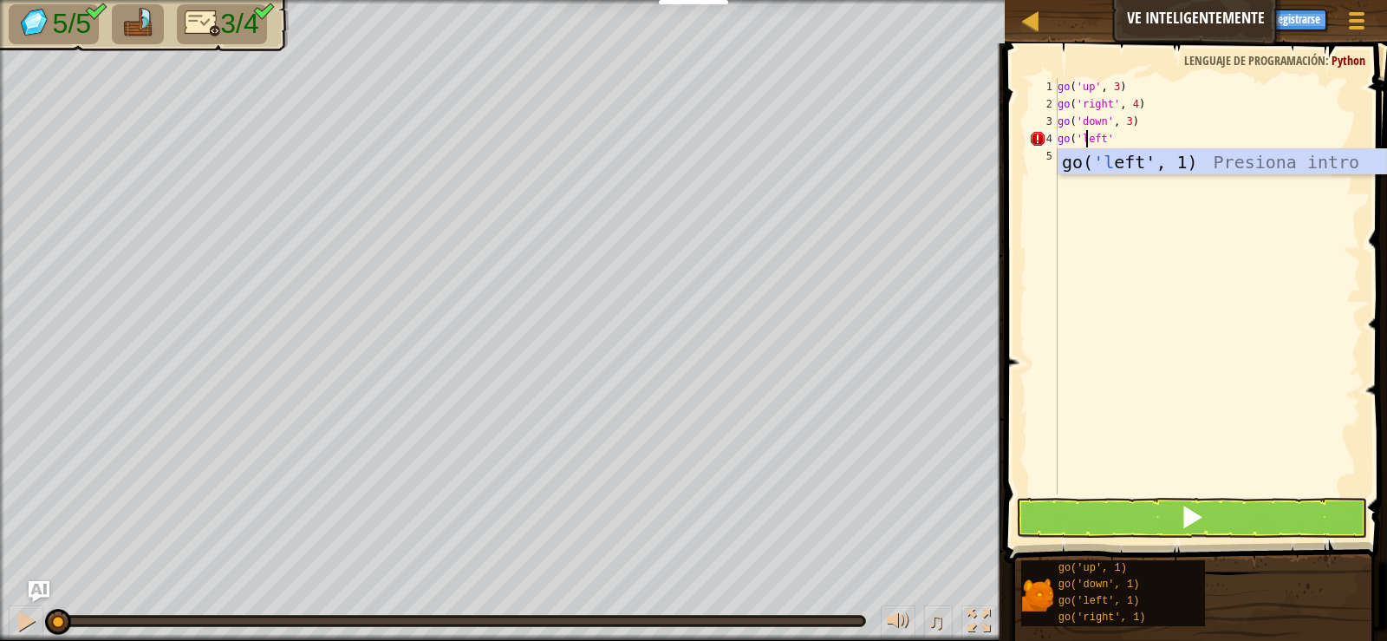
scroll to position [8, 0]
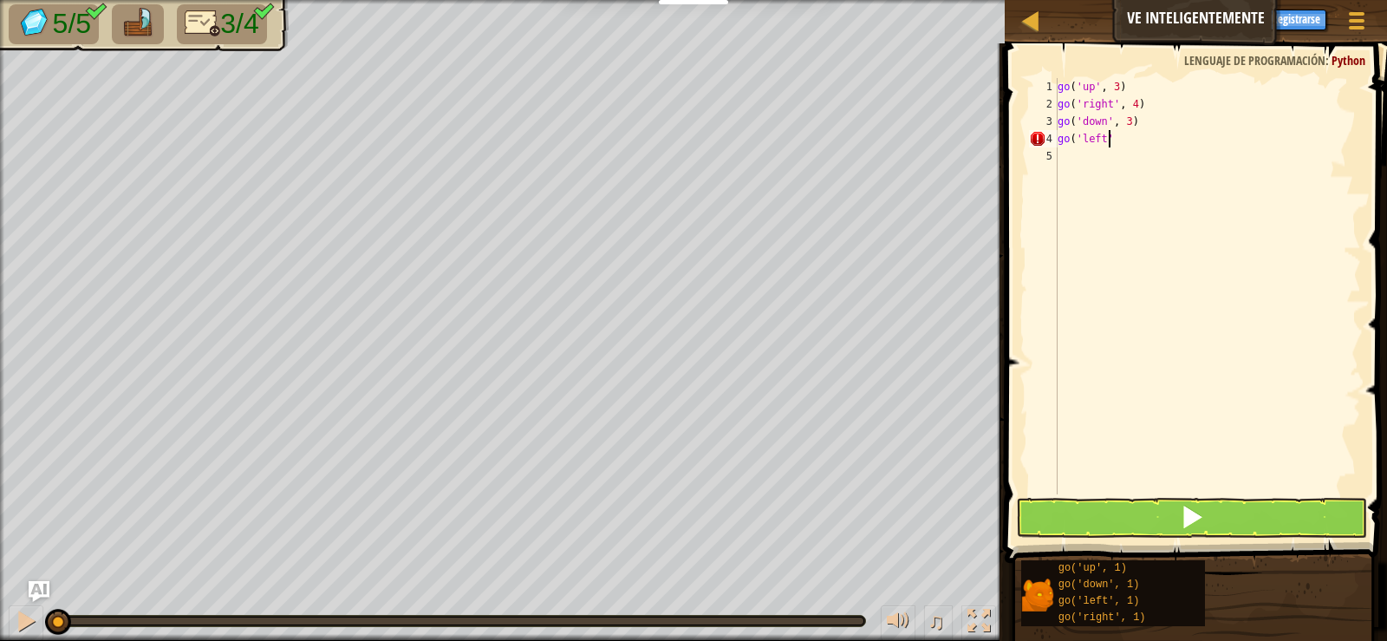
type textarea "go('left')"
click at [1123, 510] on button at bounding box center [1191, 518] width 350 height 40
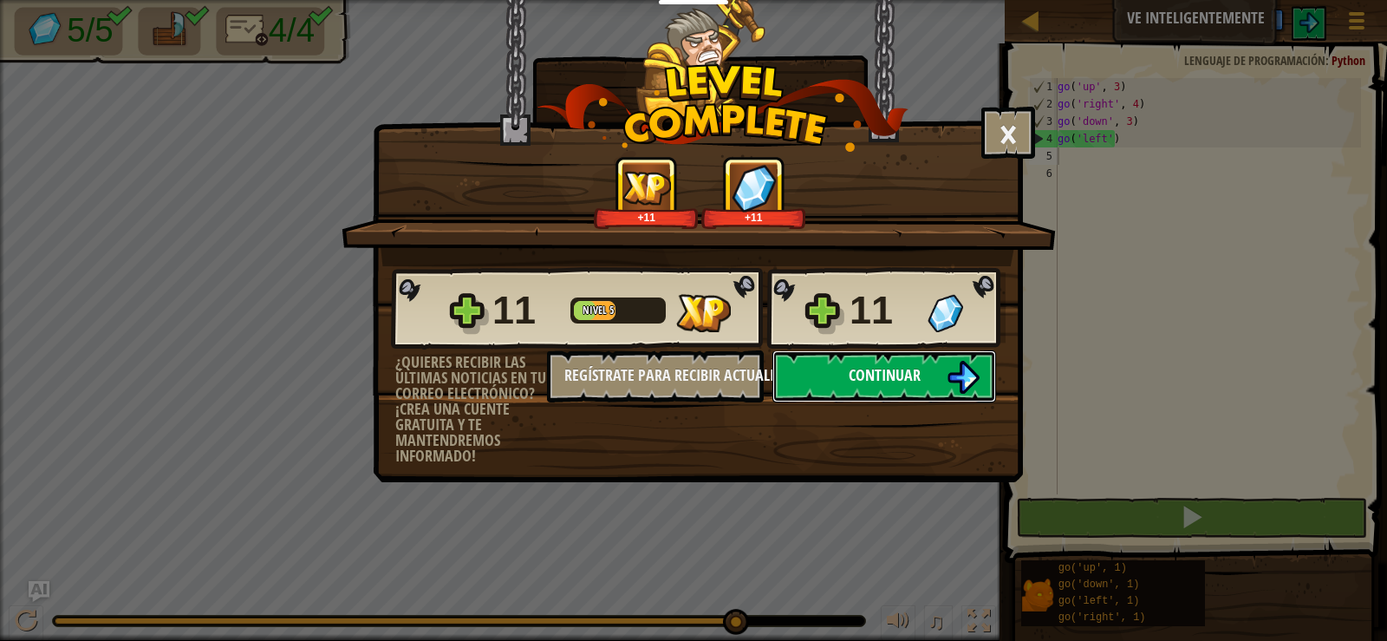
click at [856, 388] on button "Continuar" at bounding box center [885, 376] width 224 height 52
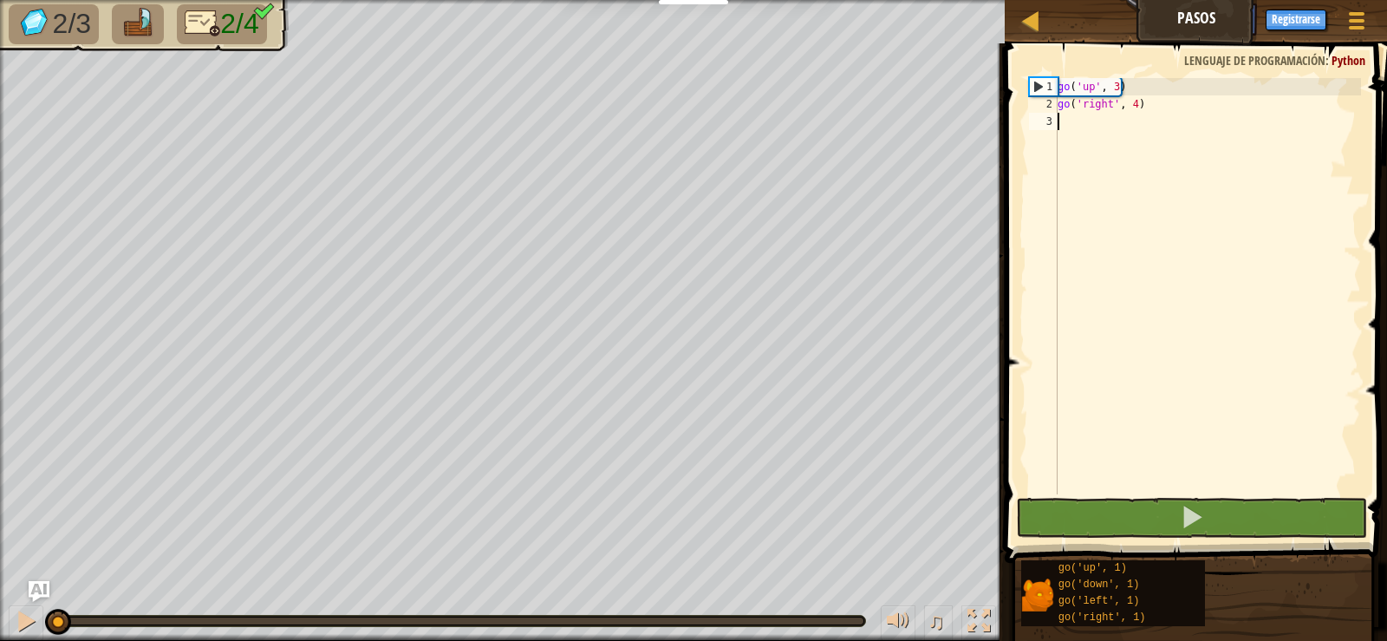
click at [1151, 121] on div "go ( 'up' , 3 ) go ( 'right' , 4 )" at bounding box center [1207, 303] width 307 height 451
click at [1083, 130] on div "go ( 'up' , 3 ) go ( 'right' , 4 )" at bounding box center [1207, 303] width 307 height 451
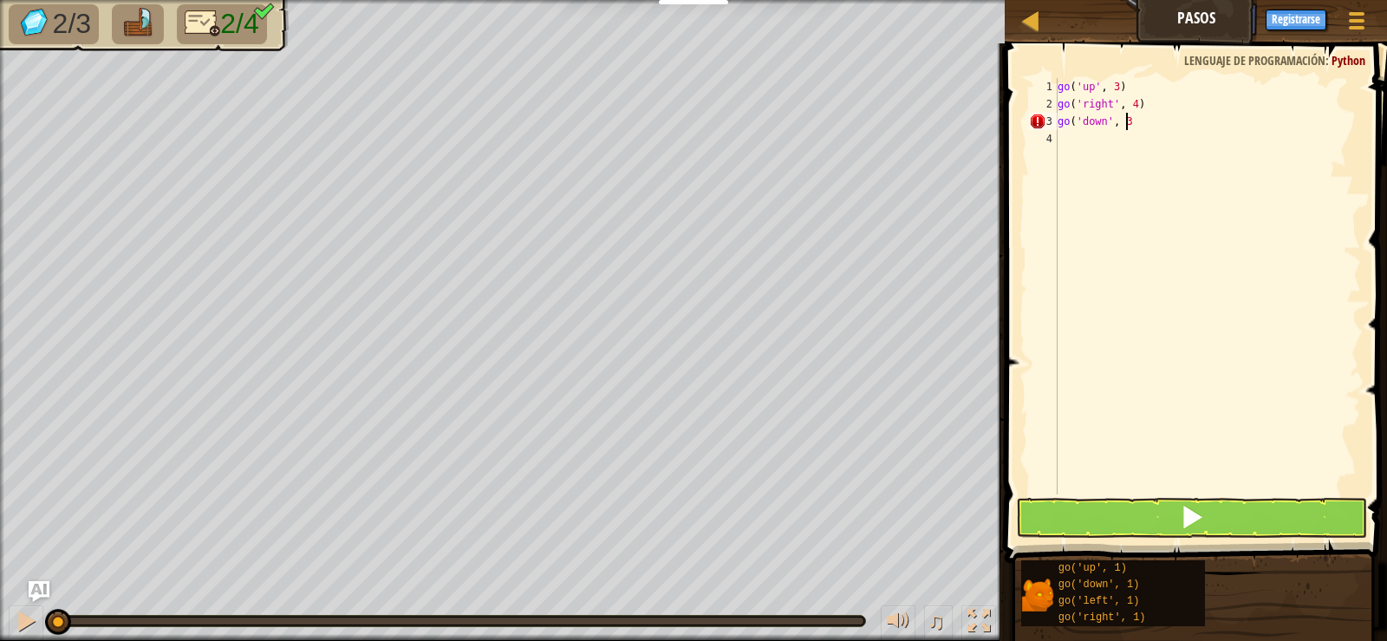
scroll to position [8, 5]
type textarea "go('down', 3)"
click at [1198, 539] on span at bounding box center [1198, 278] width 396 height 571
click at [1224, 505] on button at bounding box center [1191, 518] width 350 height 40
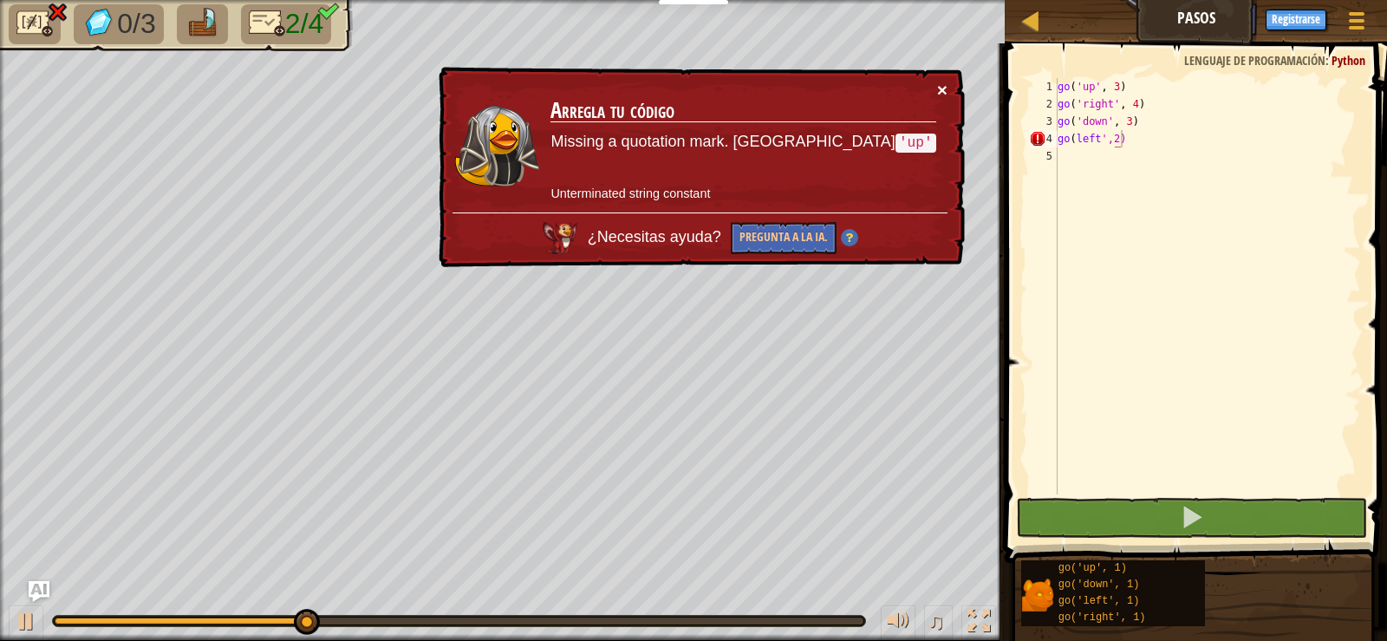
click at [937, 86] on button "×" at bounding box center [942, 90] width 10 height 18
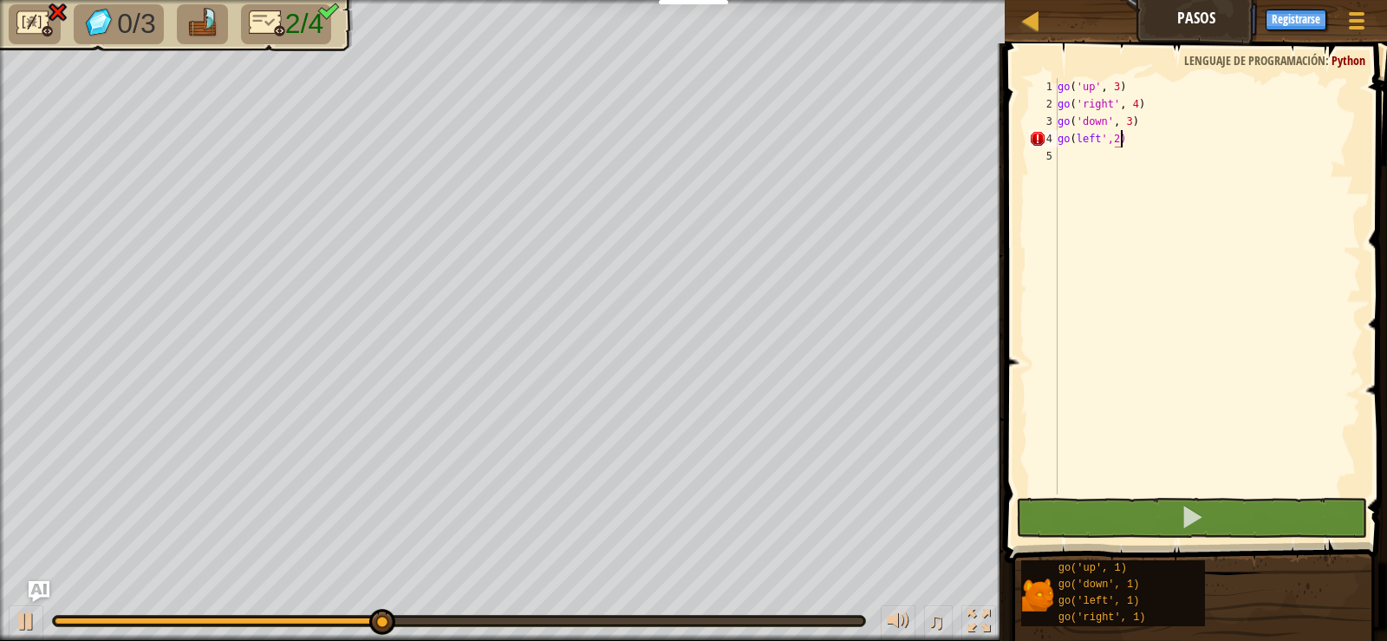
click at [1163, 136] on div "go ( 'up' , 3 ) go ( 'right' , 4 ) go ( 'down' , 3 ) go ( left ',2)" at bounding box center [1207, 303] width 307 height 451
click at [1135, 117] on div "go ( 'up' , 3 ) go ( 'right' , 4 ) go ( 'down' , 3 ) go ( left ',2)" at bounding box center [1207, 303] width 307 height 451
click at [1121, 142] on div "go ( 'up' , 3 ) go ( 'right' , 4 ) go ( 'down' , 3 ) go ( left ',2)" at bounding box center [1207, 303] width 307 height 451
type textarea "go(left',2)"
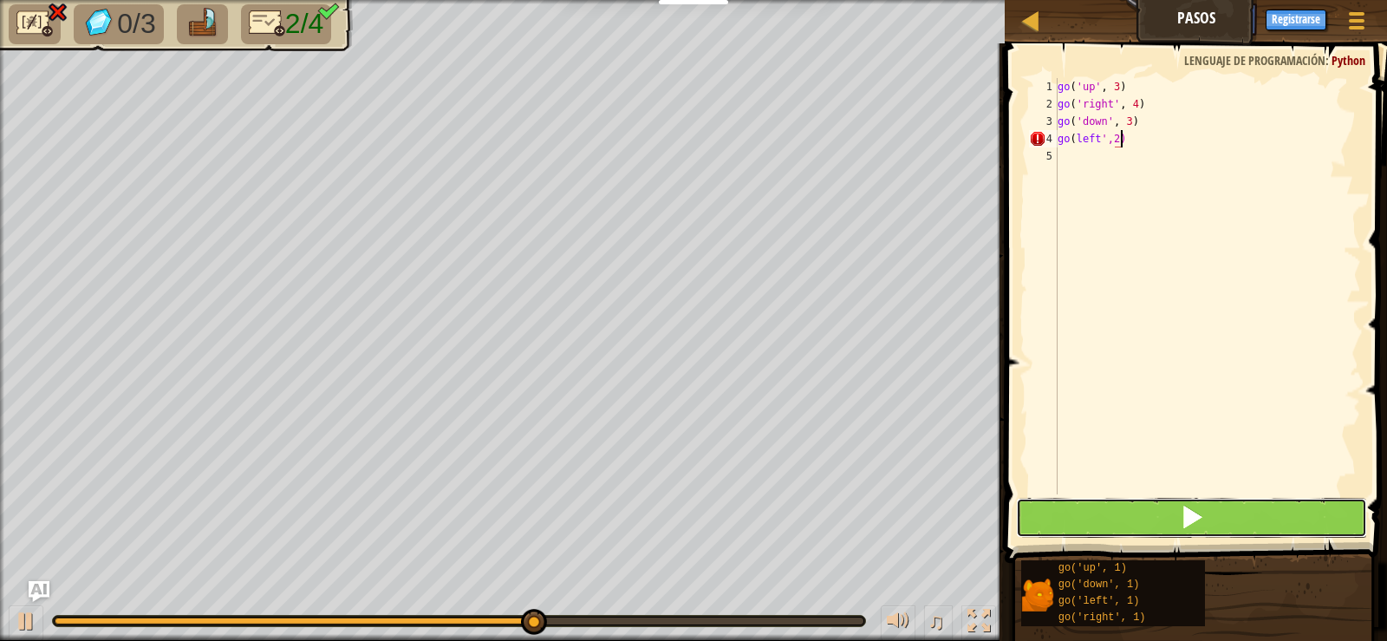
click at [1174, 517] on button at bounding box center [1191, 518] width 350 height 40
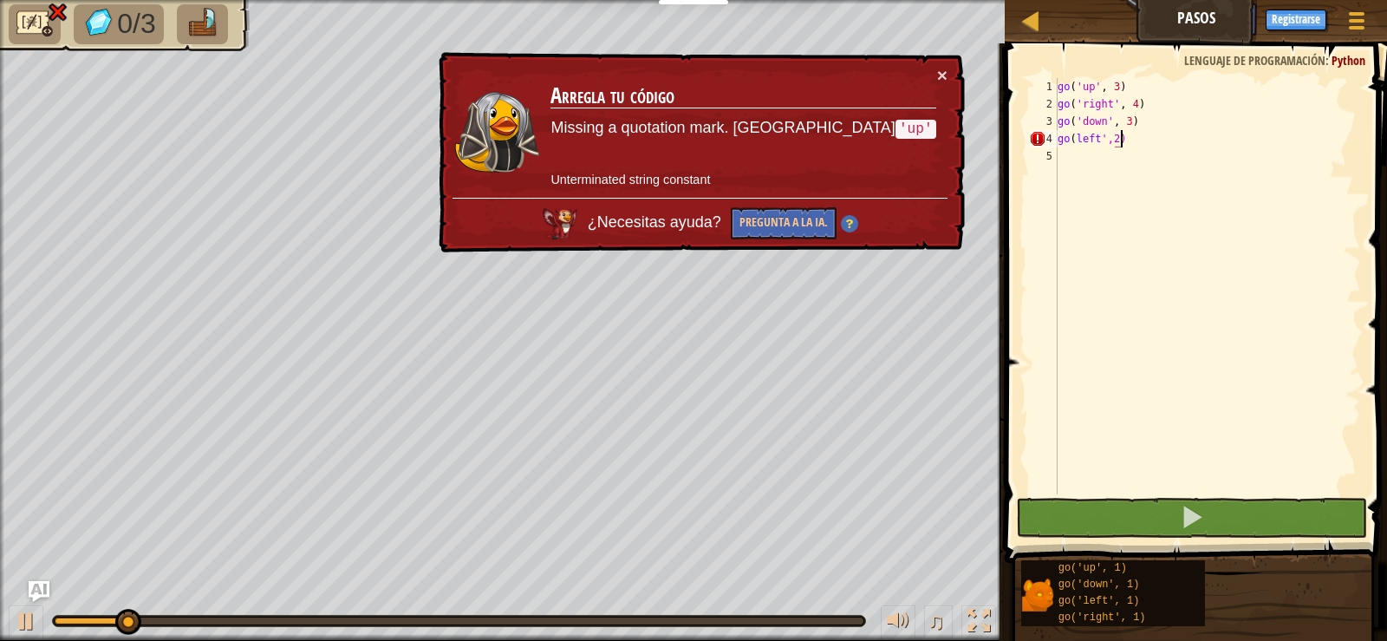
click at [948, 76] on div "× Arregla tu código Missing a quotation mark. [PERSON_NAME] 'up' Unterminated s…" at bounding box center [700, 152] width 530 height 201
click at [946, 75] on button "×" at bounding box center [942, 75] width 10 height 18
click at [1115, 134] on div "go ( 'up' , 3 ) go ( 'right' , 4 ) go ( 'down' , 3 ) go ( left ',2)" at bounding box center [1207, 303] width 307 height 451
drag, startPoint x: 1125, startPoint y: 139, endPoint x: 1056, endPoint y: 142, distance: 68.6
click at [1056, 142] on div "go(left',2) 1 2 3 4 5 go ( 'up' , 3 ) go ( 'right' , 4 ) go ( 'down' , 3 ) go (…" at bounding box center [1194, 286] width 336 height 416
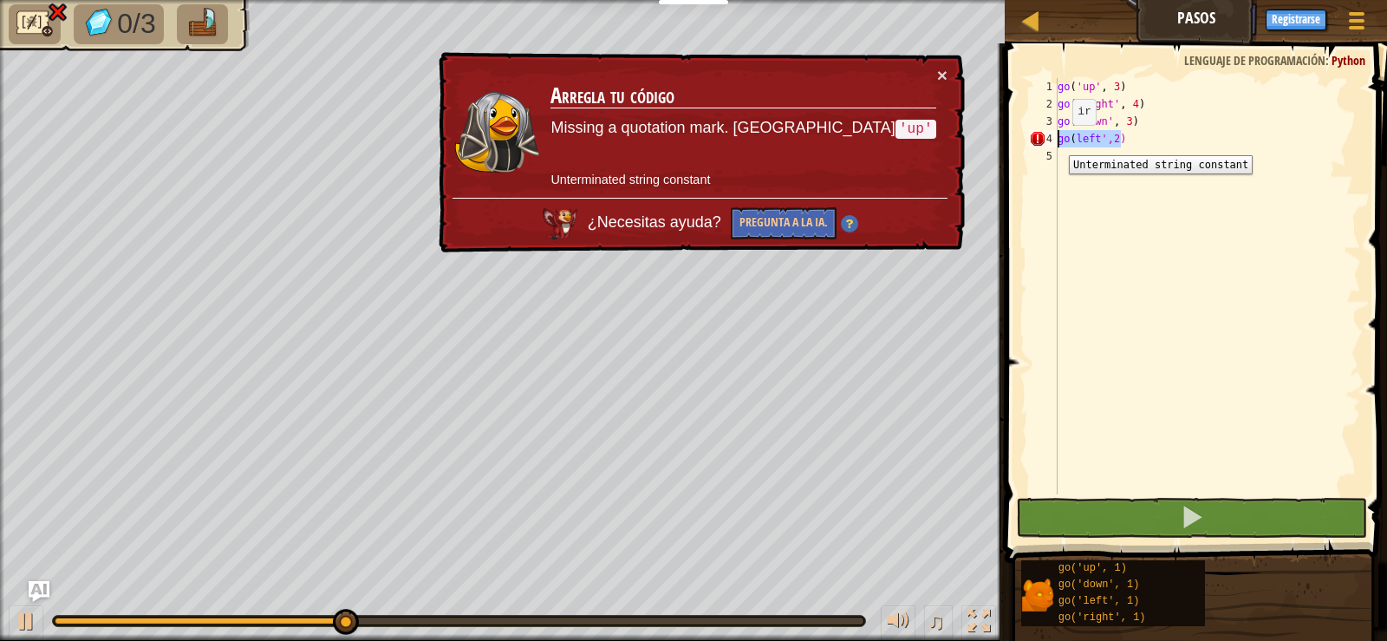
scroll to position [8, 0]
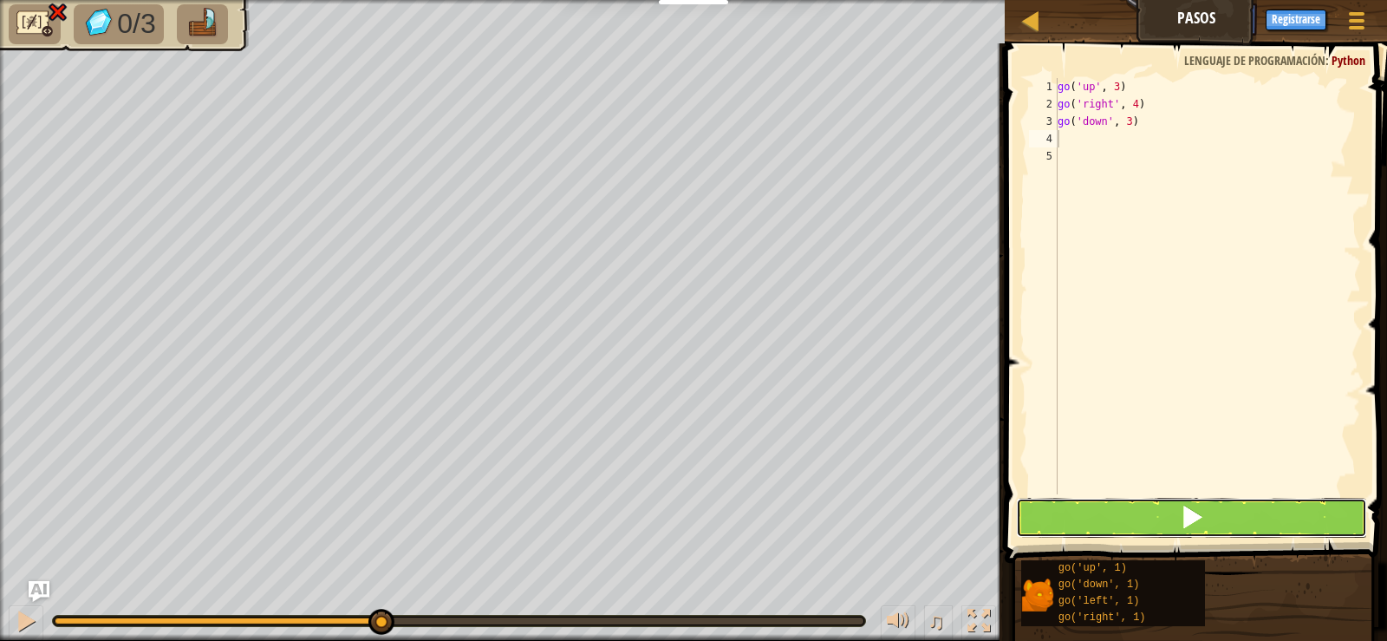
click at [1179, 517] on button at bounding box center [1191, 518] width 350 height 40
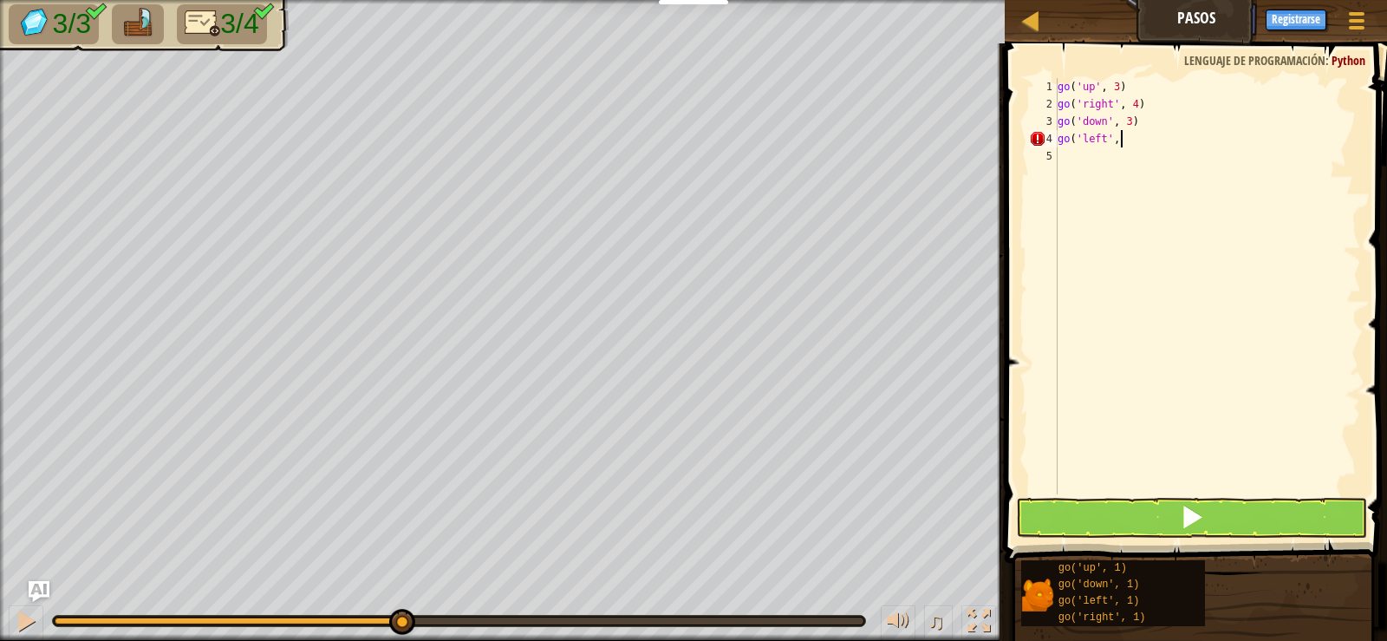
scroll to position [8, 5]
type textarea "go('left', 2)"
click at [1159, 507] on button at bounding box center [1191, 518] width 350 height 40
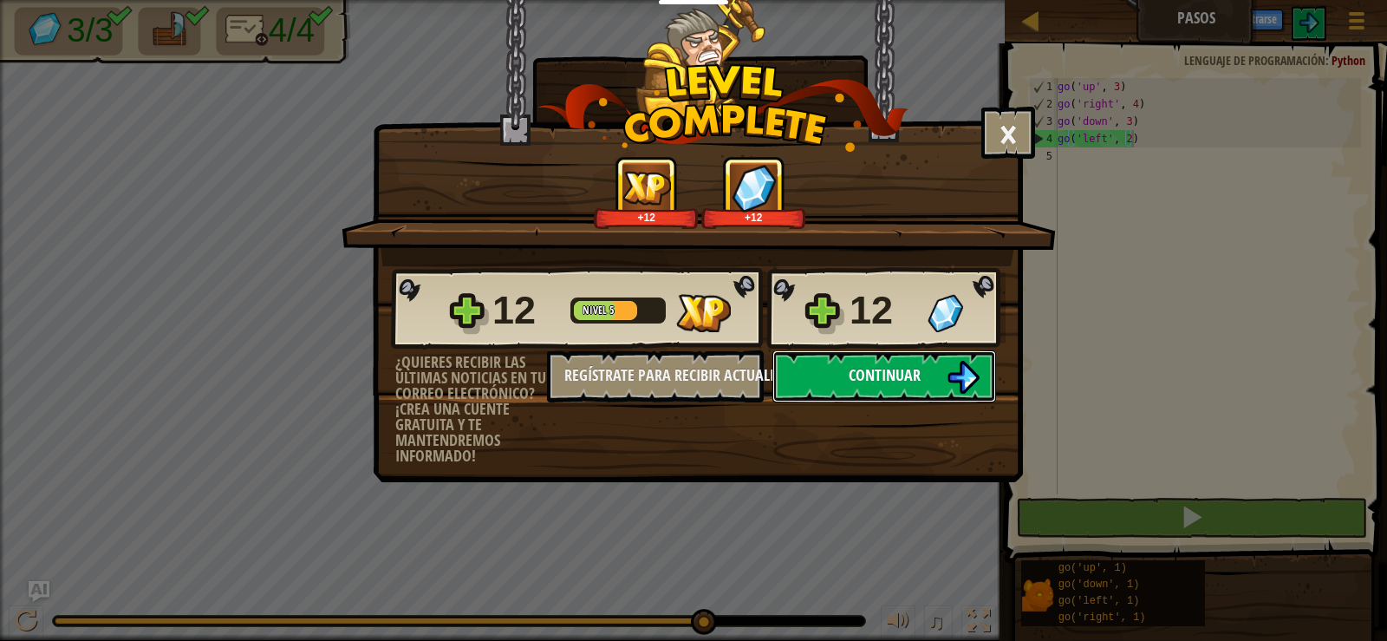
click at [881, 374] on span "Continuar" at bounding box center [885, 375] width 72 height 22
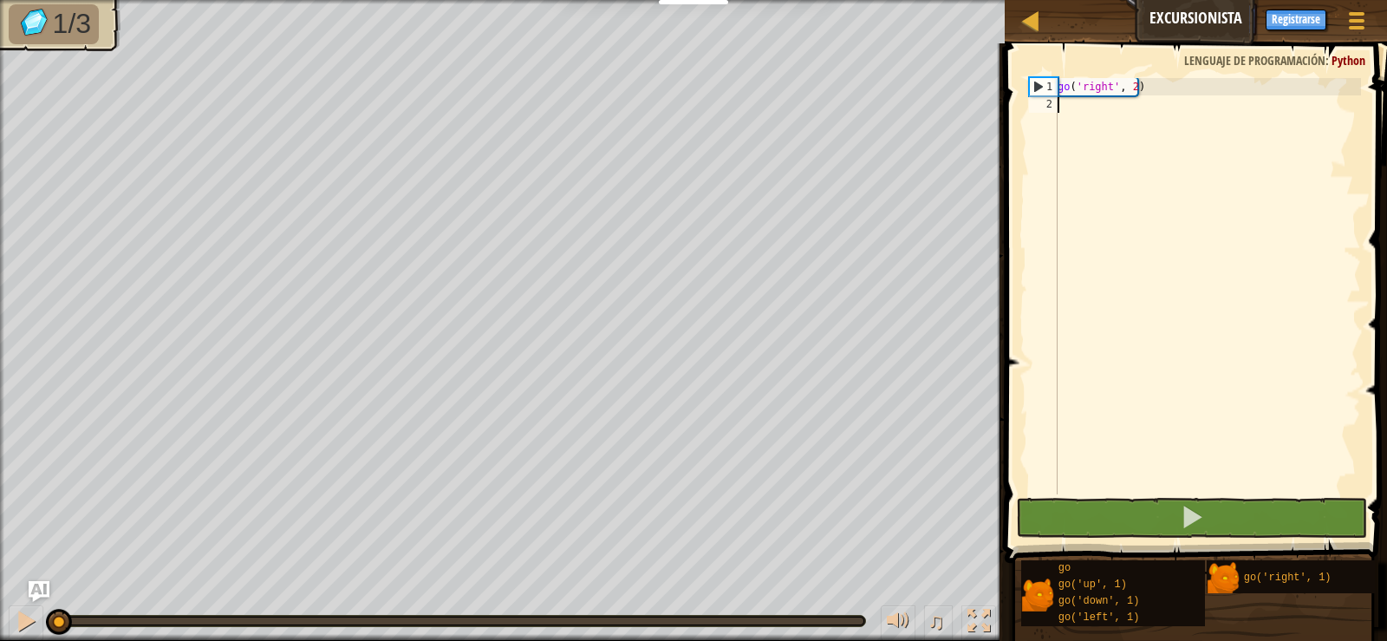
click at [1122, 108] on div "go ( 'right' , 2 )" at bounding box center [1207, 303] width 307 height 451
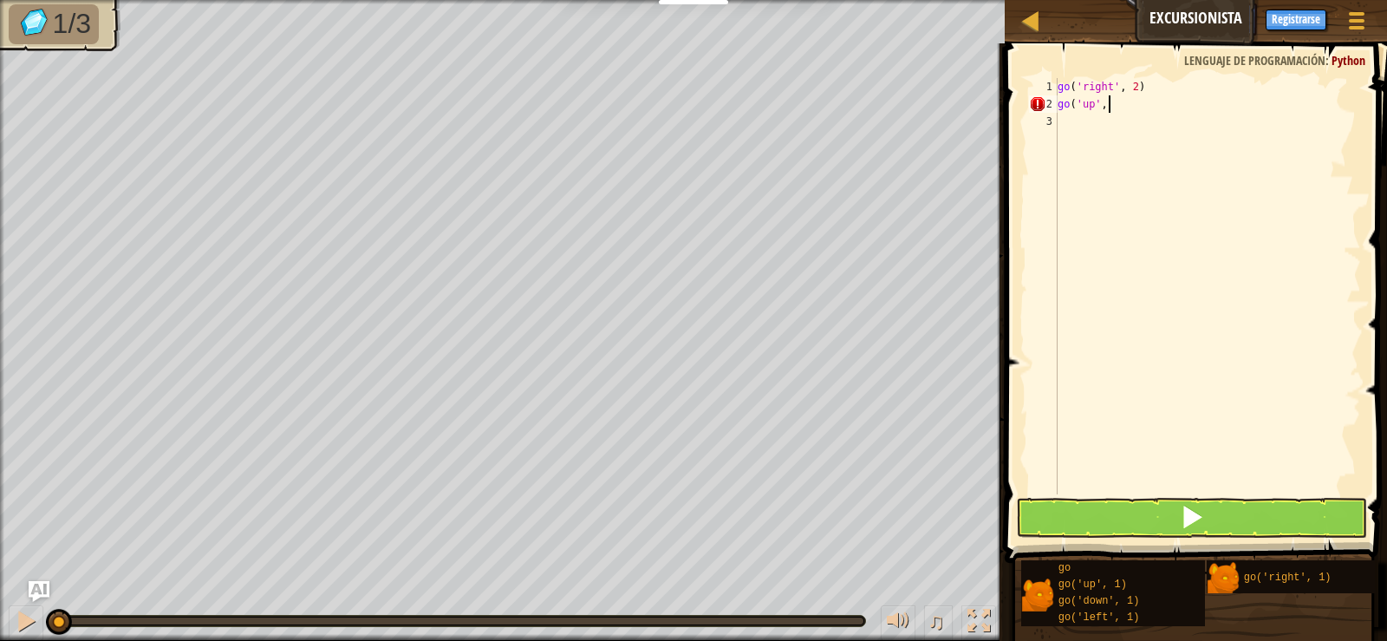
scroll to position [8, 4]
type textarea "go('up', 3)"
type textarea "go('right', 2)"
type textarea "go(down, 1"
type textarea "go(down, 1)"
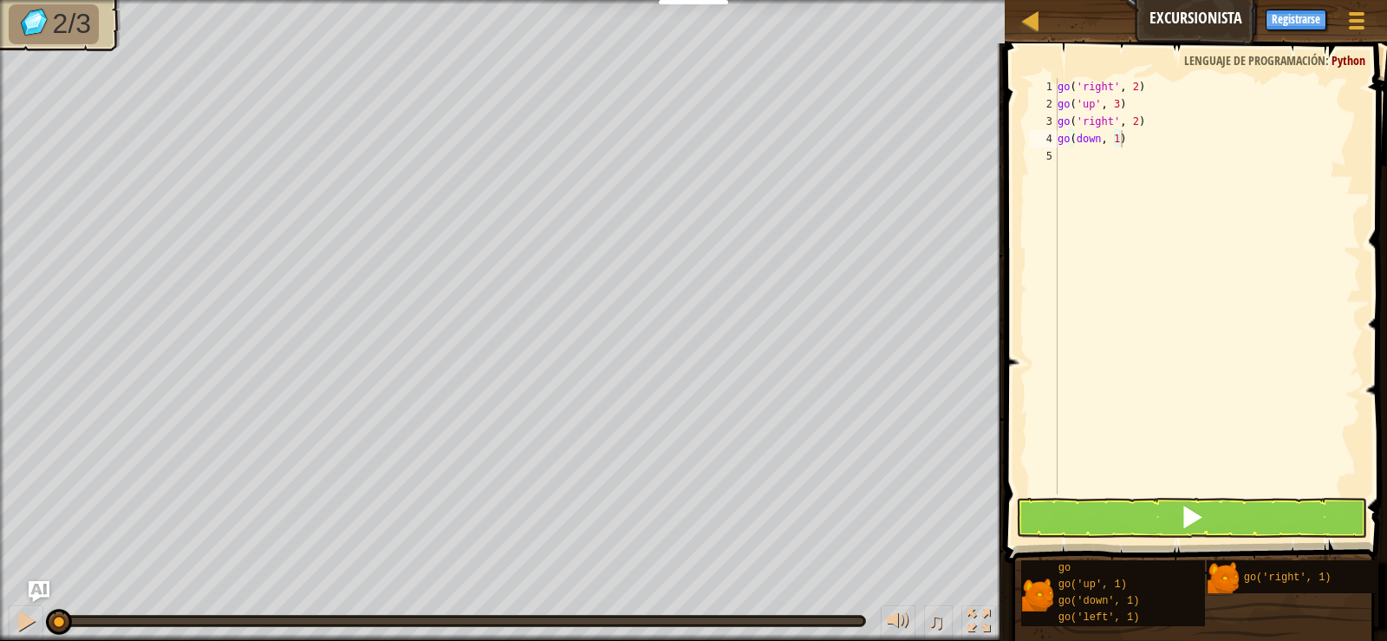
click at [1157, 512] on button at bounding box center [1191, 518] width 350 height 40
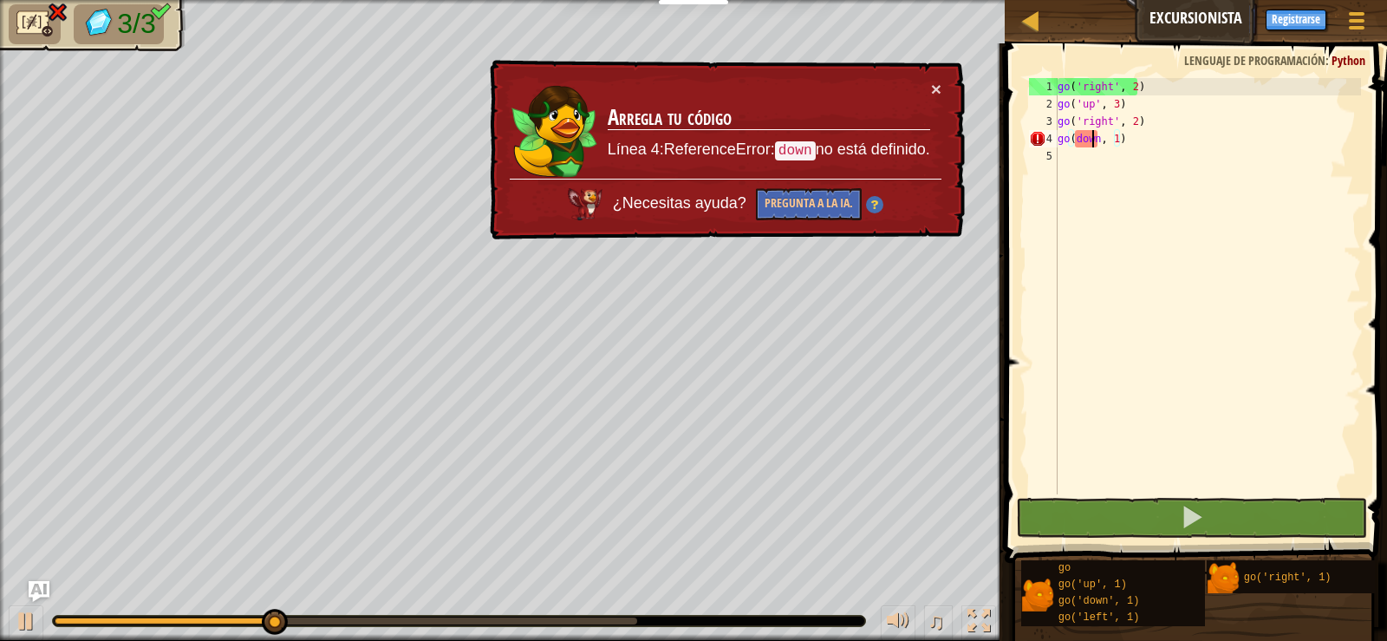
click at [1092, 144] on div "go ( 'right' , 2 ) go ( 'up' , 3 ) go ( 'right' , 2 ) go ( down , 1 )" at bounding box center [1207, 303] width 307 height 451
click at [1130, 171] on div "go ( 'right' , 2 ) go ( 'up' , 3 ) go ( 'right' , 2 ) go ( down , 1 )" at bounding box center [1207, 303] width 307 height 451
click at [1145, 262] on div "go ( 'right' , 2 ) go ( 'up' , 3 ) go ( 'right' , 2 ) go ( down , 1 )" at bounding box center [1207, 303] width 307 height 451
click at [1116, 151] on div "go ( 'right' , 2 ) go ( 'up' , 3 ) go ( 'right' , 2 ) go ( down , 1 )" at bounding box center [1207, 303] width 307 height 451
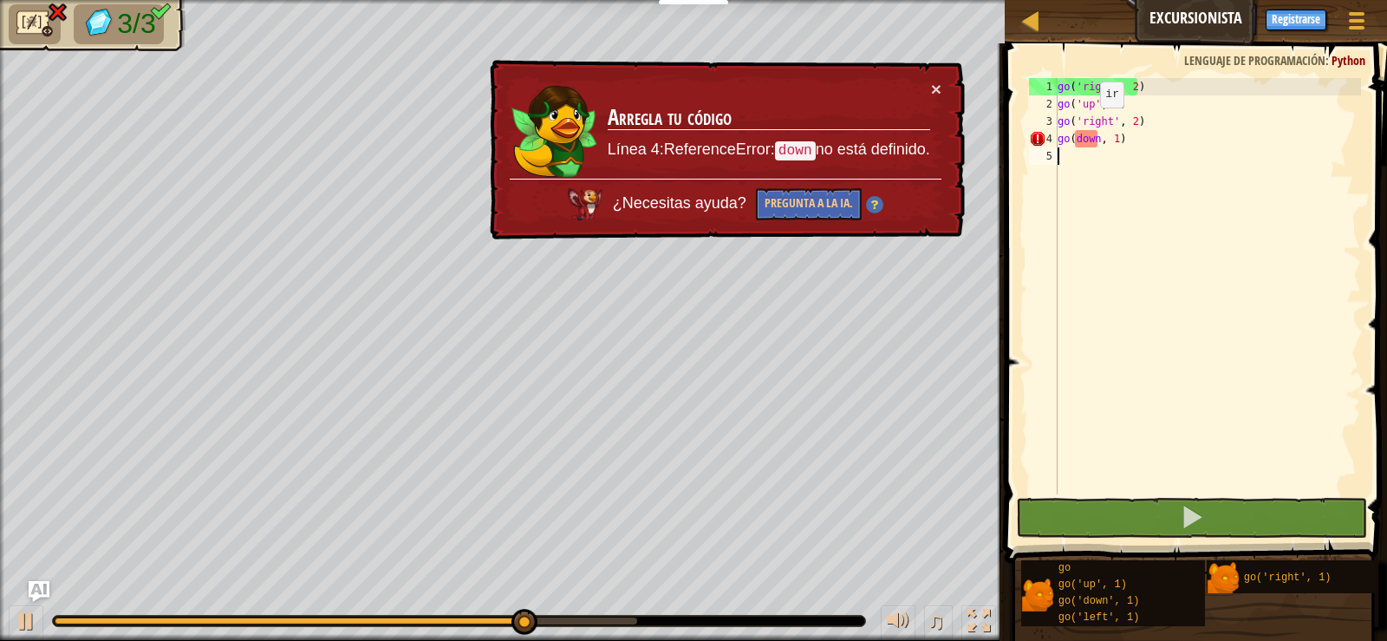
click at [1086, 125] on div "go ( 'right' , 2 ) go ( 'up' , 3 ) go ( 'right' , 2 ) go ( down , 1 )" at bounding box center [1207, 303] width 307 height 451
click at [1090, 139] on div "go ( 'right' , 2 ) go ( 'up' , 3 ) go ( 'right' , 2 ) go ( down , 1 )" at bounding box center [1207, 303] width 307 height 451
click at [1094, 142] on div "go ( 'right' , 2 ) go ( 'up' , 3 ) go ( 'right' , 2 ) go ( down , 1 )" at bounding box center [1207, 303] width 307 height 451
click at [1103, 144] on div "go ( 'right' , 2 ) go ( 'up' , 3 ) go ( 'right' , 2 ) go ( down , 1 )" at bounding box center [1207, 303] width 307 height 451
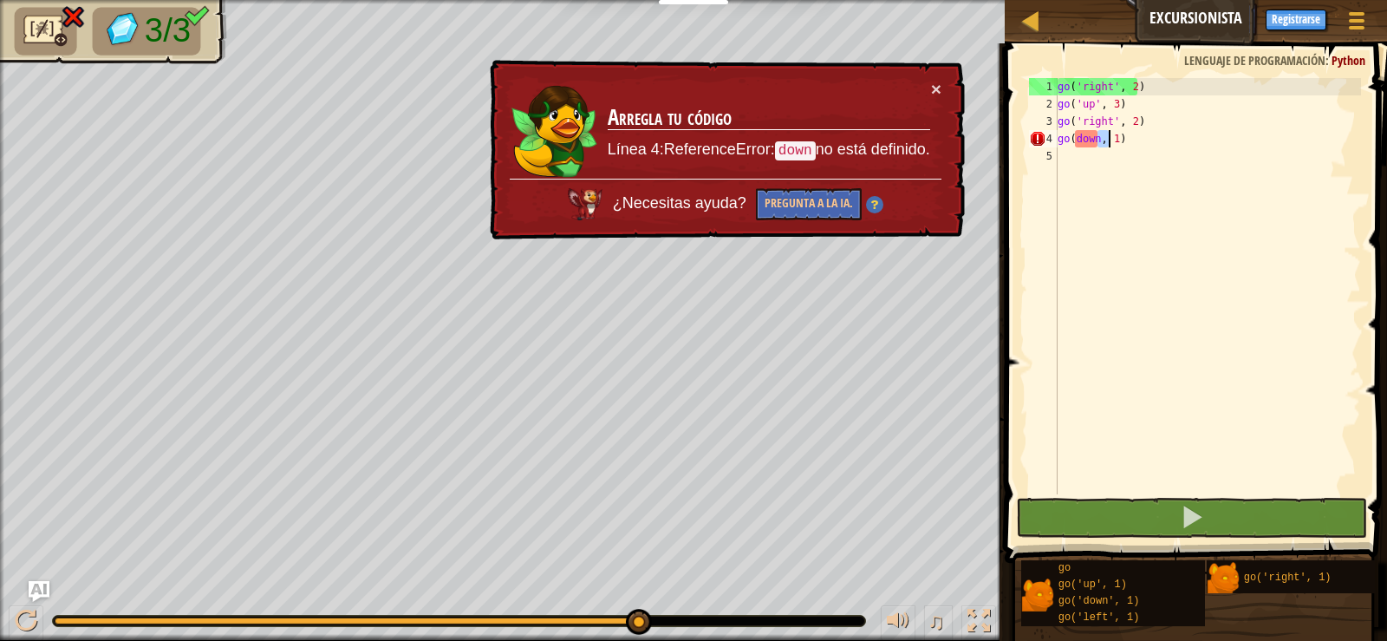
click at [1101, 144] on div "go ( 'right' , 2 ) go ( 'up' , 3 ) go ( 'right' , 2 ) go ( down , 1 )" at bounding box center [1207, 303] width 307 height 451
click at [1094, 142] on div "go ( 'right' , 2 ) go ( 'up' , 3 ) go ( 'right' , 2 ) go ( down , 1 )" at bounding box center [1207, 303] width 307 height 451
click at [1096, 142] on div "go ( 'right' , 2 ) go ( 'up' , 3 ) go ( 'right' , 2 ) go ( down , 1 )" at bounding box center [1207, 303] width 307 height 451
click at [1099, 143] on div "go ( 'right' , 2 ) go ( 'up' , 3 ) go ( 'right' , 2 ) go ( down , 1 )" at bounding box center [1207, 286] width 307 height 416
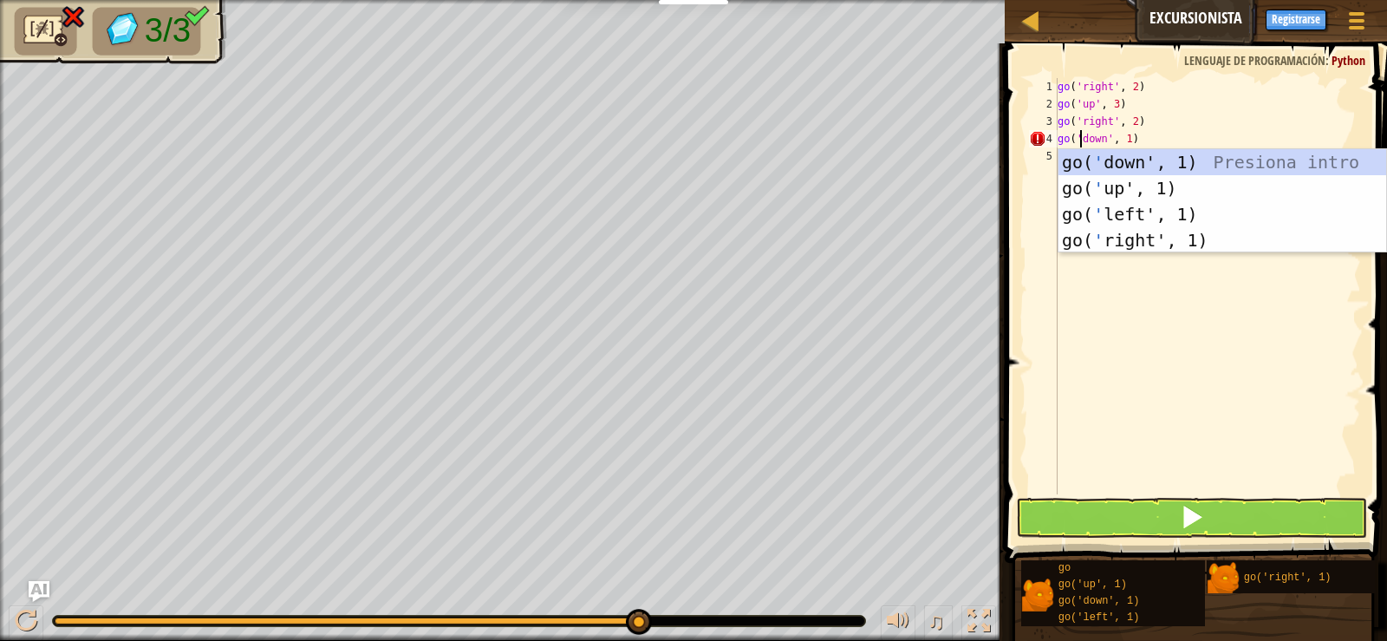
scroll to position [8, 3]
type textarea "go('down', 1)"
click at [1206, 525] on button at bounding box center [1191, 518] width 350 height 40
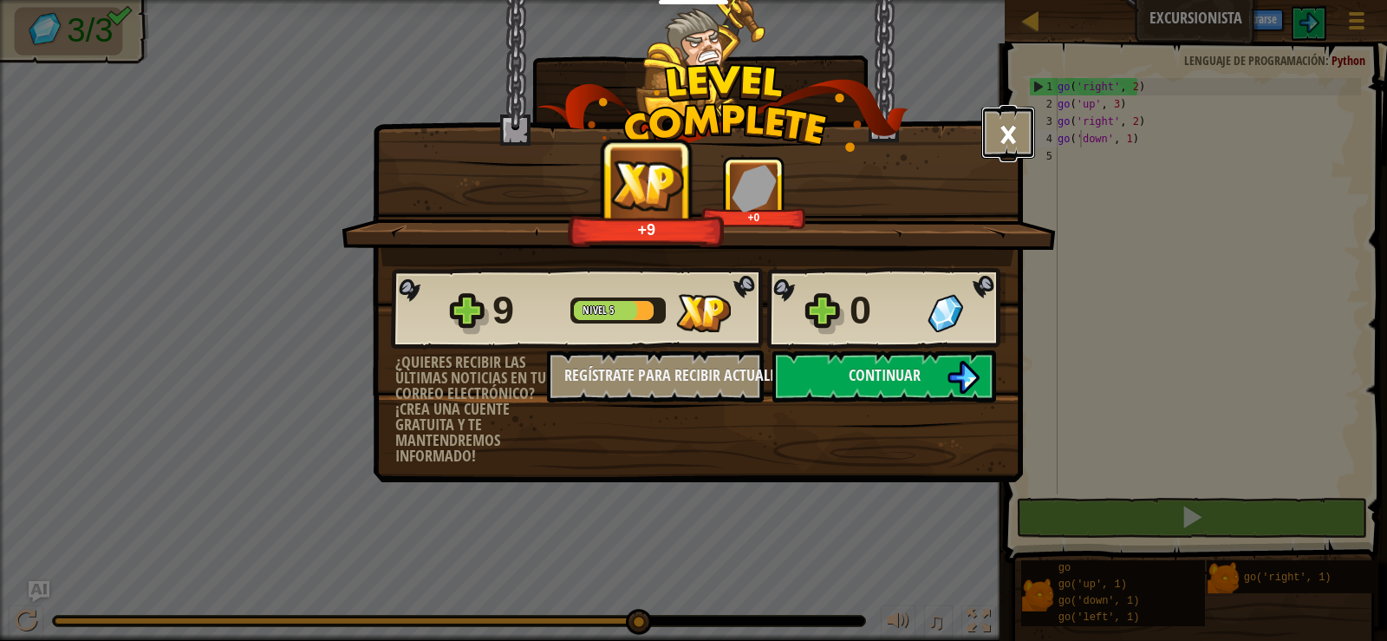
click at [1010, 132] on button "×" at bounding box center [1008, 133] width 54 height 52
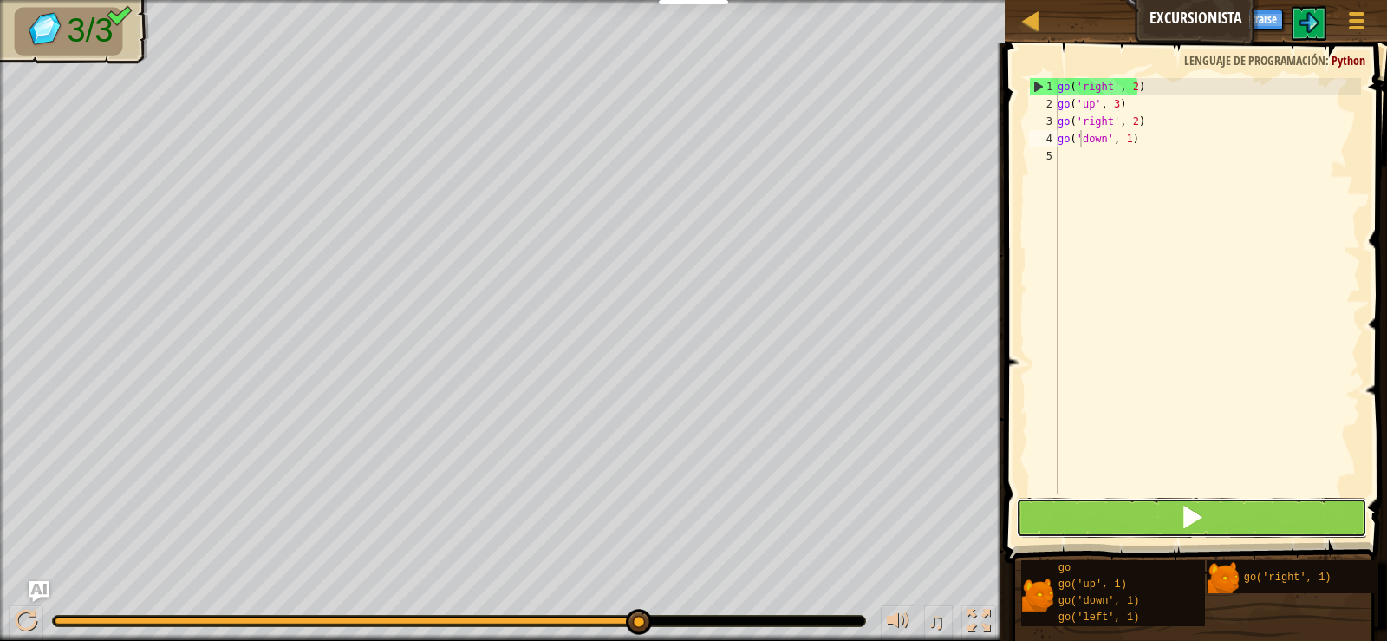
click at [1155, 500] on button at bounding box center [1191, 518] width 350 height 40
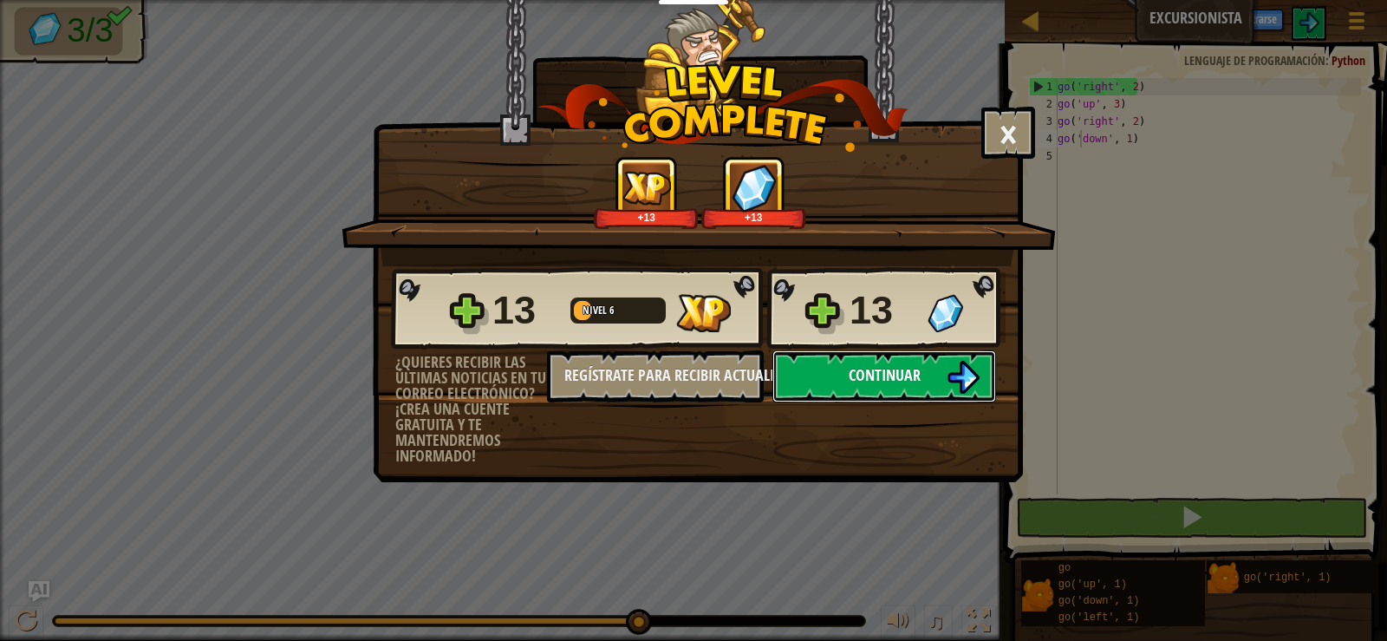
click at [884, 387] on button "Continuar" at bounding box center [885, 376] width 224 height 52
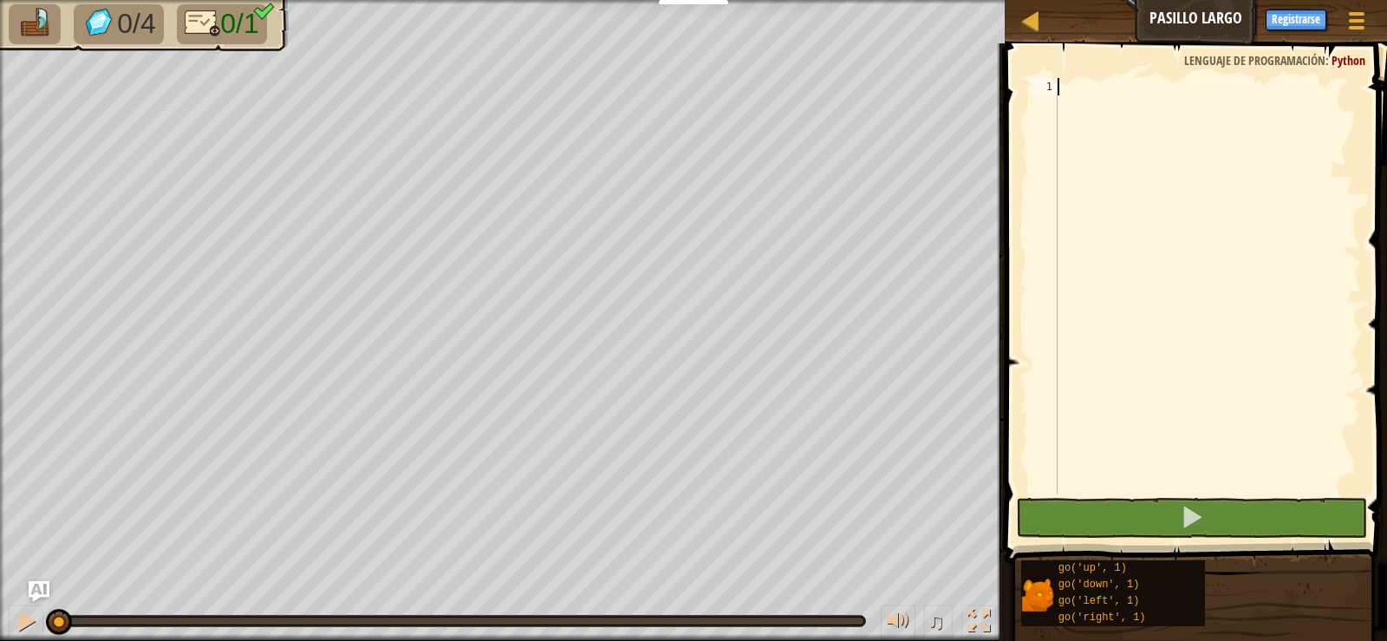
click at [1216, 91] on div at bounding box center [1207, 303] width 307 height 451
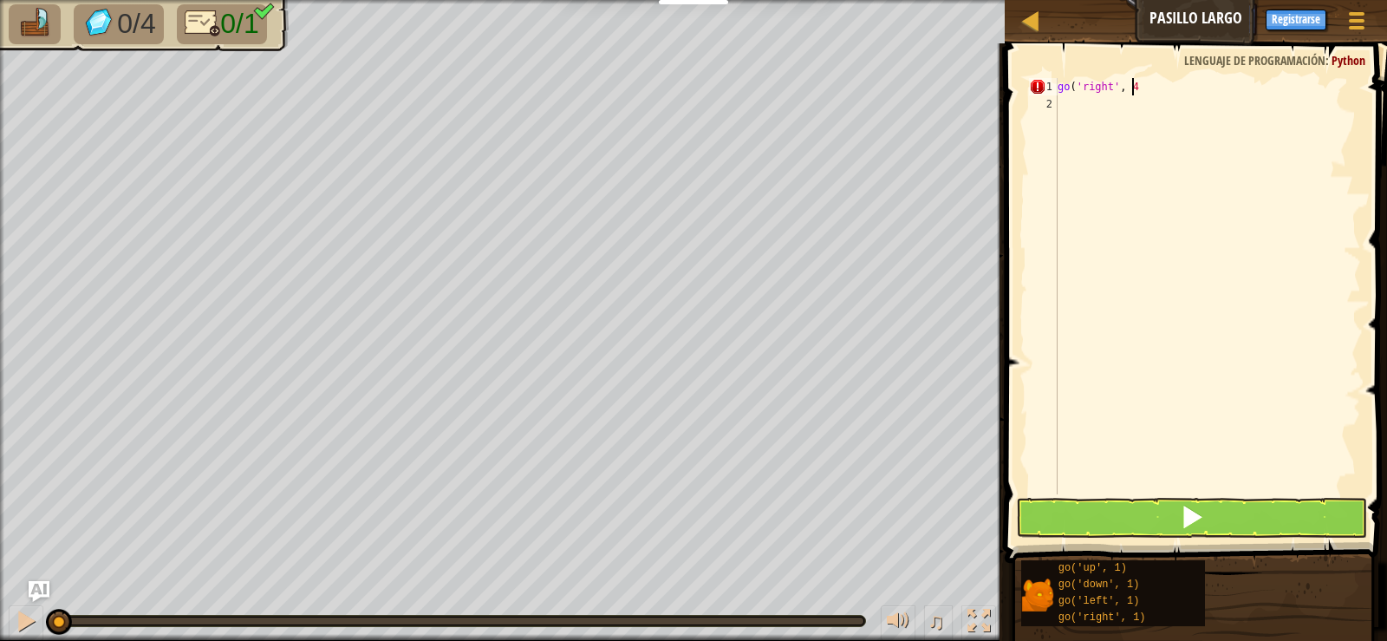
scroll to position [8, 6]
click at [1132, 88] on div "go ( 'right' , 4 )" at bounding box center [1207, 303] width 307 height 451
click at [1213, 511] on button at bounding box center [1191, 518] width 350 height 40
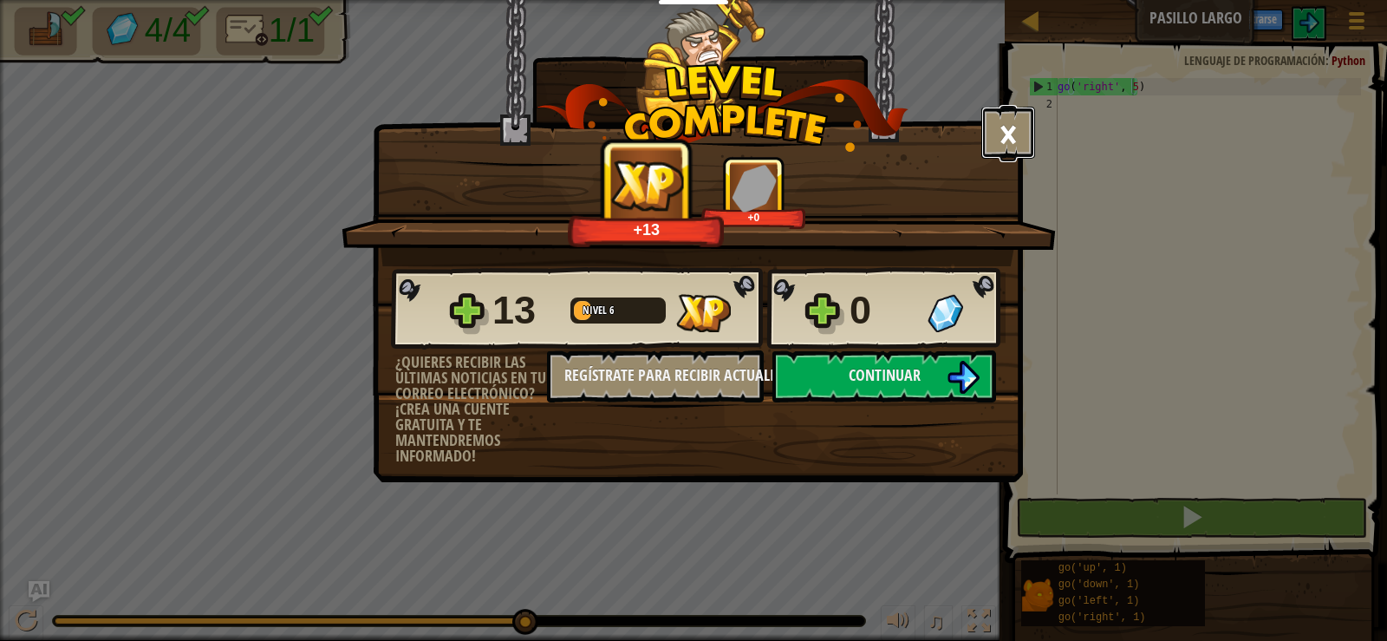
click at [1001, 145] on button "×" at bounding box center [1008, 133] width 54 height 52
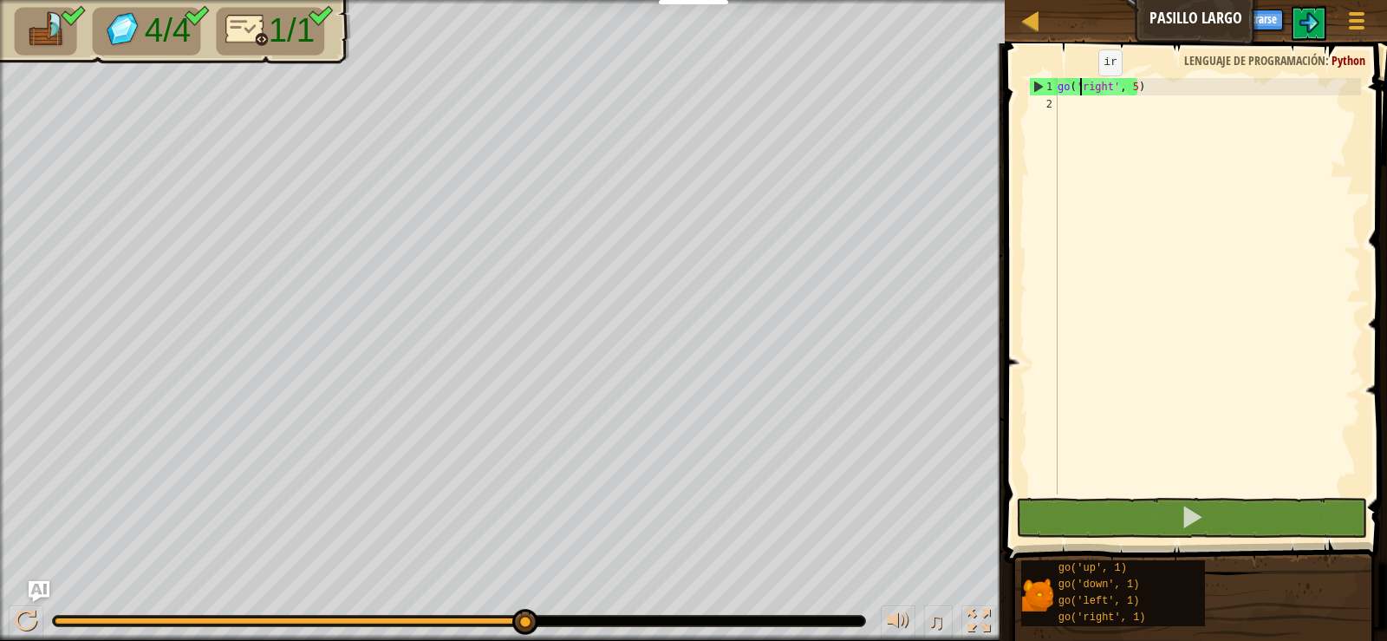
click at [1084, 93] on div "go ( 'right' , 5 )" at bounding box center [1207, 303] width 307 height 451
click at [1053, 75] on span at bounding box center [1198, 278] width 396 height 571
click at [1054, 80] on div "1" at bounding box center [1044, 86] width 28 height 17
type textarea "go('right', 5)"
click at [1070, 89] on div "go ( 'right' , 5 )" at bounding box center [1207, 303] width 307 height 451
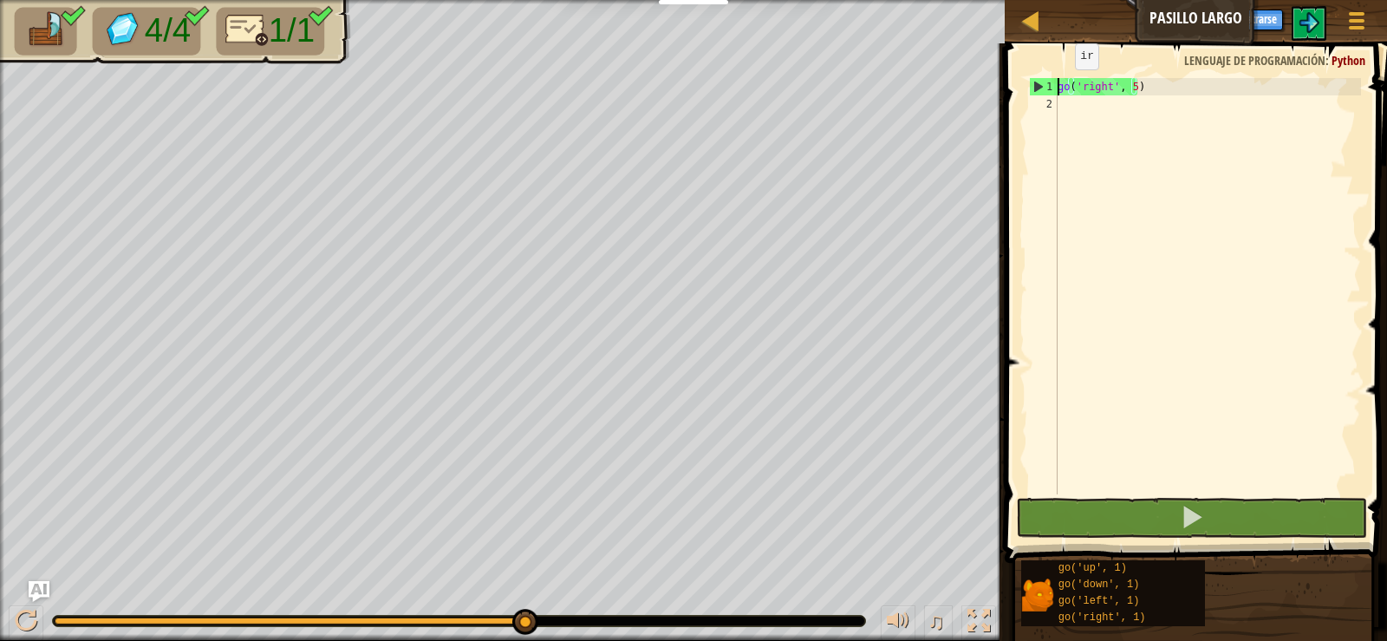
click at [1060, 87] on div "go ( 'right' , 5 )" at bounding box center [1207, 303] width 307 height 451
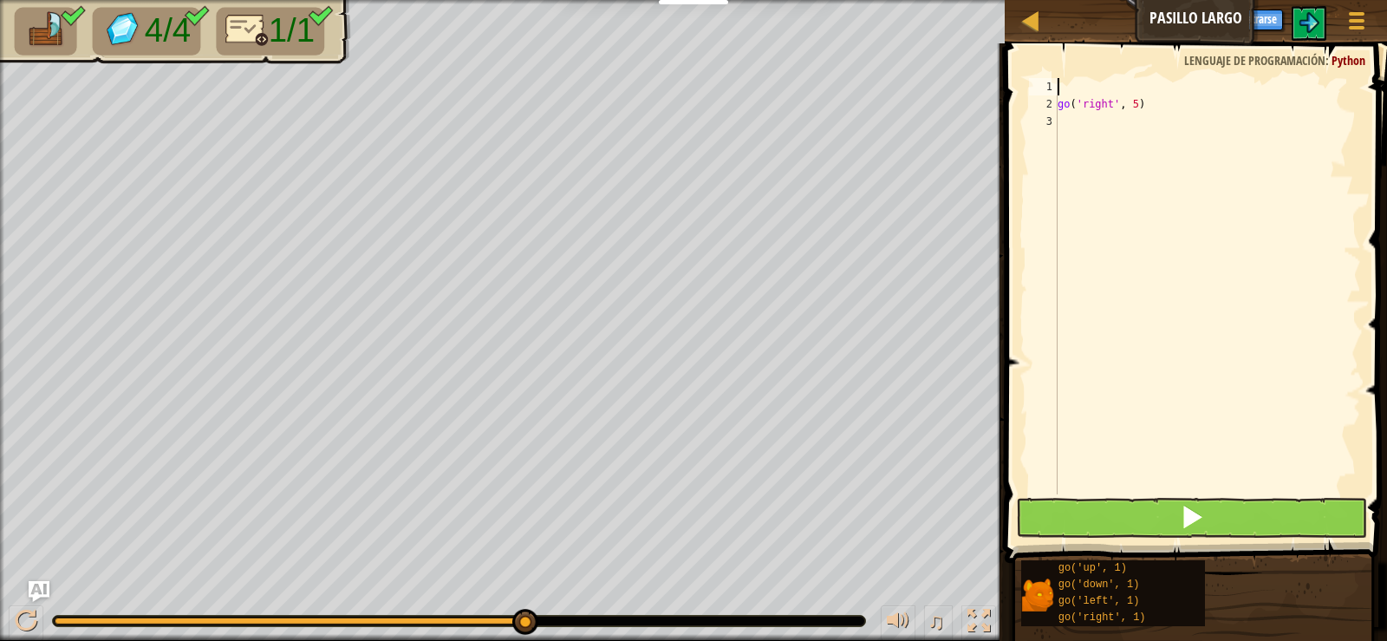
click at [1116, 83] on div "go ( 'right' , 5 )" at bounding box center [1207, 303] width 307 height 451
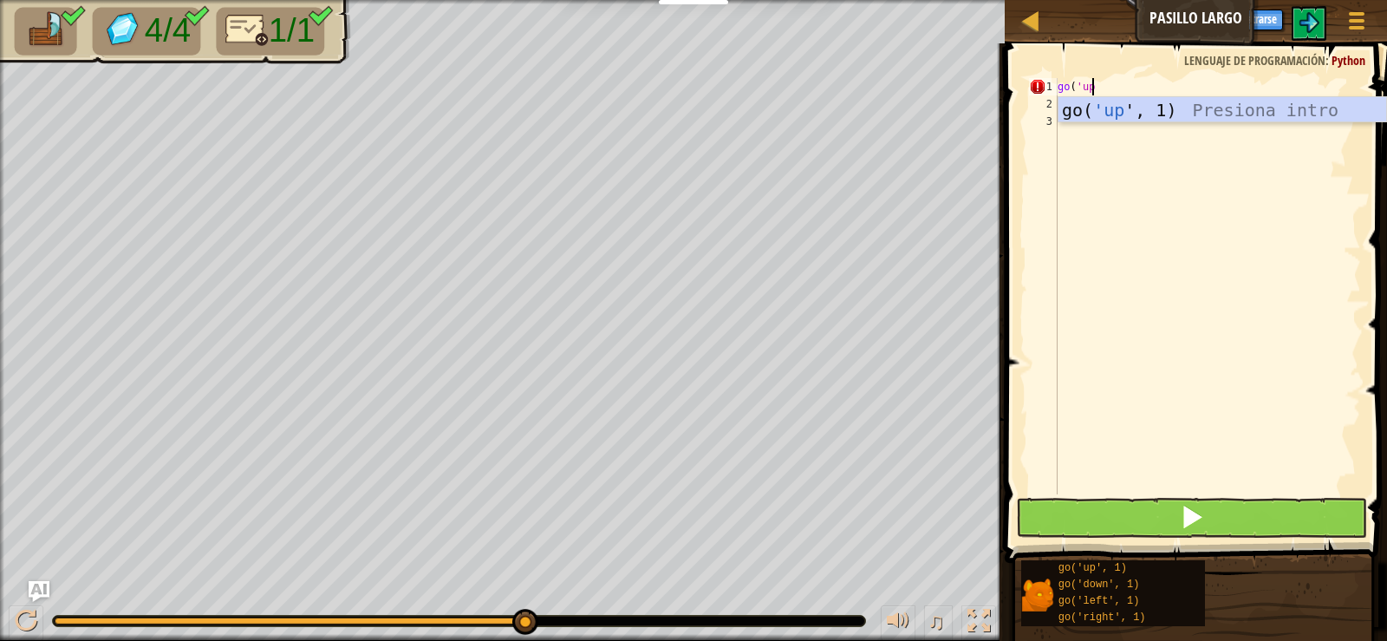
scroll to position [8, 3]
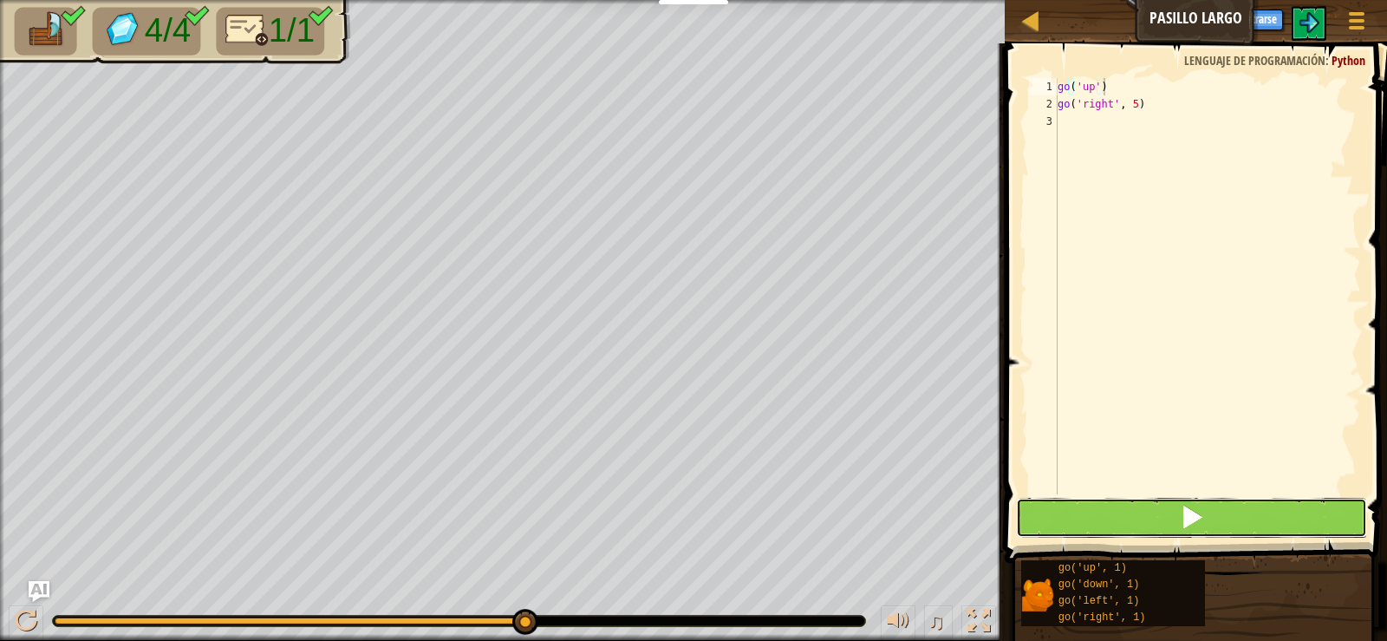
click at [1161, 502] on button at bounding box center [1191, 518] width 350 height 40
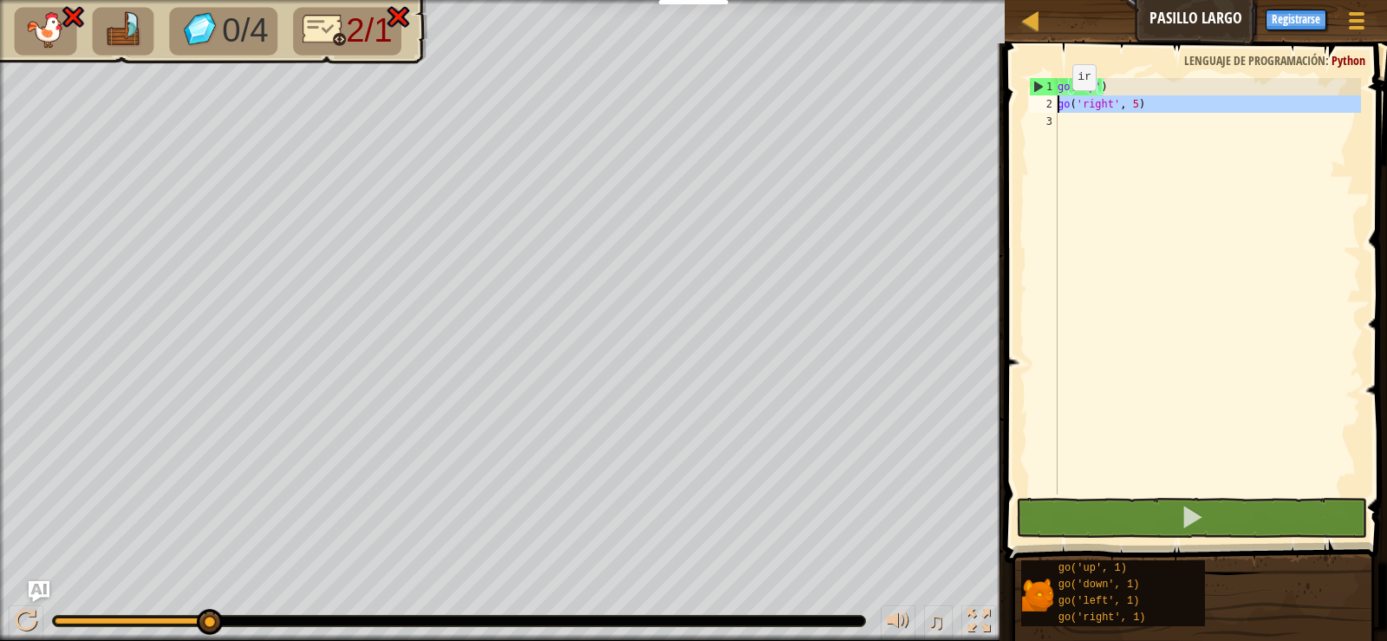
click at [1053, 109] on div "2" at bounding box center [1043, 103] width 29 height 17
click at [1057, 108] on div "2" at bounding box center [1043, 103] width 29 height 17
click at [1060, 105] on div "go ( 'up' ) go ( 'right' , 5 )" at bounding box center [1207, 303] width 307 height 451
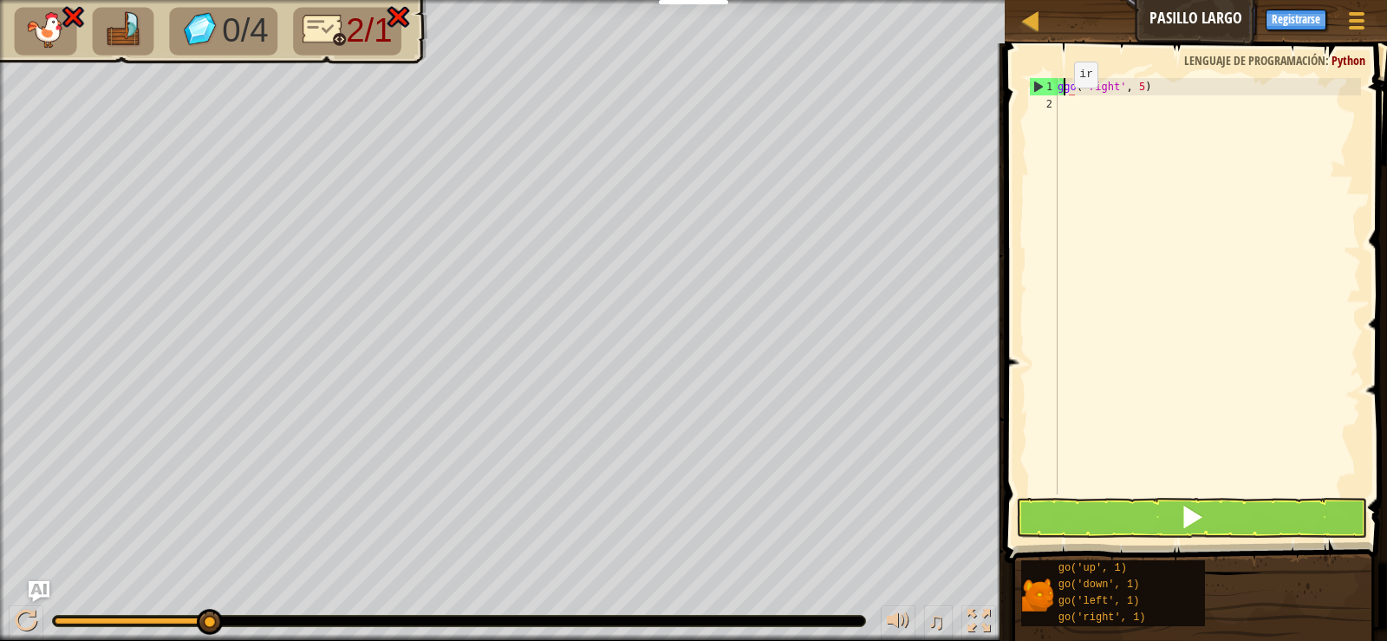
type textarea "go('right', 5)"
click at [1253, 515] on button at bounding box center [1191, 518] width 350 height 40
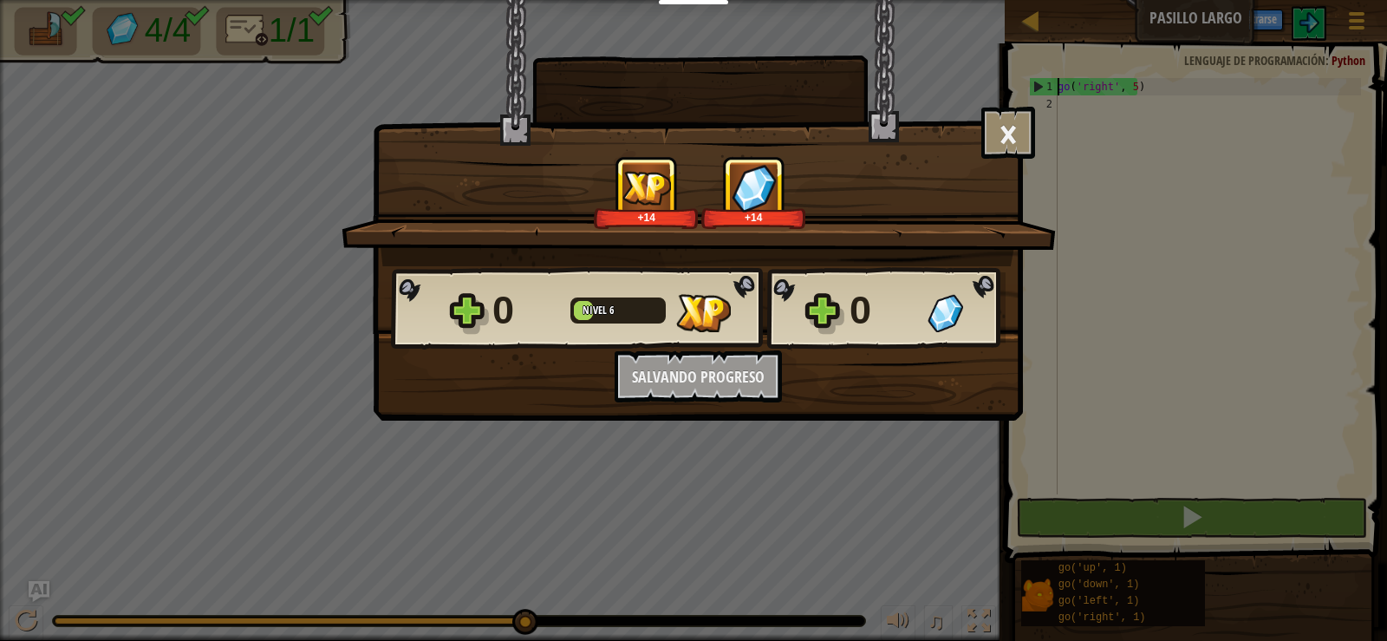
scroll to position [8, 1]
